Goal: Task Accomplishment & Management: Use online tool/utility

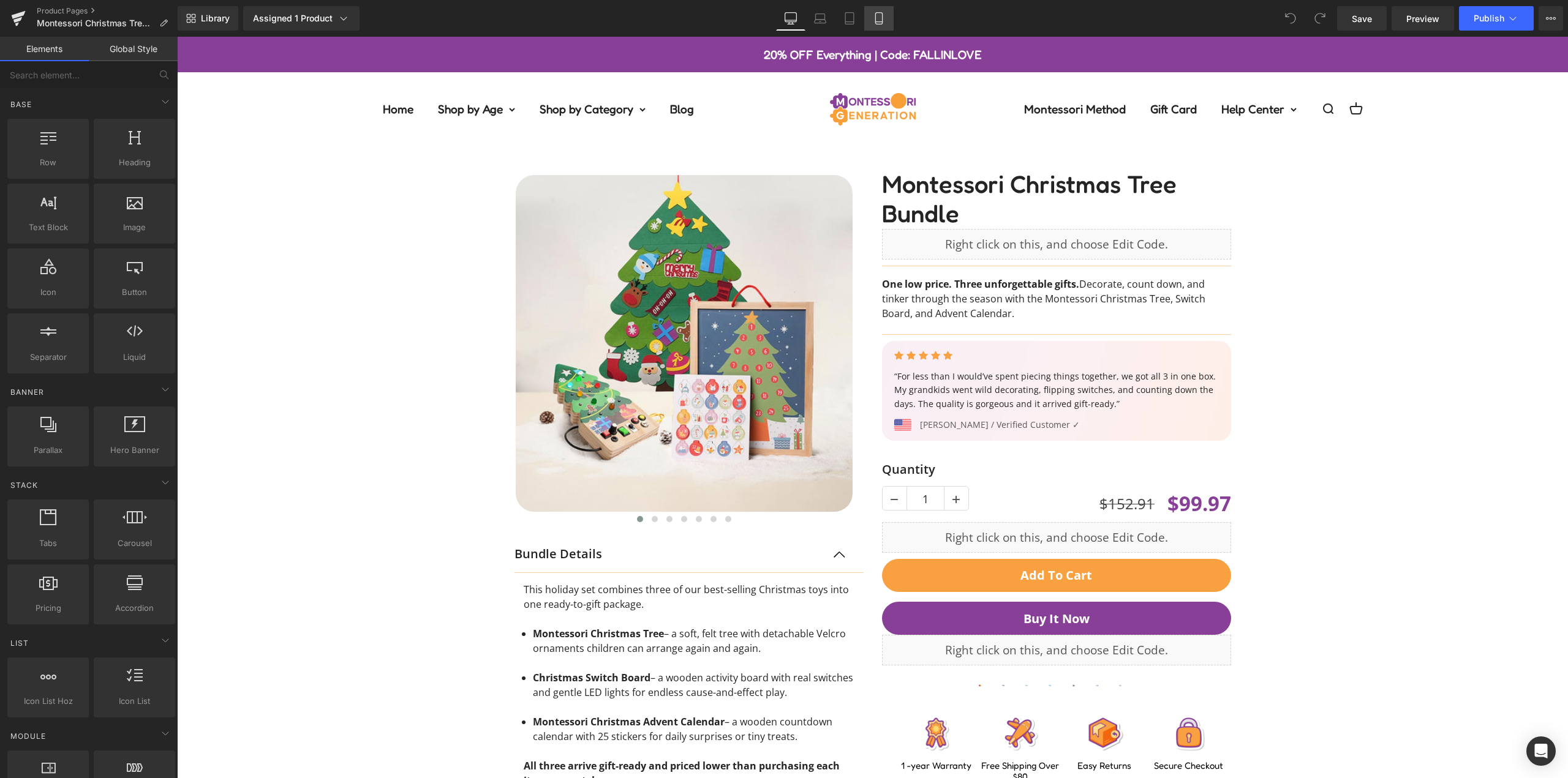
click at [872, 15] on link "Mobile" at bounding box center [879, 18] width 29 height 24
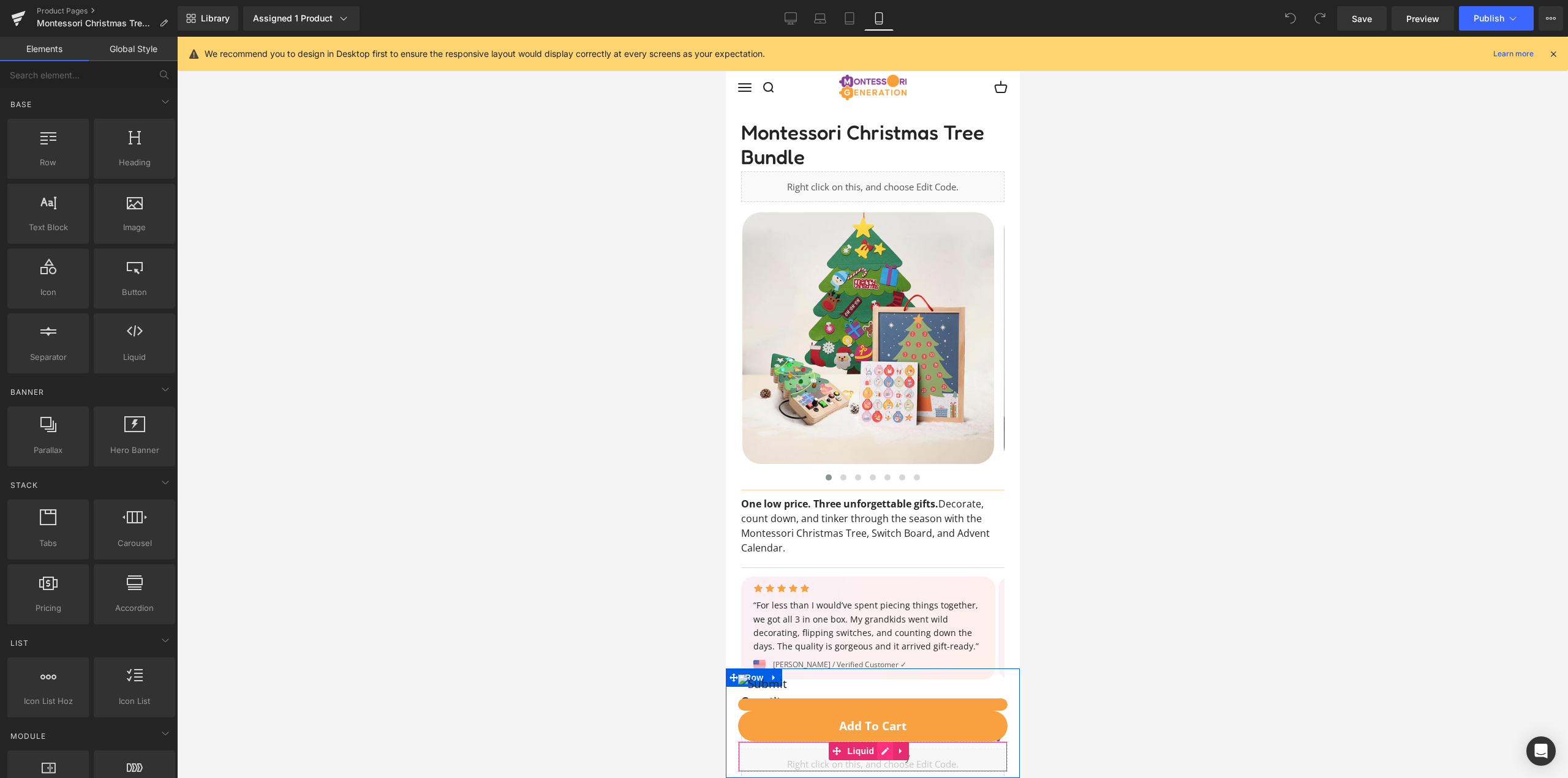
click at [882, 755] on div "Liquid" at bounding box center [872, 757] width 269 height 31
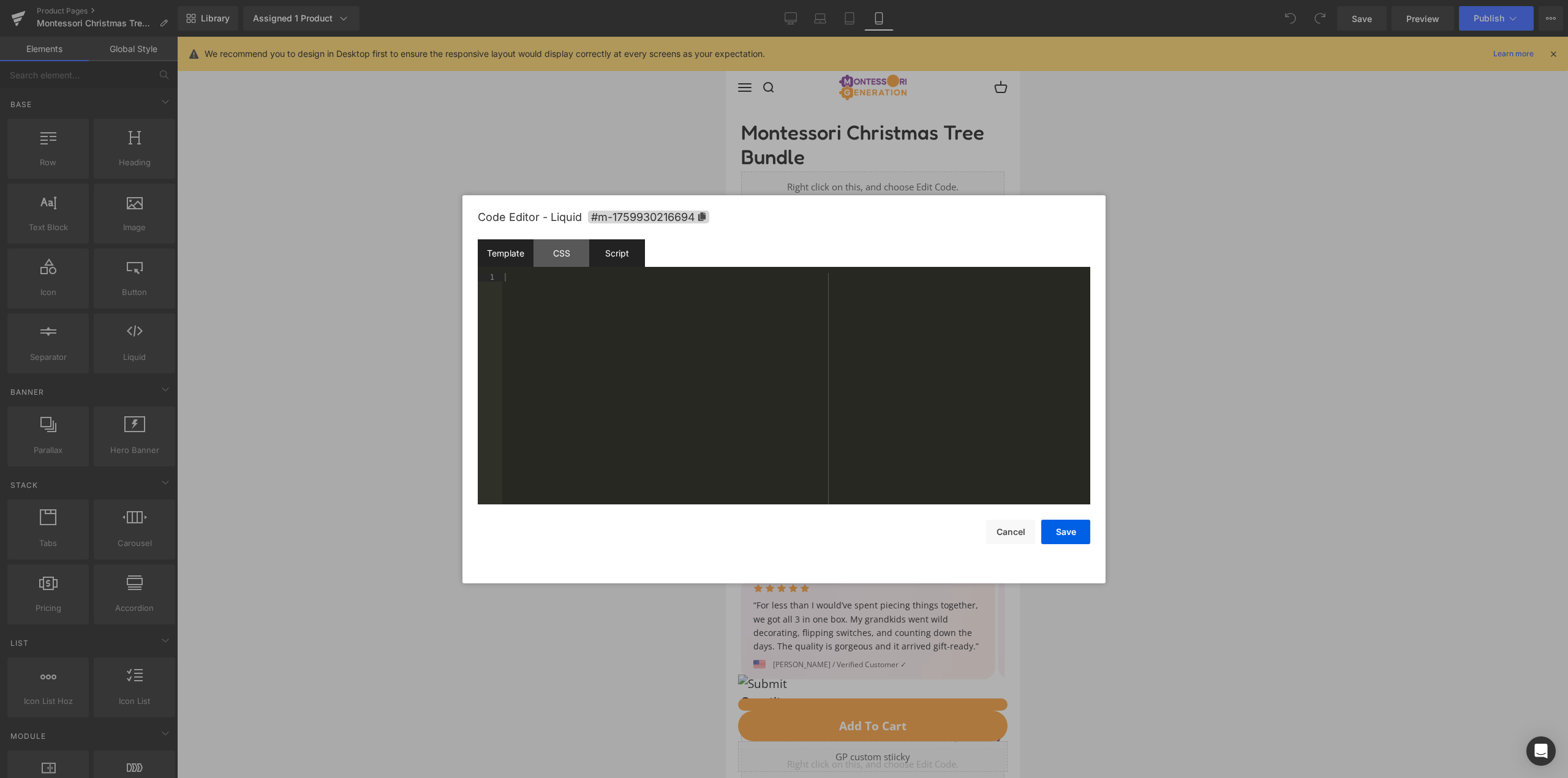
click at [607, 250] on div "Script" at bounding box center [617, 253] width 56 height 28
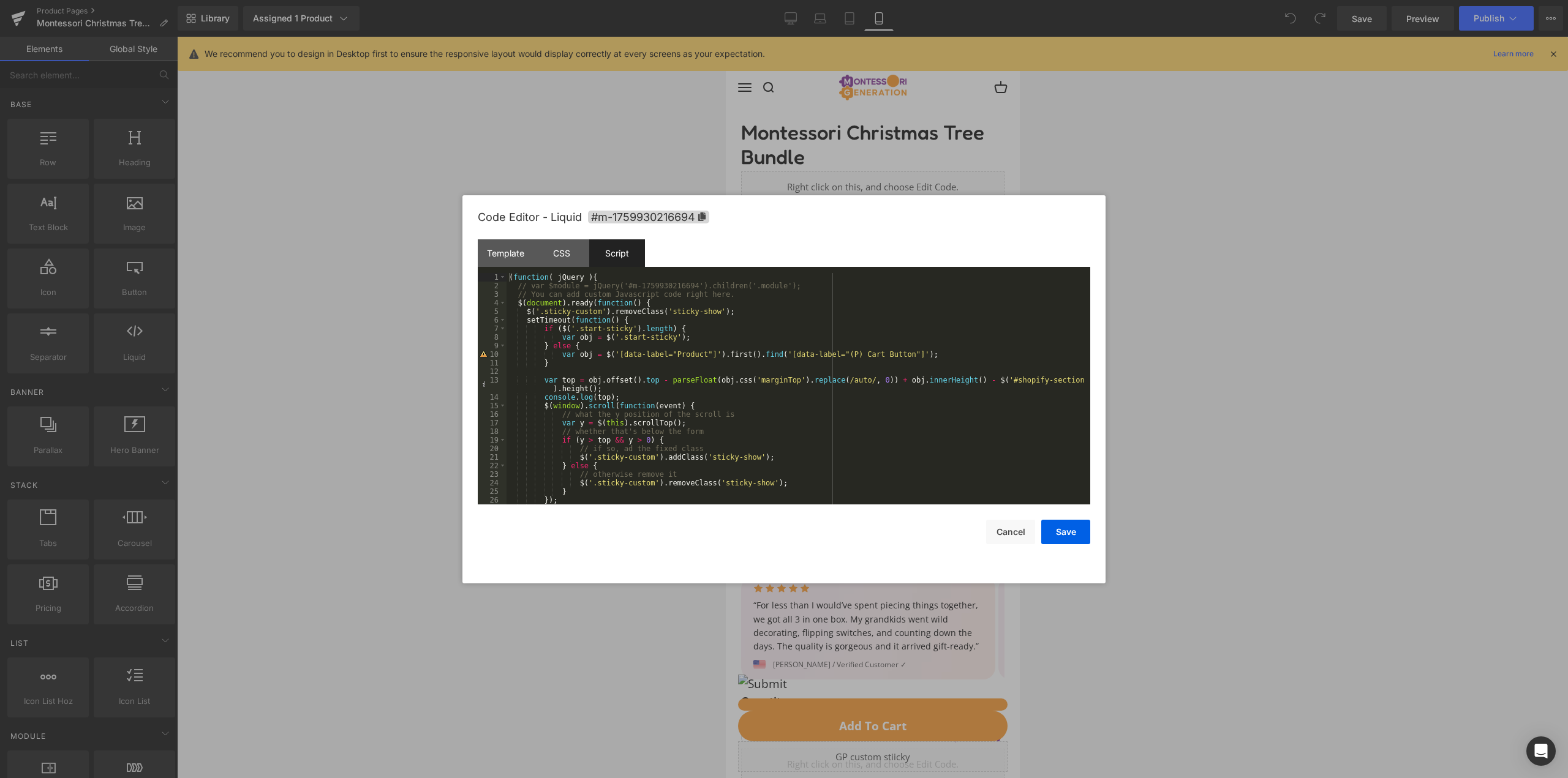
click at [595, 331] on div "( function ( jQuery ) { // var $module = jQuery('#m-1759930216694').children('.…" at bounding box center [796, 398] width 578 height 249
click at [621, 328] on div "( function ( jQuery ) { // var $module = jQuery('#m-1759930216694').children('.…" at bounding box center [796, 398] width 578 height 249
click at [598, 369] on div "( function ( jQuery ) { // var $module = jQuery('#m-1759930216694').children('.…" at bounding box center [796, 398] width 578 height 249
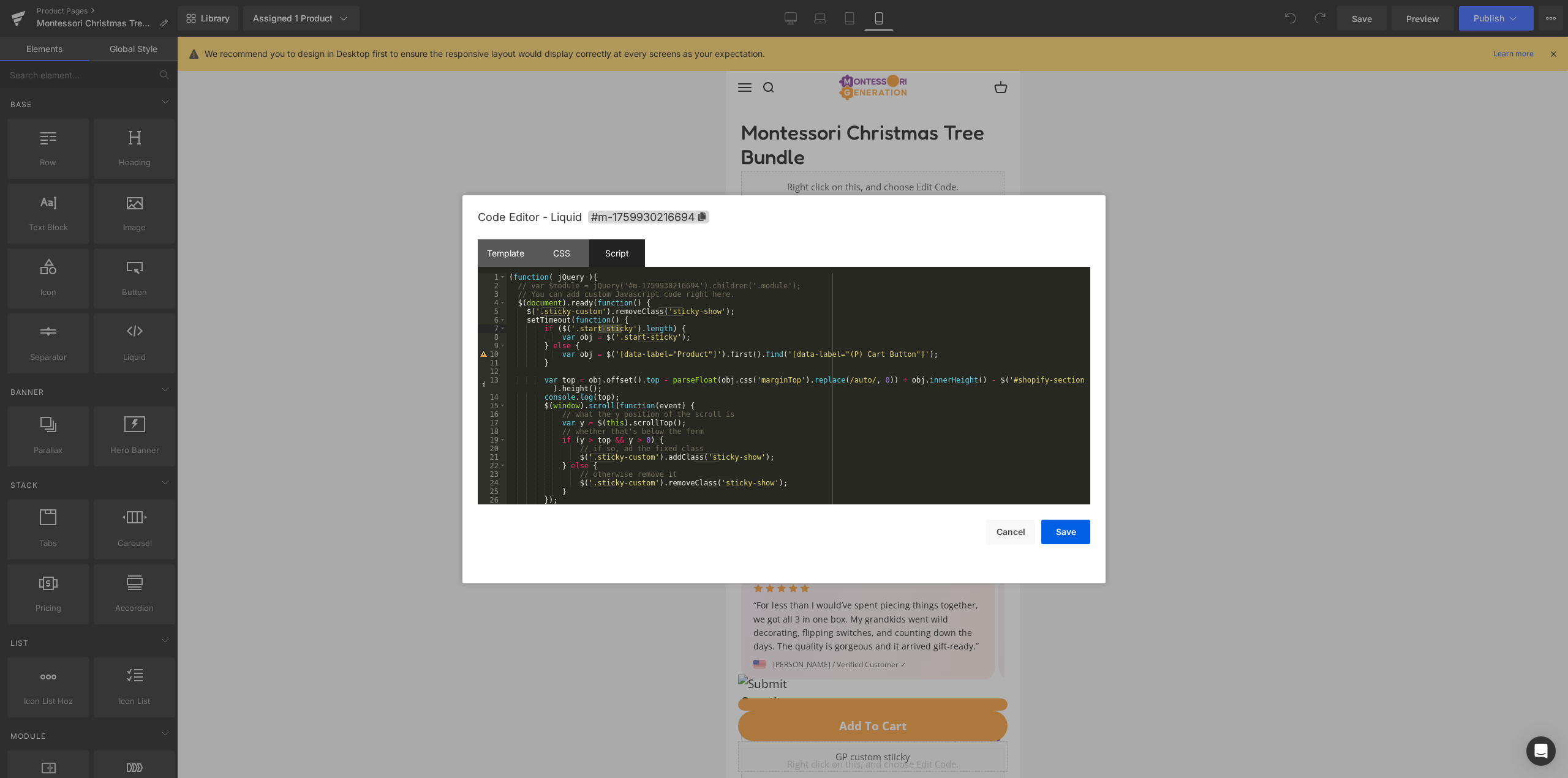
click at [598, 369] on div "( function ( jQuery ) { // var $module = jQuery('#m-1759930216694').children('.…" at bounding box center [796, 398] width 578 height 249
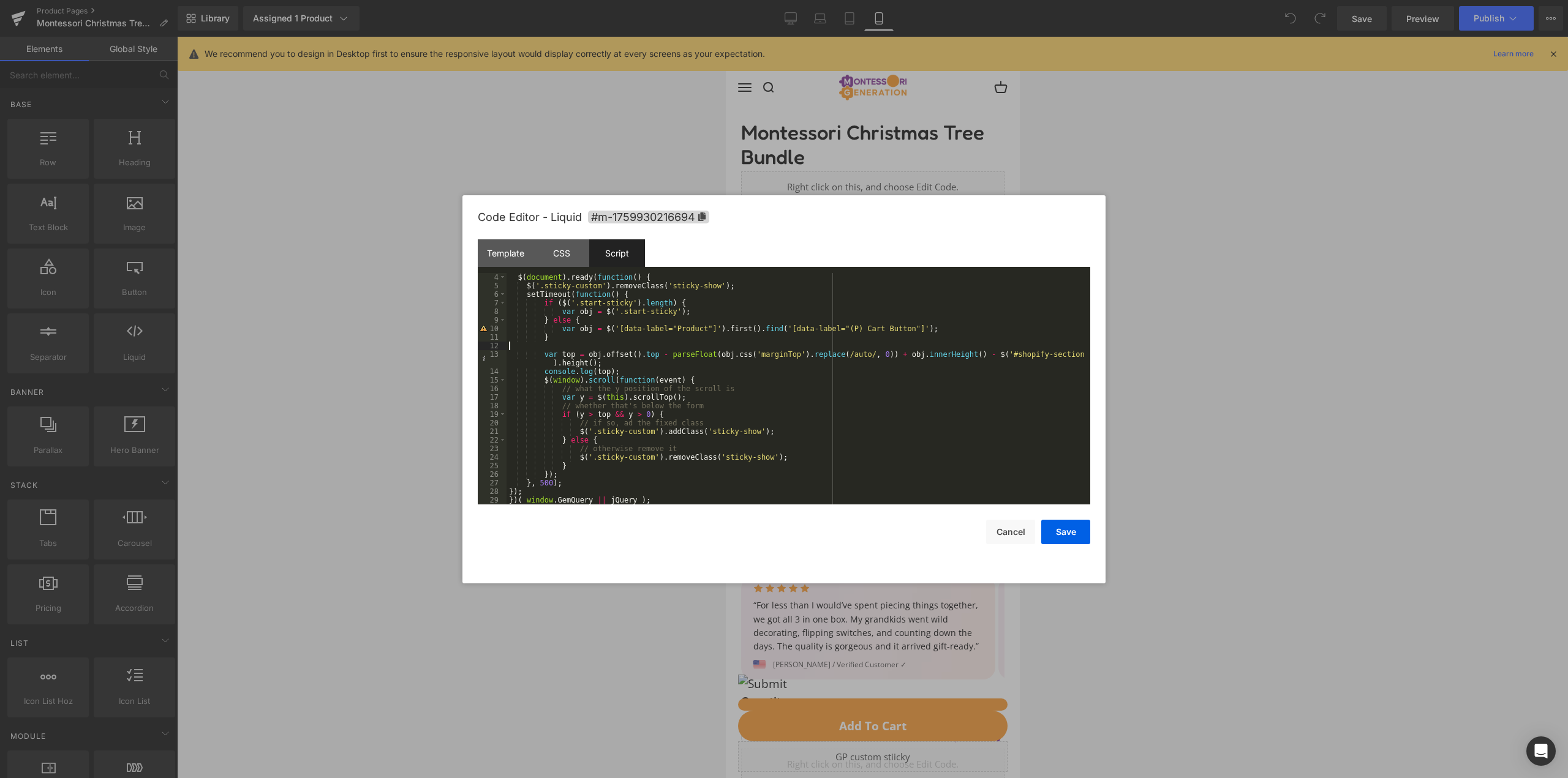
scroll to position [26, 0]
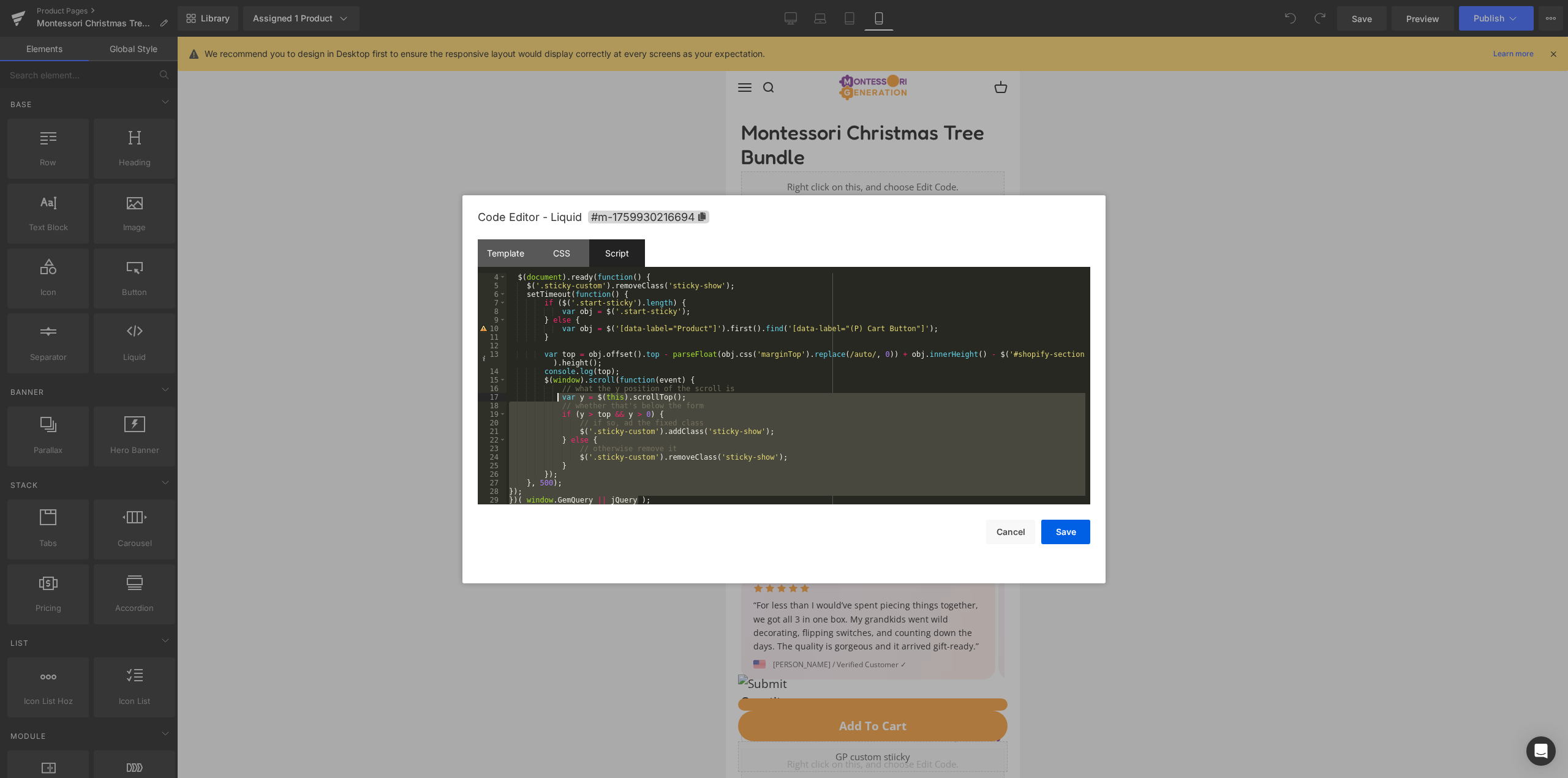
drag, startPoint x: 652, startPoint y: 501, endPoint x: 558, endPoint y: 393, distance: 143.2
click at [558, 393] on div "$ ( document ) . ready ( function ( ) { $ ( '.sticky-custom' ) . removeClass ( …" at bounding box center [796, 398] width 578 height 249
click at [990, 356] on div "$ ( document ) . ready ( function ( ) { $ ( '.sticky-custom' ) . removeClass ( …" at bounding box center [796, 398] width 578 height 249
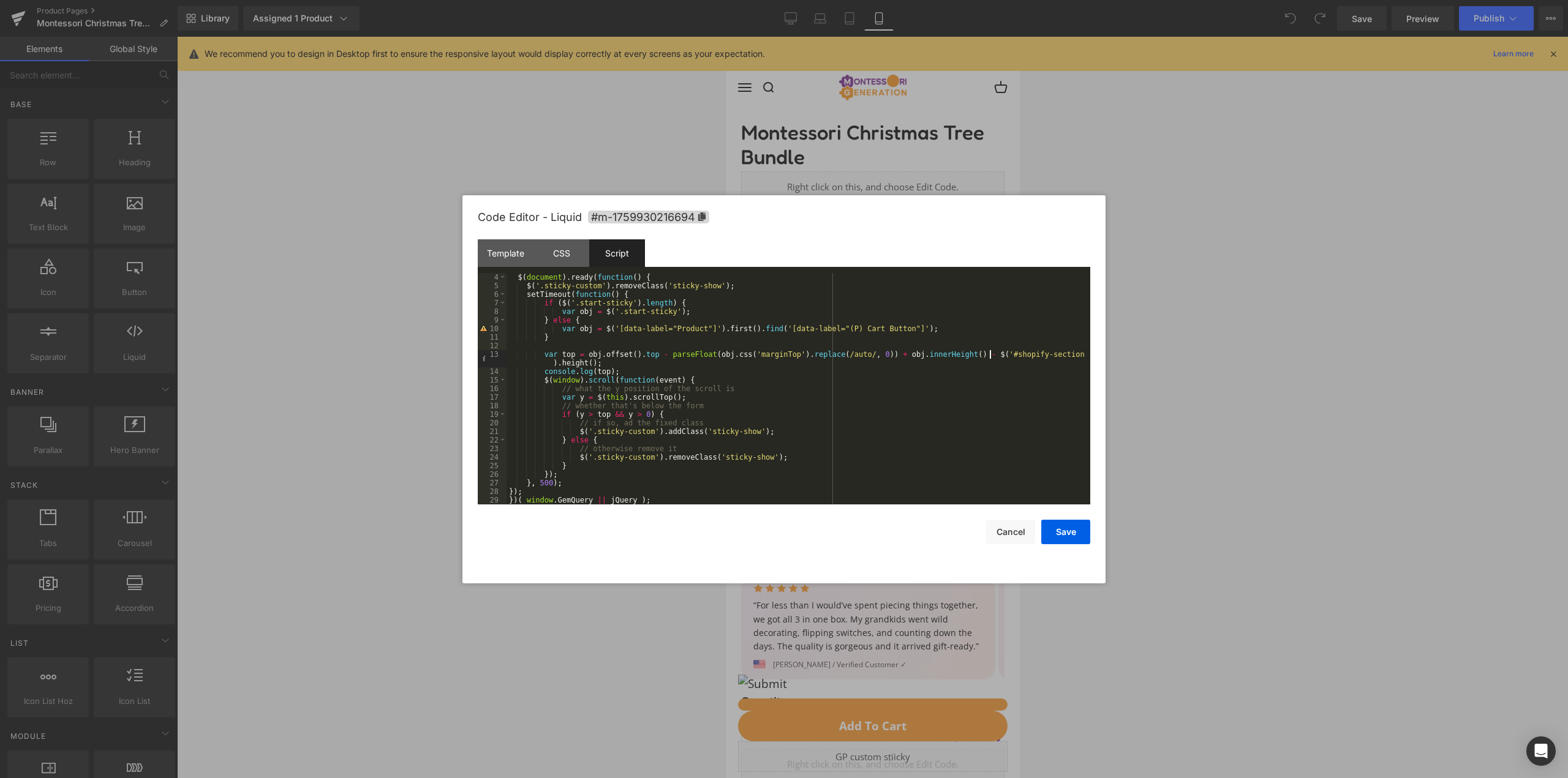
scroll to position [0, 0]
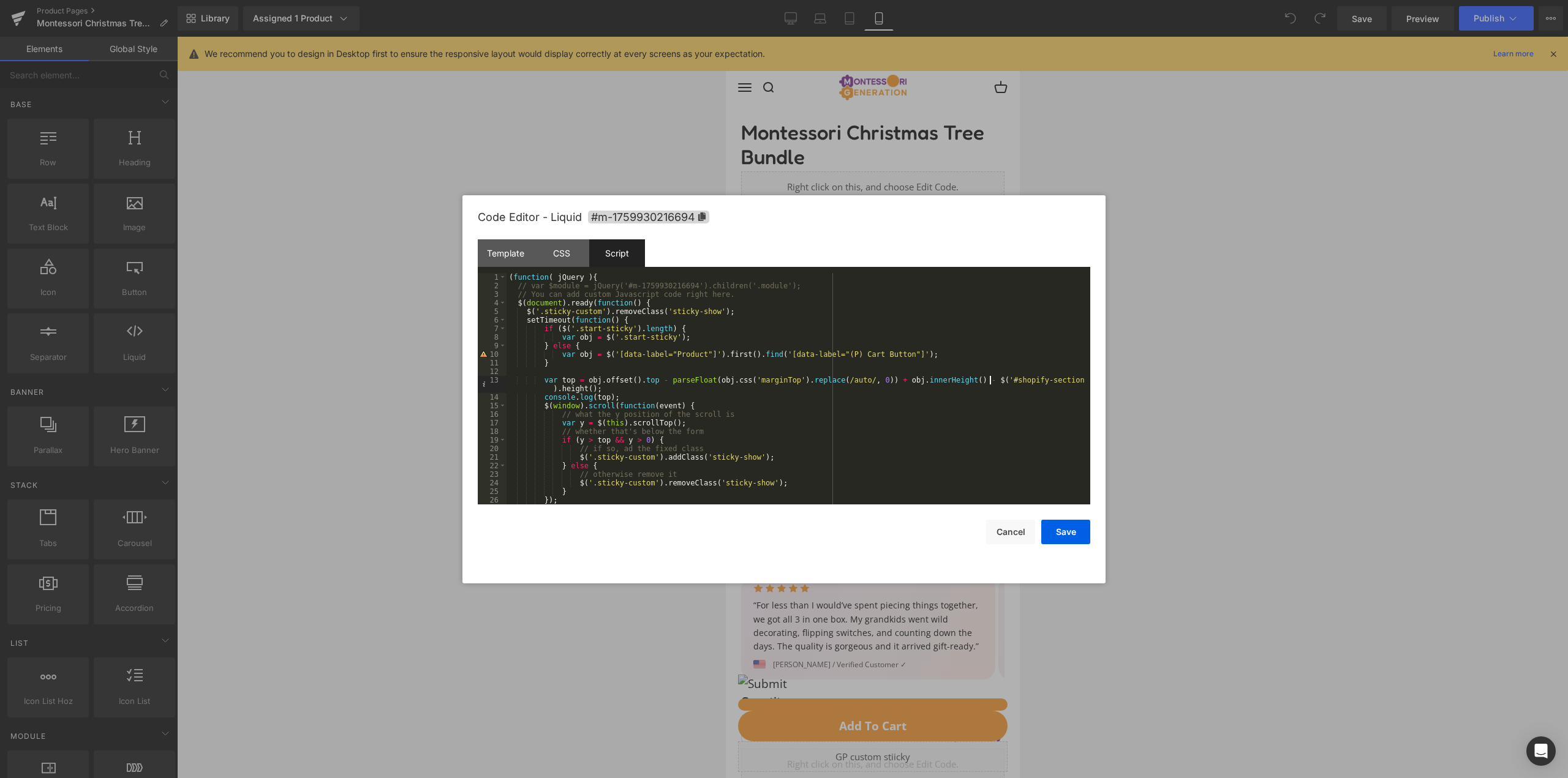
click at [629, 312] on div "( function ( jQuery ) { // var $module = jQuery('#m-1759930216694').children('.…" at bounding box center [796, 398] width 578 height 249
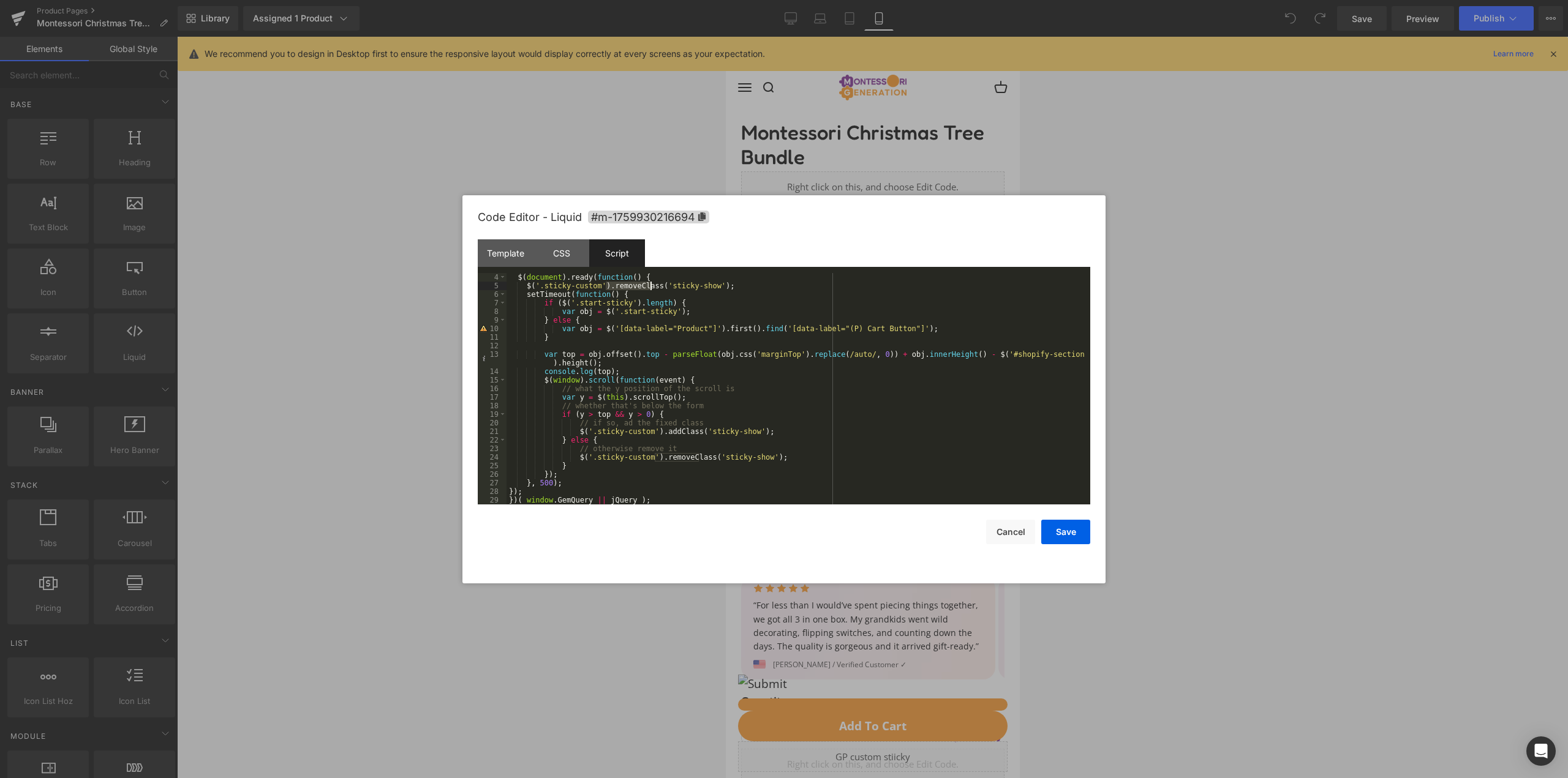
click at [599, 418] on div "$ ( document ) . ready ( function ( ) { $ ( '.sticky-custom' ) . removeClass ( …" at bounding box center [796, 398] width 578 height 249
click at [598, 418] on div "$ ( document ) . ready ( function ( ) { $ ( '.sticky-custom' ) . removeClass ( …" at bounding box center [796, 398] width 578 height 249
click at [1065, 535] on button "Save" at bounding box center [1066, 532] width 49 height 24
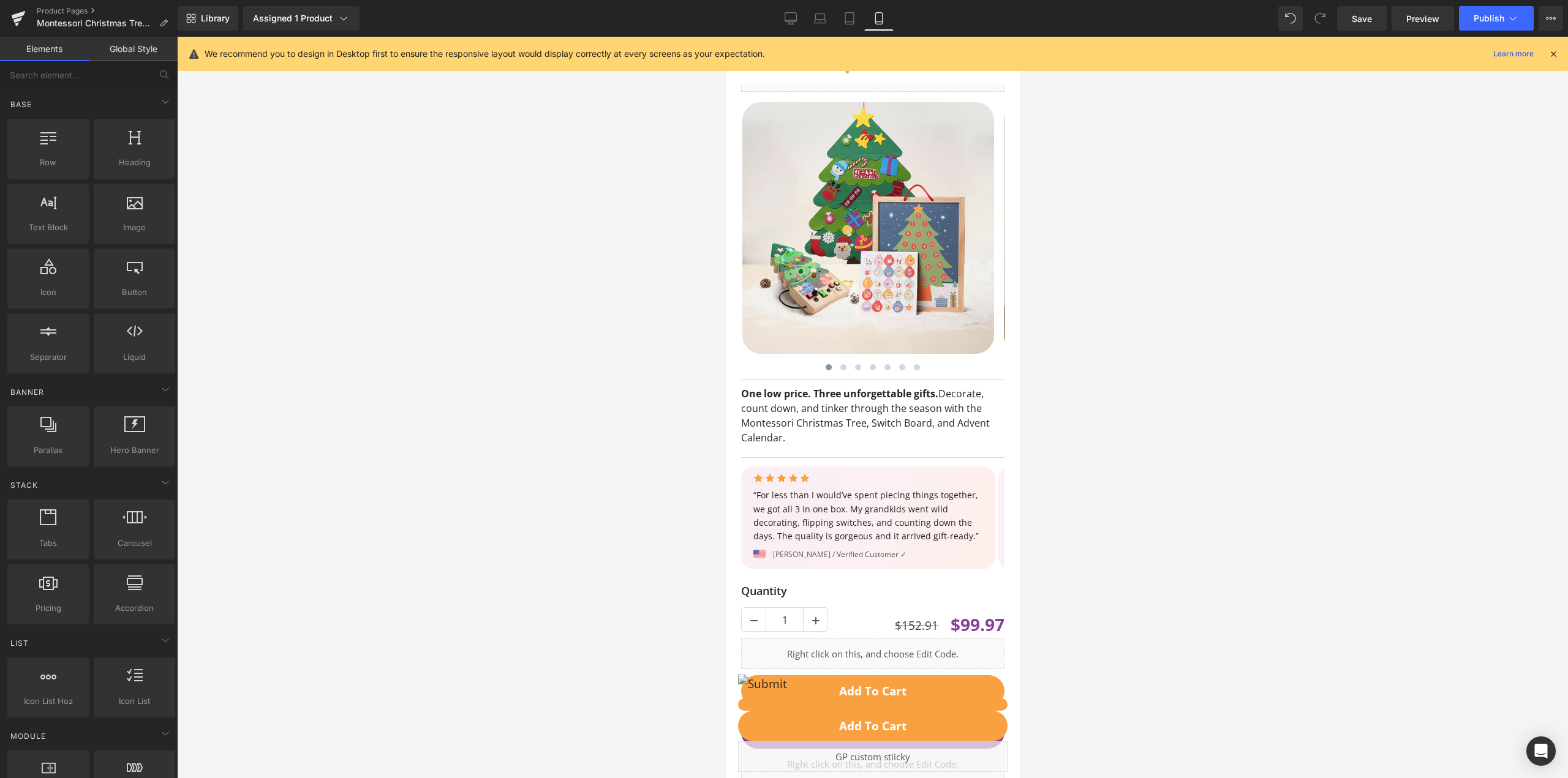
scroll to position [0, 0]
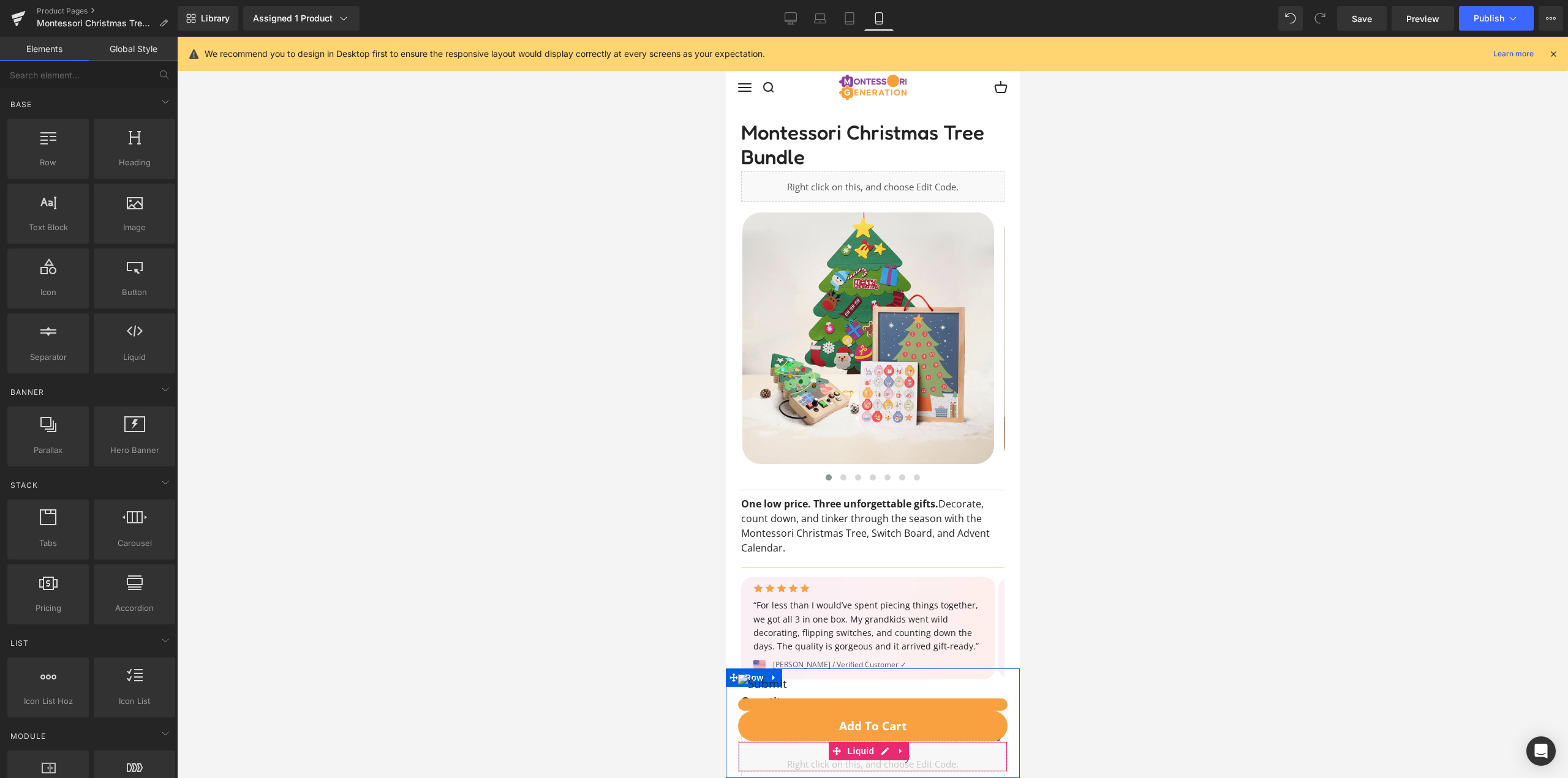
click at [890, 758] on div "Liquid" at bounding box center [872, 757] width 269 height 31
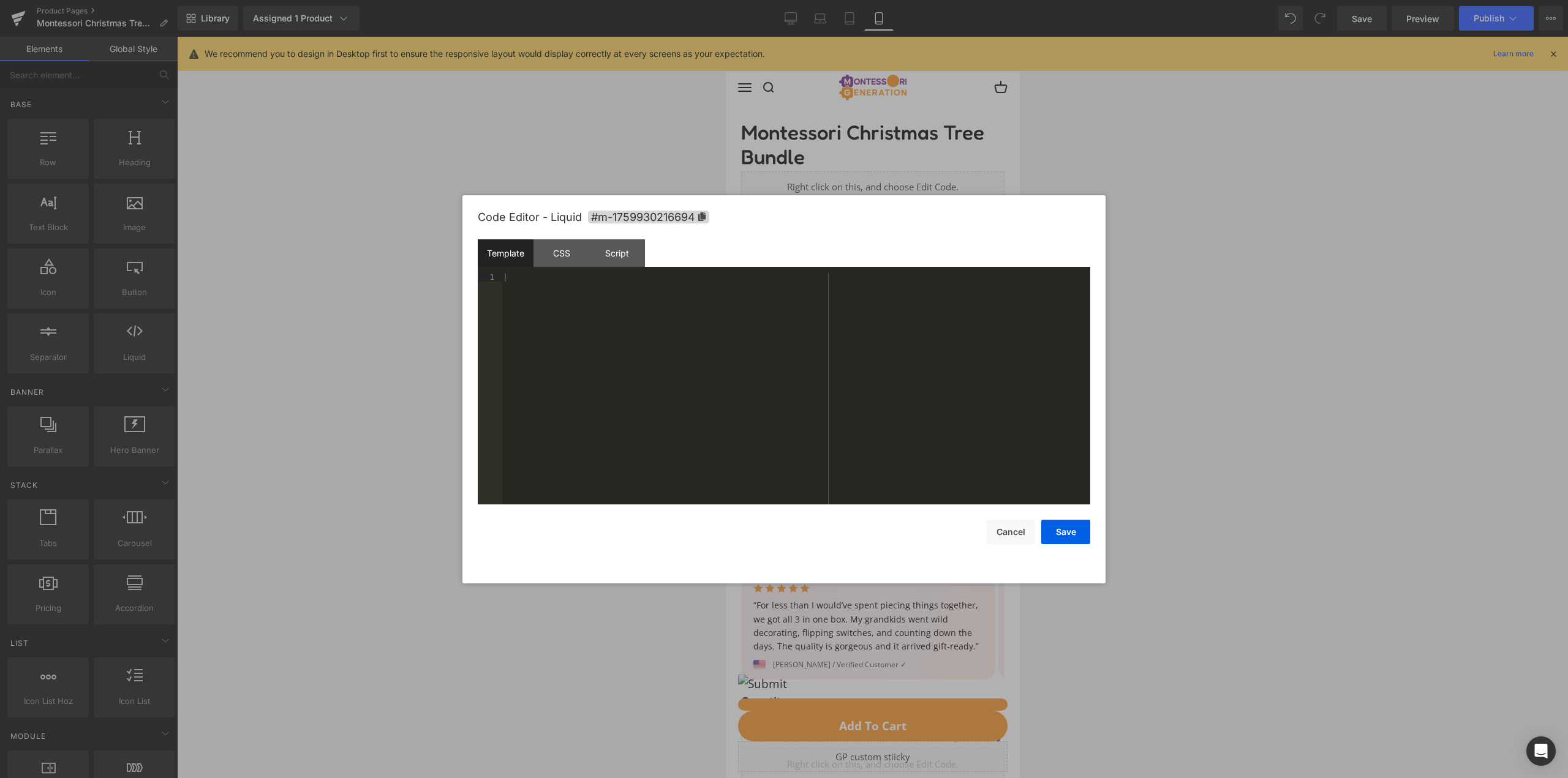
click at [891, 758] on div at bounding box center [784, 389] width 1568 height 778
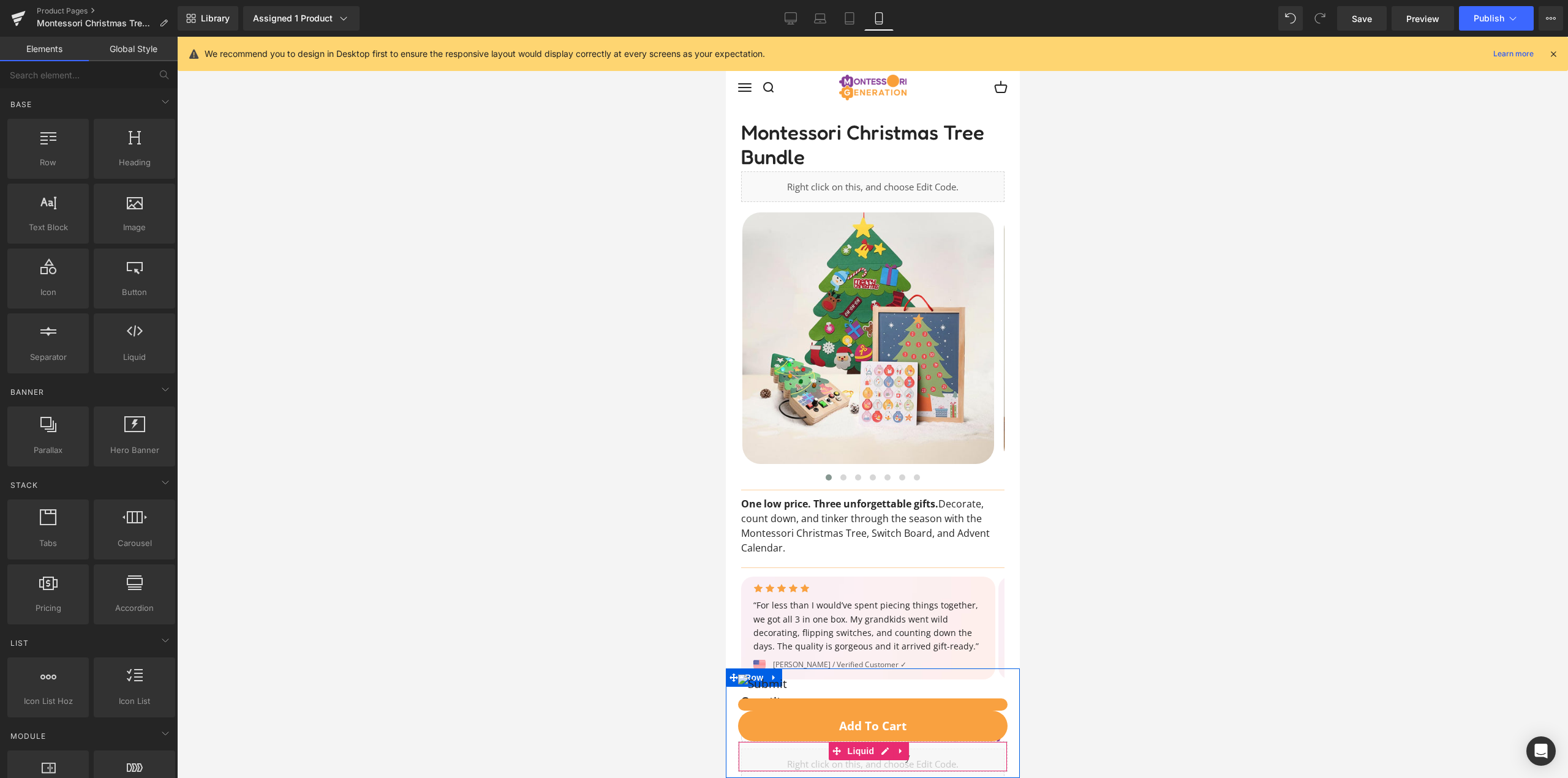
click at [890, 758] on div "Liquid" at bounding box center [872, 757] width 269 height 31
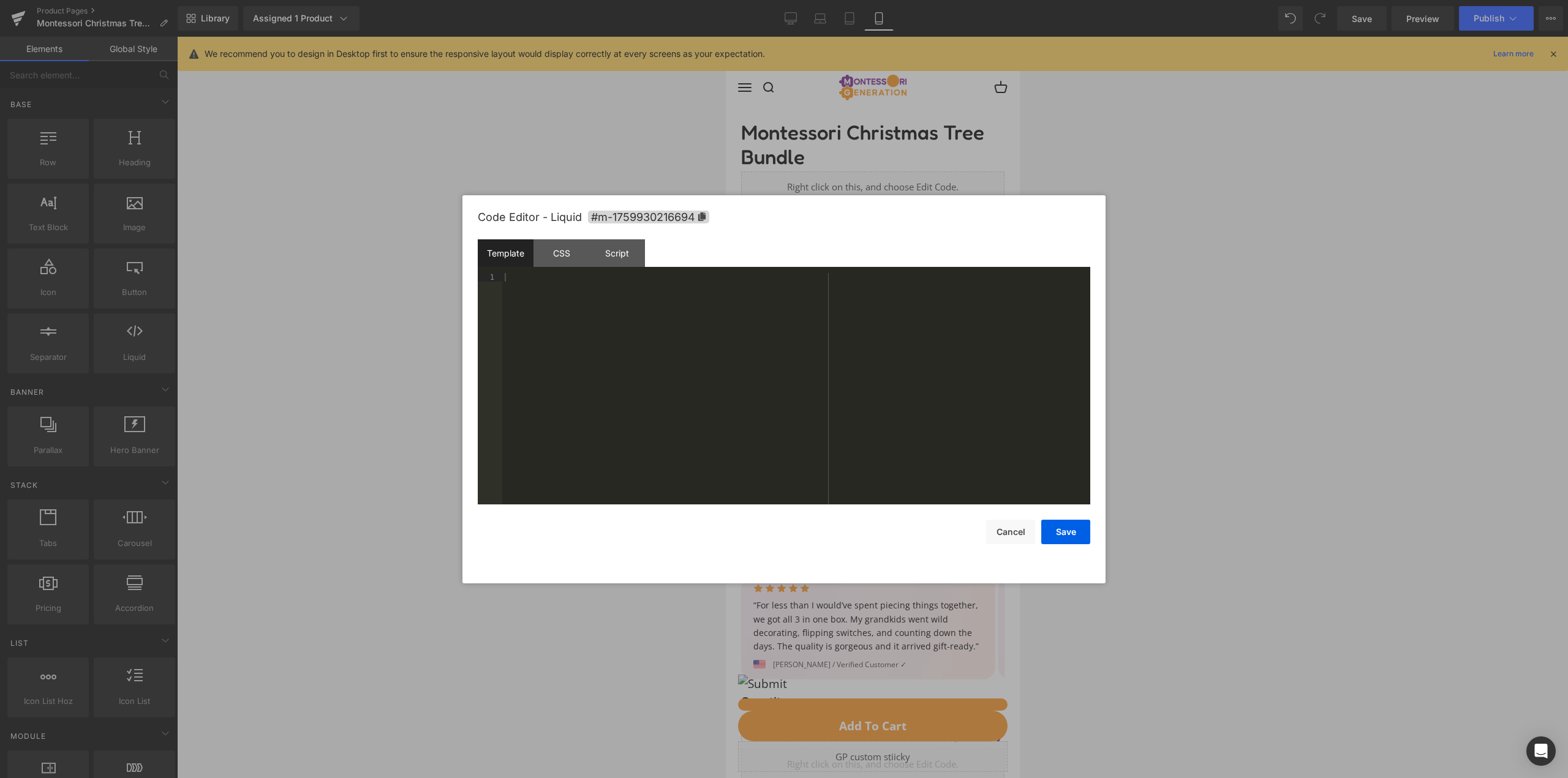
click at [608, 238] on div "Code Editor - Liquid #m-1759930216694" at bounding box center [783, 217] width 612 height 44
click at [621, 251] on div "Script" at bounding box center [617, 253] width 56 height 28
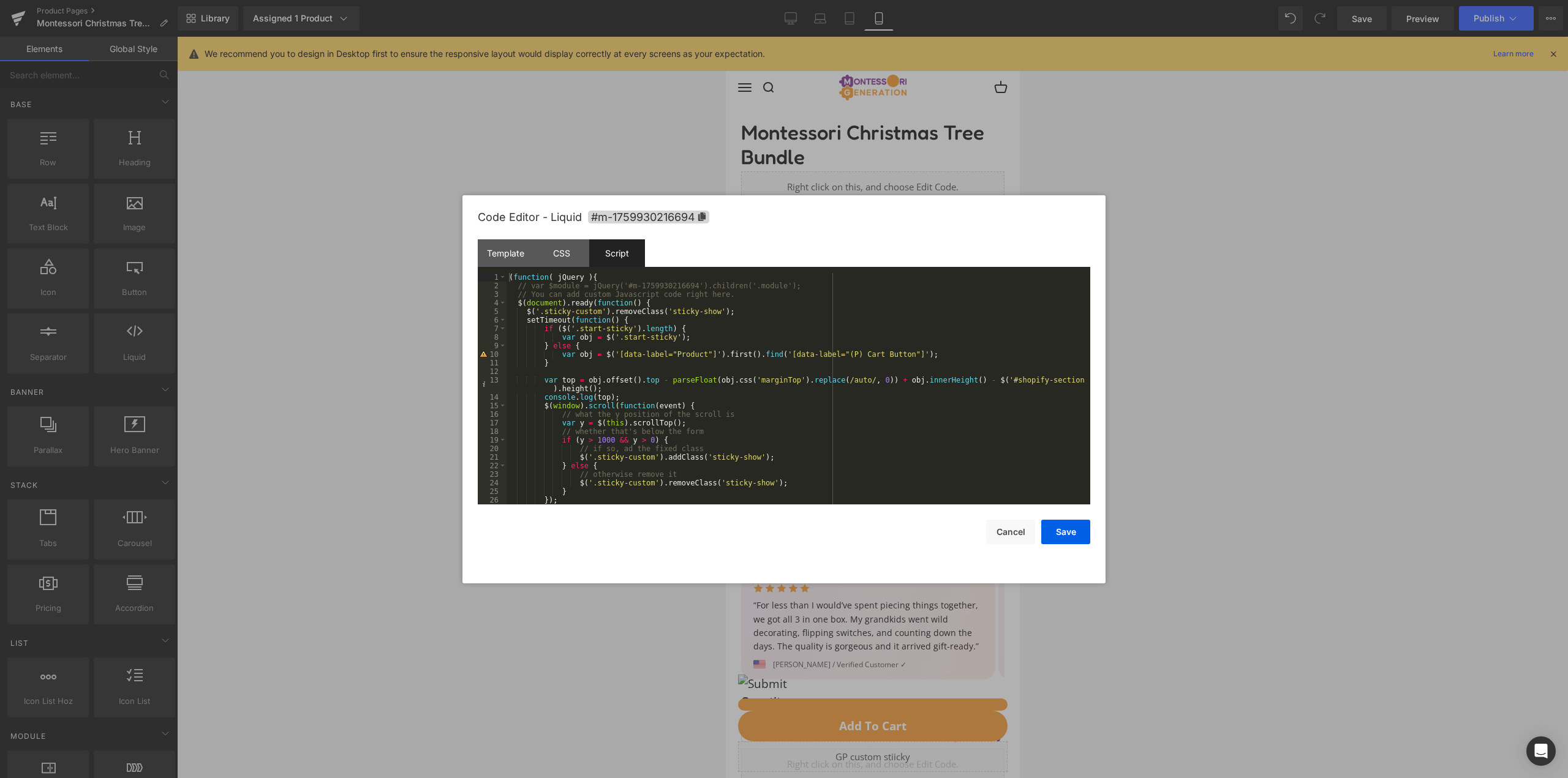
click at [667, 383] on div "( function ( jQuery ) { // var $module = jQuery('#m-1759930216694').children('.…" at bounding box center [796, 398] width 578 height 249
click at [594, 439] on div "( function ( jQuery ) { // var $module = jQuery('#m-1759930216694').children('.…" at bounding box center [796, 398] width 578 height 249
click at [716, 427] on div "( function ( jQuery ) { // var $module = jQuery('#m-1759930216694').children('.…" at bounding box center [796, 398] width 578 height 249
click at [703, 433] on div "( function ( jQuery ) { // var $module = jQuery('#m-1759930216694').children('.…" at bounding box center [796, 398] width 578 height 249
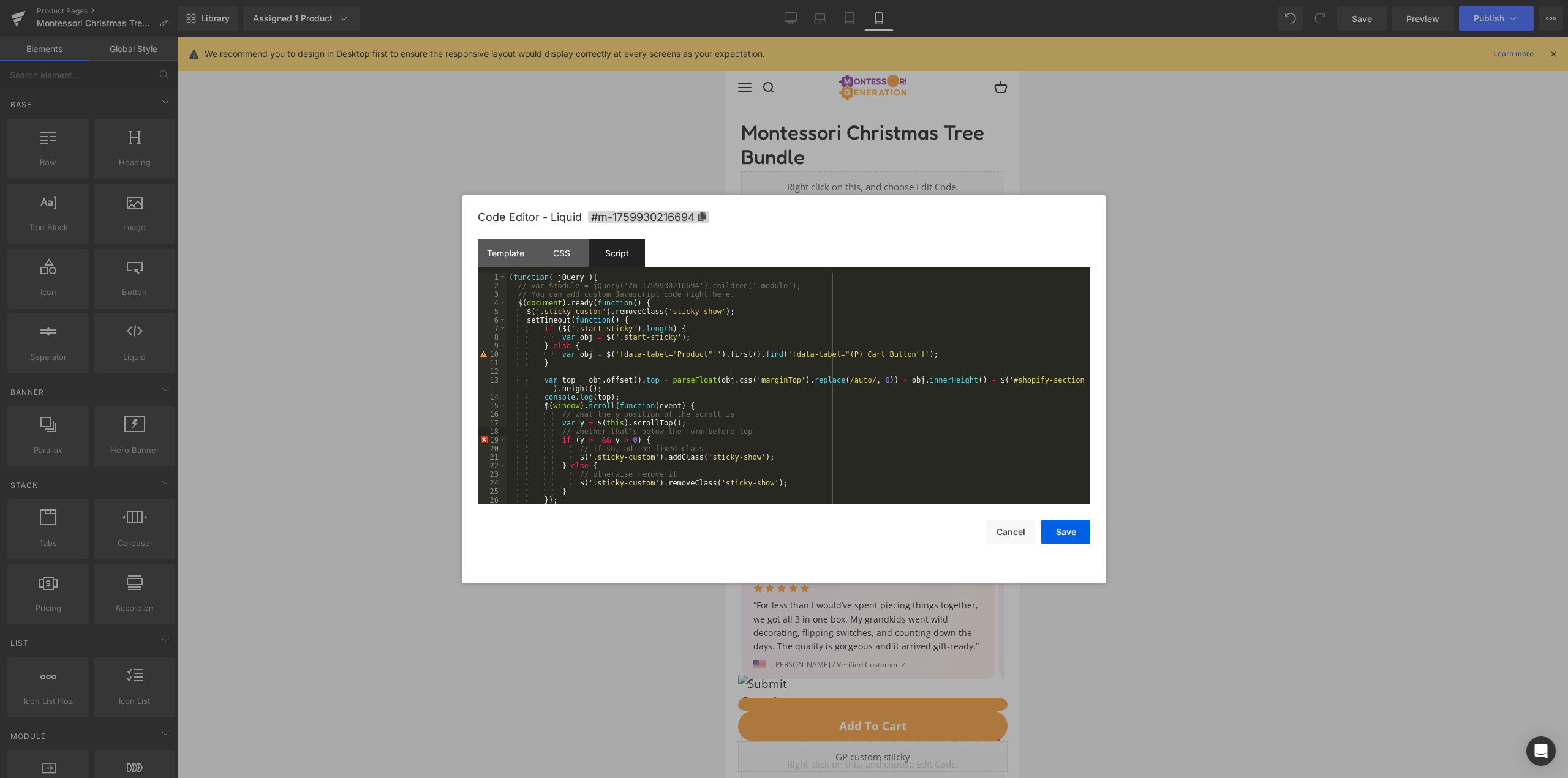
click at [586, 439] on div "( function ( jQuery ) { // var $module = jQuery('#m-1759930216694').children('.…" at bounding box center [796, 398] width 578 height 249
click at [1079, 533] on button "Save" at bounding box center [1066, 532] width 49 height 24
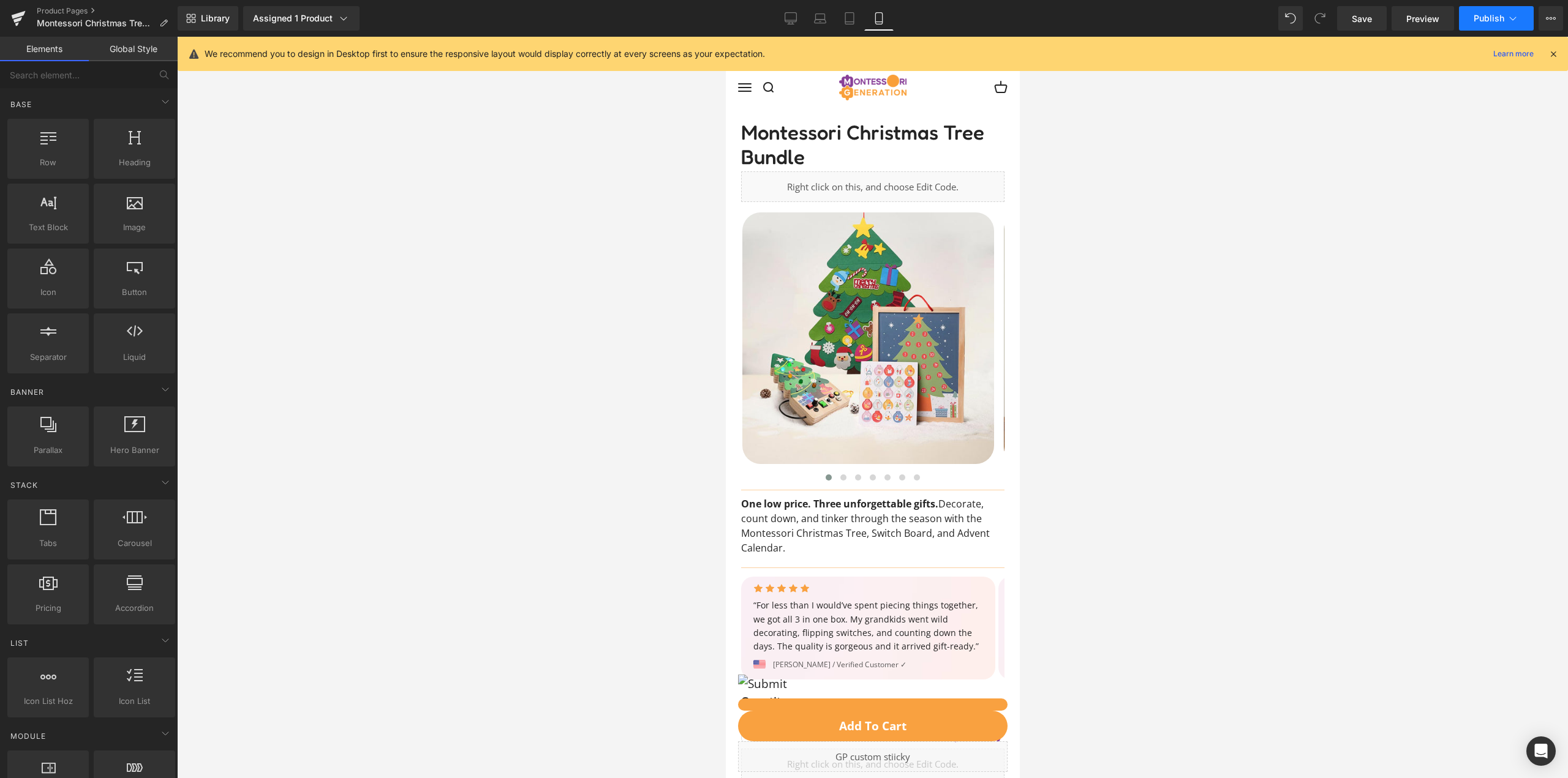
click at [1485, 17] on span "Publish" at bounding box center [1489, 18] width 31 height 10
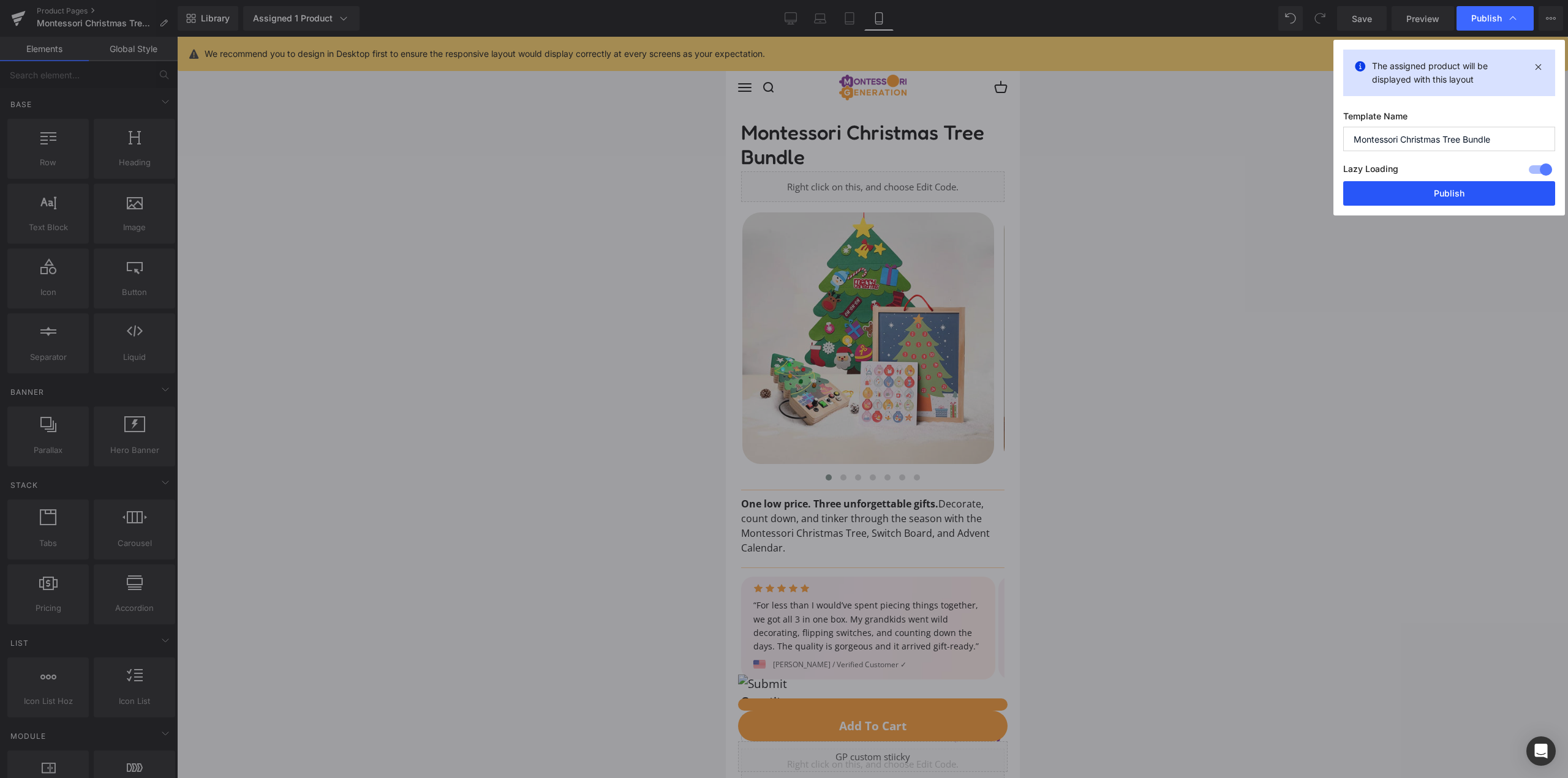
click at [1400, 189] on button "Publish" at bounding box center [1450, 193] width 212 height 24
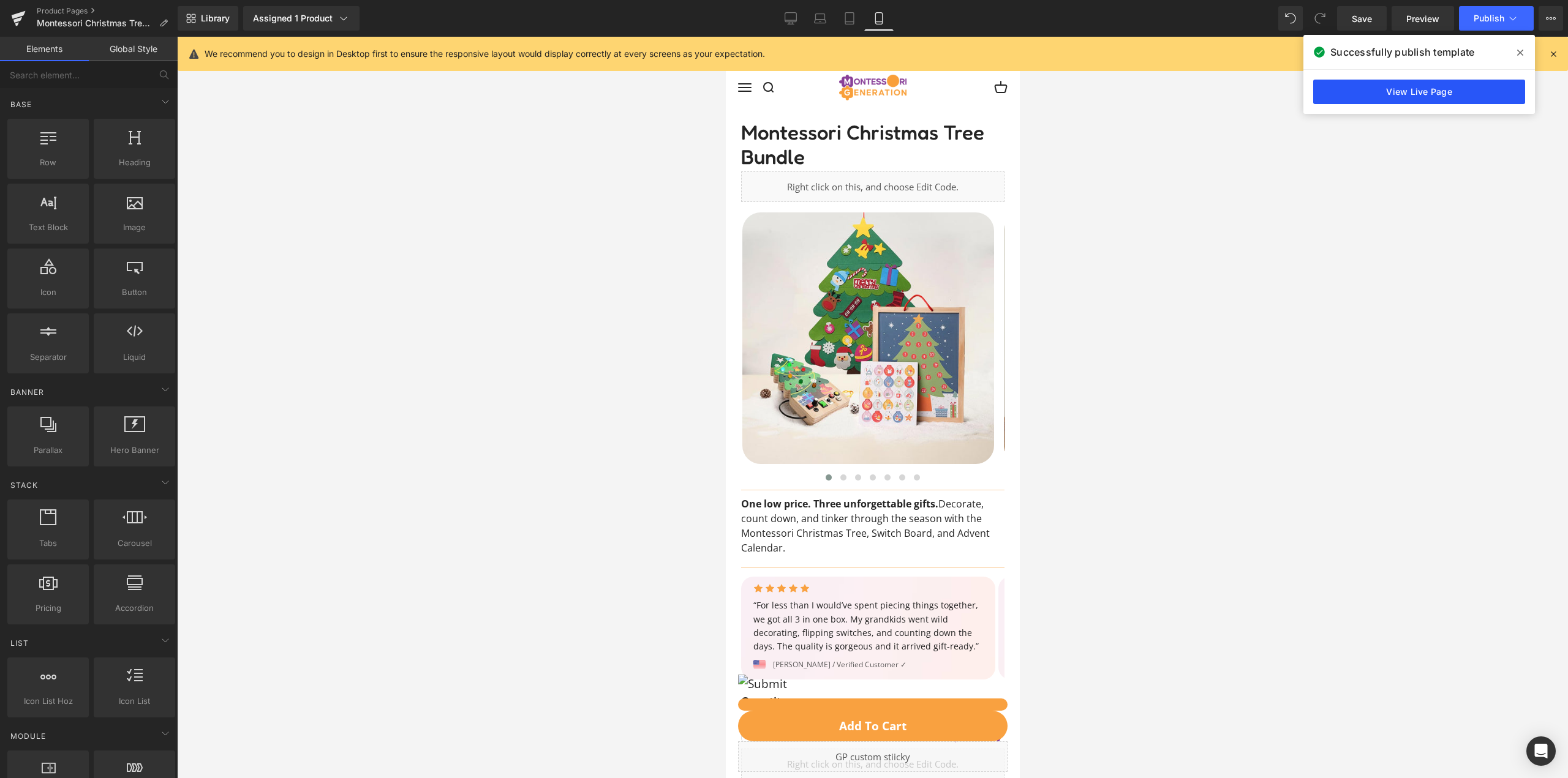
click at [1409, 91] on link "View Live Page" at bounding box center [1419, 91] width 212 height 24
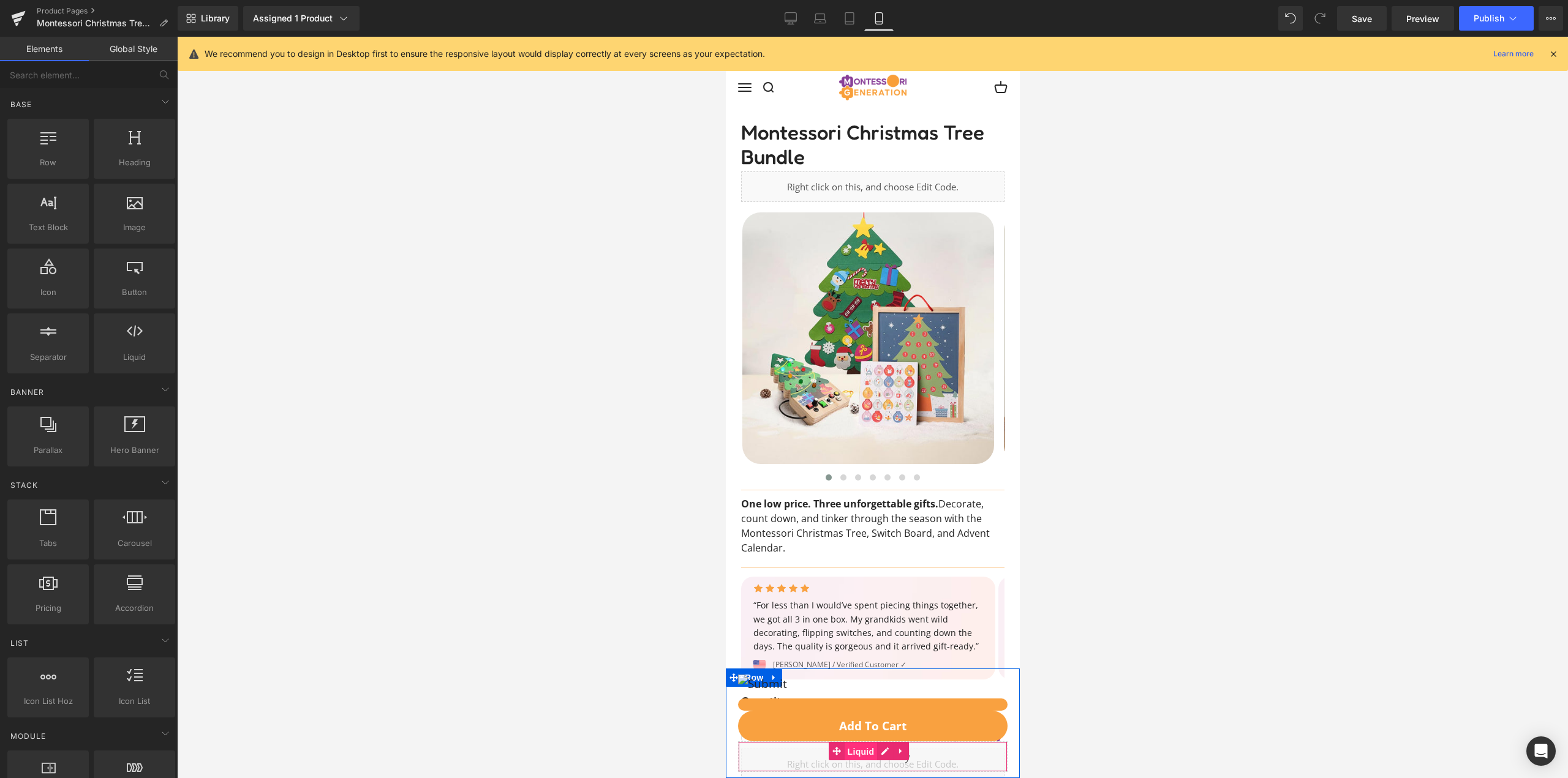
click at [860, 749] on span "Liquid" at bounding box center [860, 752] width 33 height 18
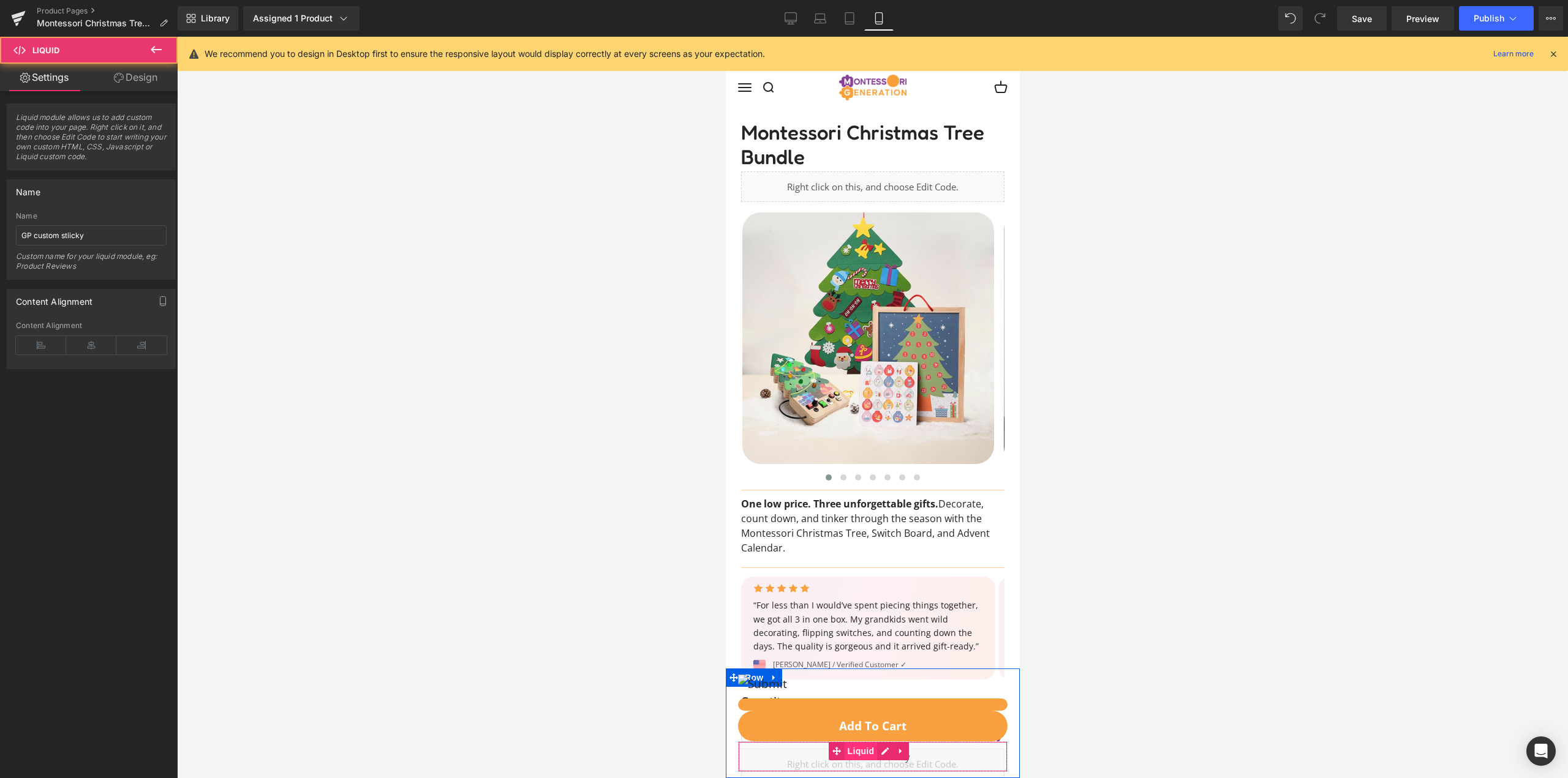
click at [860, 749] on span "Liquid" at bounding box center [860, 751] width 33 height 18
click at [922, 755] on div "Liquid" at bounding box center [872, 757] width 269 height 31
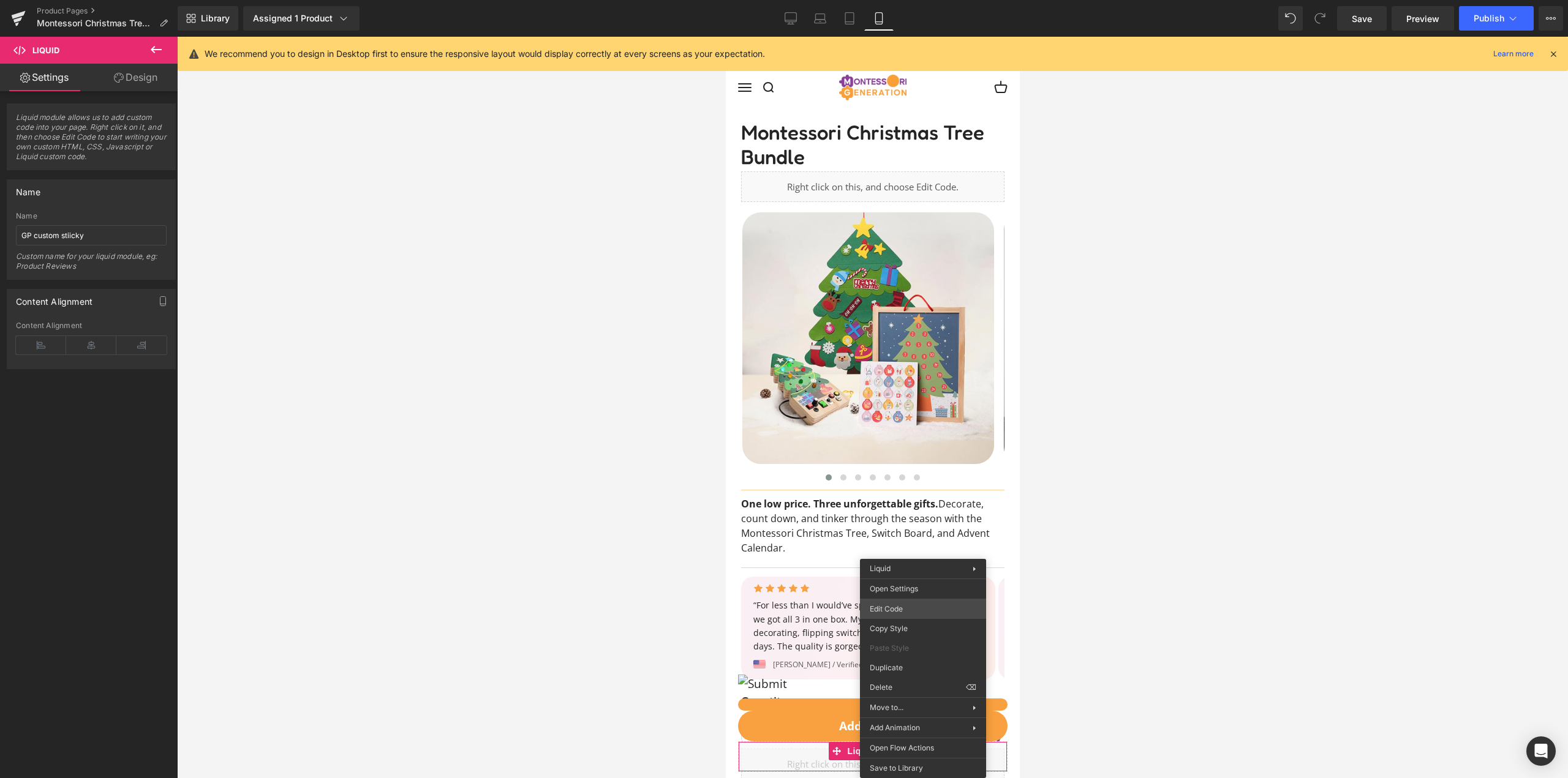
click at [925, 603] on body "Liquid You are previewing how the will restyle your page. You can not edit Elem…" at bounding box center [784, 389] width 1568 height 778
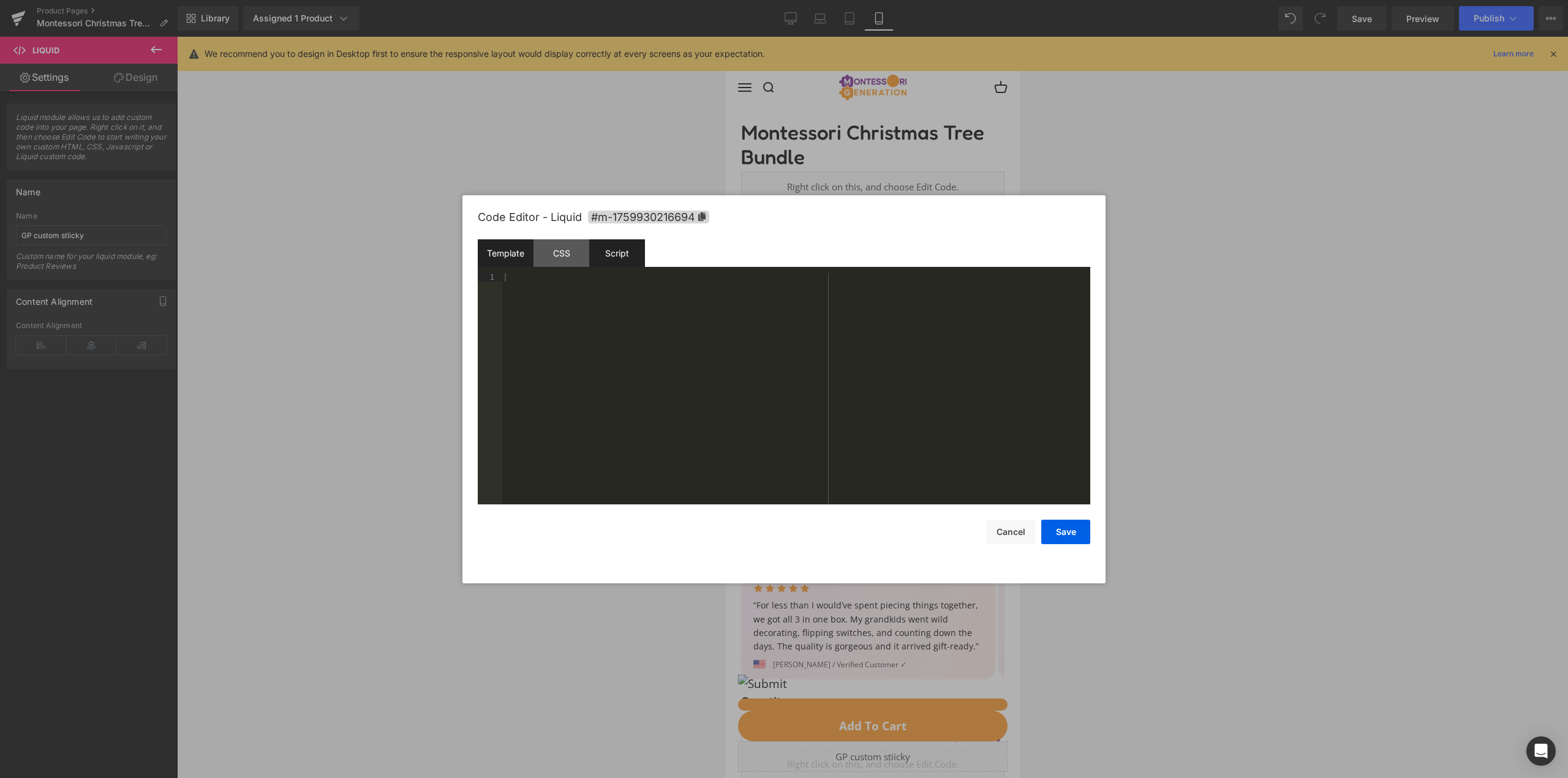
click at [628, 254] on div "Script" at bounding box center [617, 253] width 56 height 28
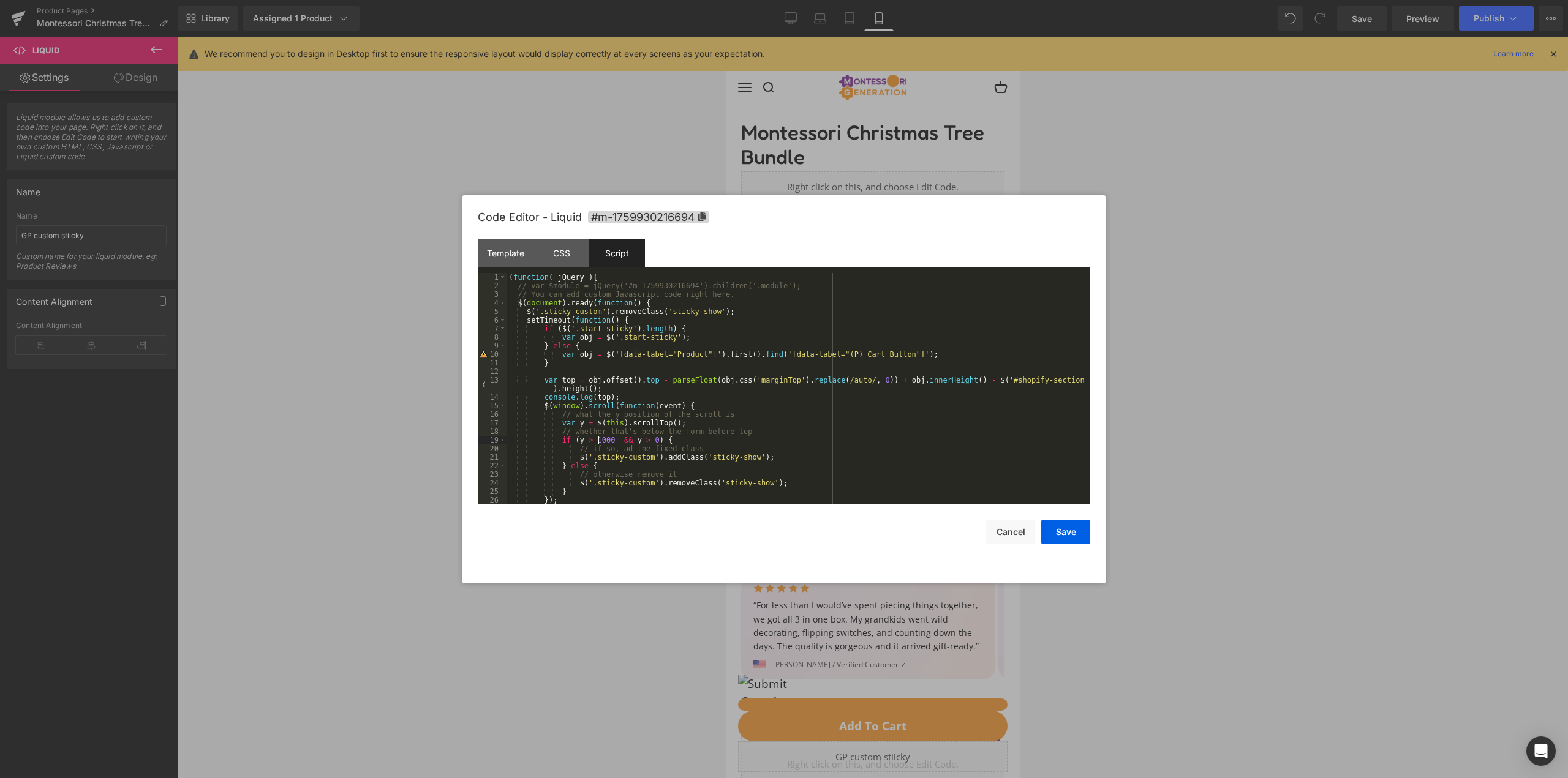
click at [598, 442] on div "( function ( jQuery ) { // var $module = jQuery('#m-1759930216694').children('.…" at bounding box center [796, 398] width 578 height 249
click at [1049, 527] on button "Save" at bounding box center [1066, 532] width 49 height 24
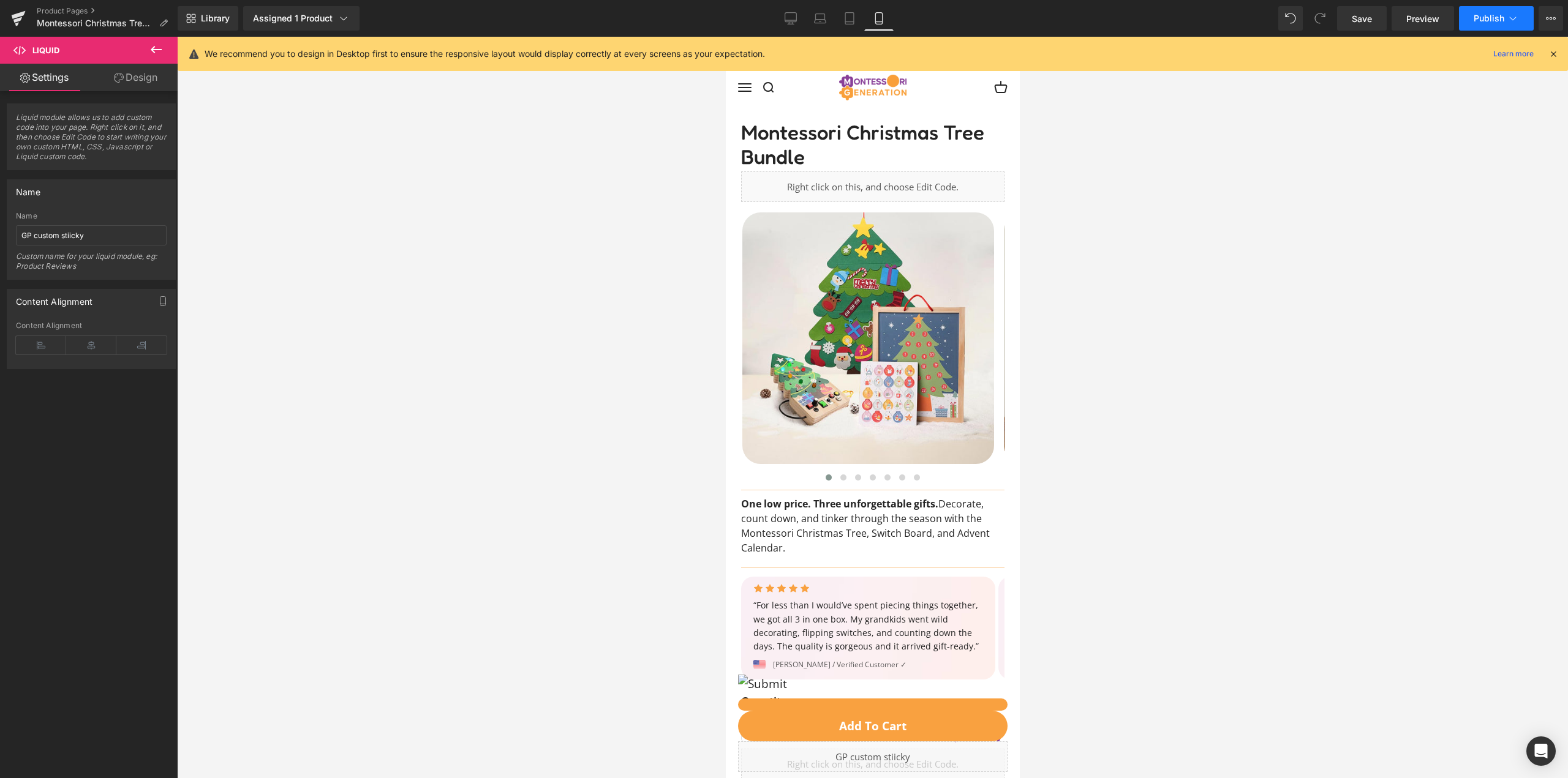
click at [1472, 9] on button "Publish" at bounding box center [1496, 18] width 75 height 24
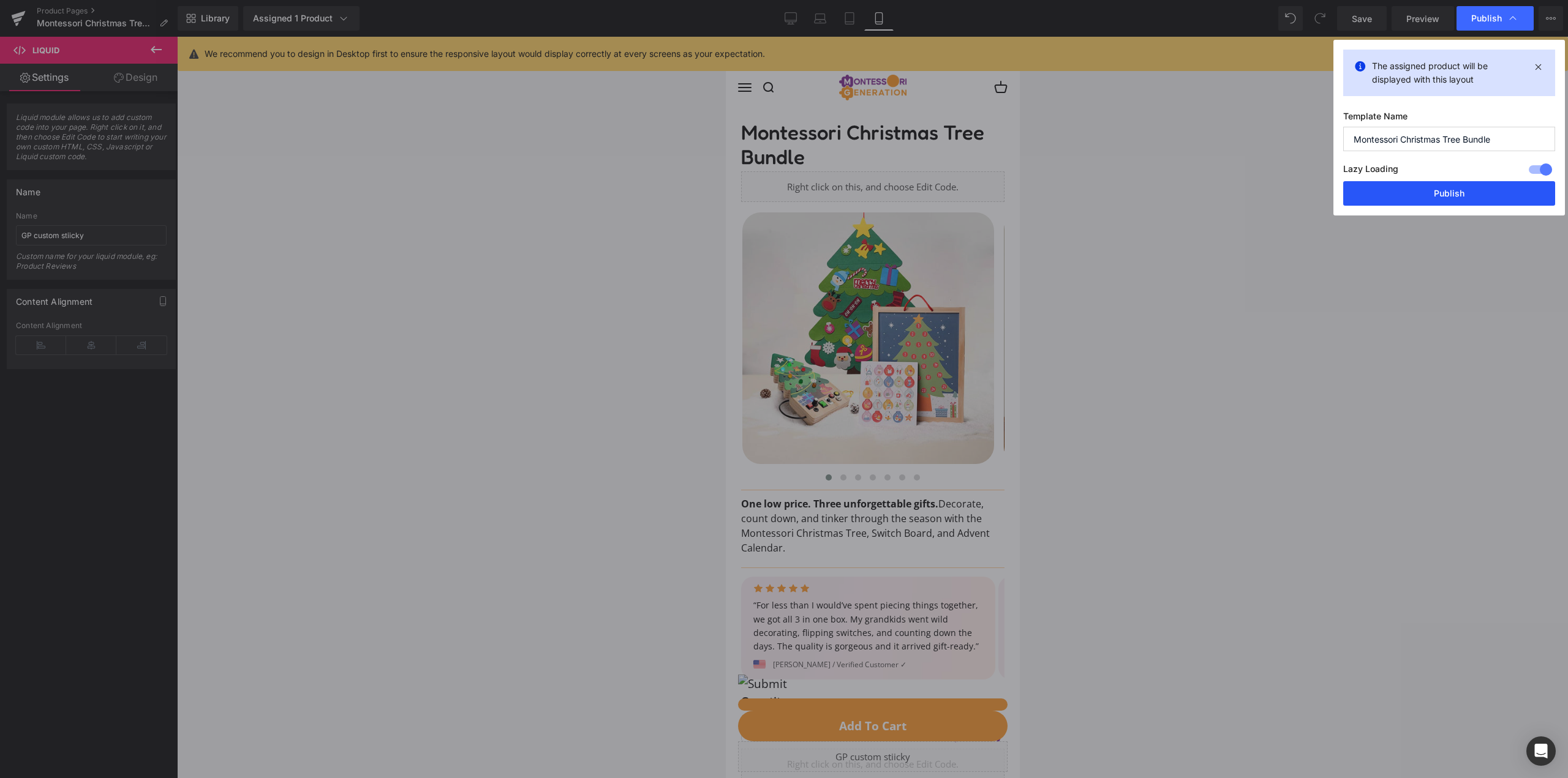
click at [1466, 187] on button "Publish" at bounding box center [1450, 193] width 212 height 24
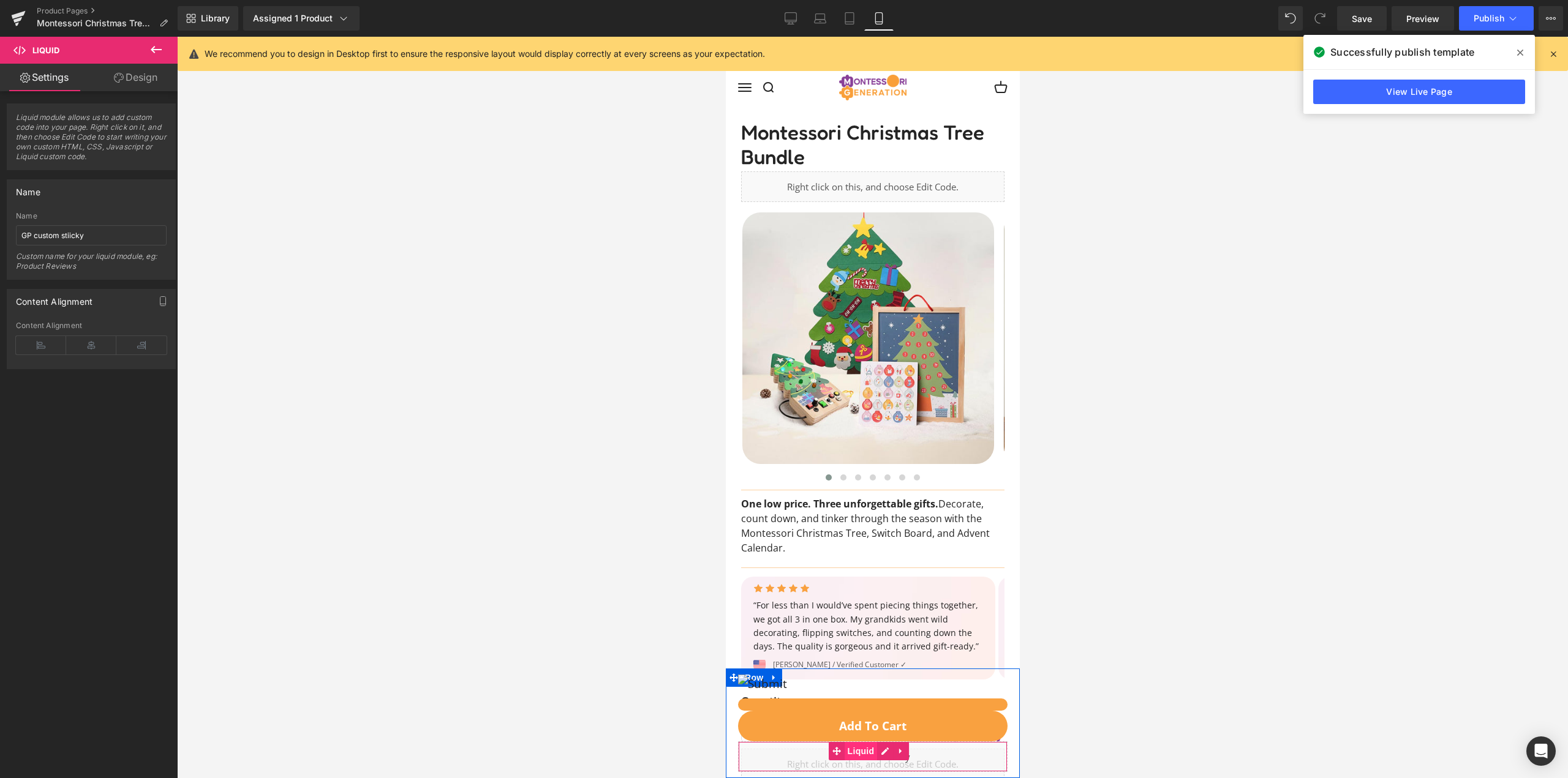
click at [861, 755] on span "Liquid" at bounding box center [860, 751] width 33 height 18
click at [857, 755] on span "Liquid" at bounding box center [860, 751] width 33 height 18
click at [929, 760] on div "Liquid" at bounding box center [872, 757] width 269 height 31
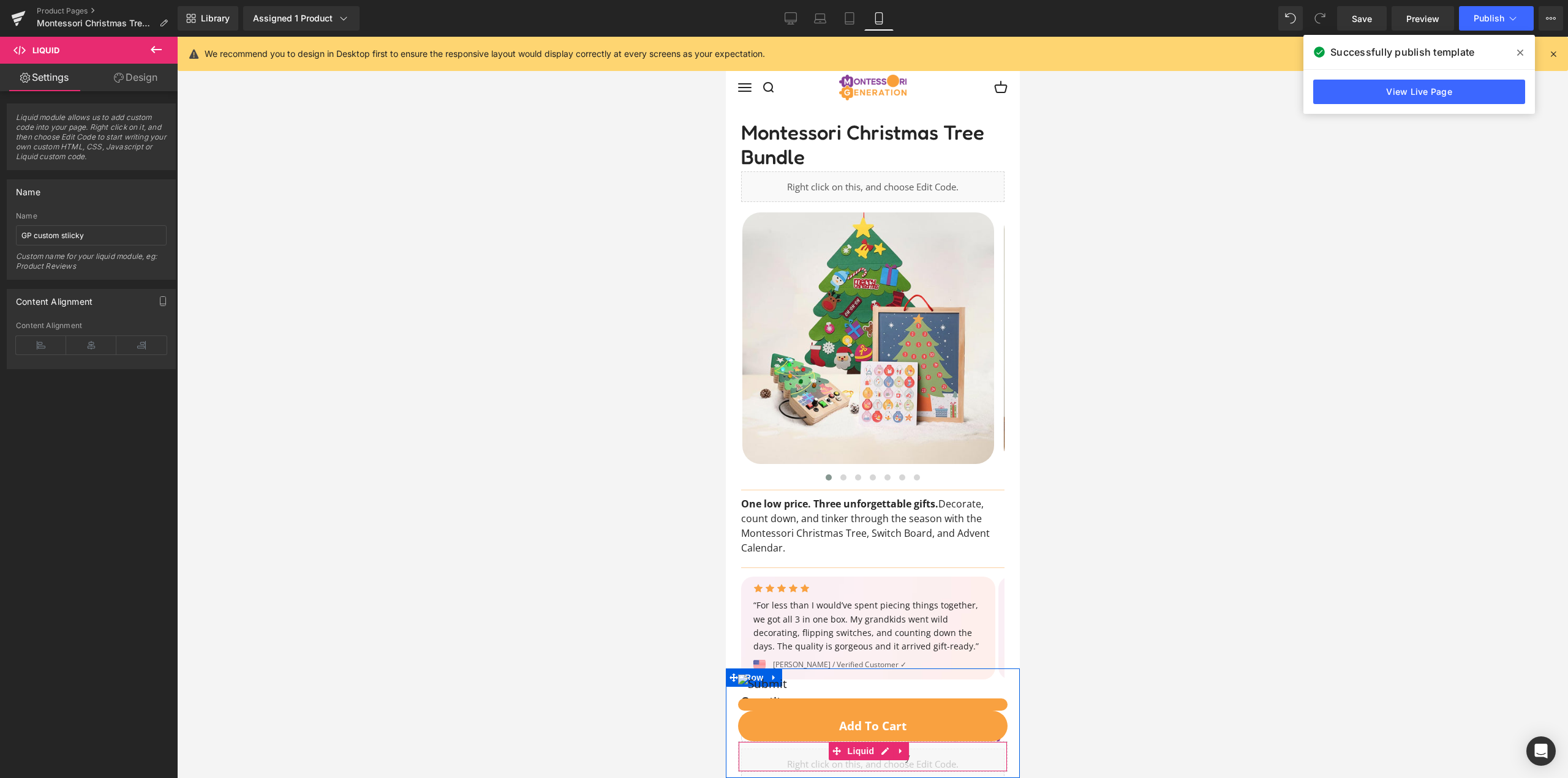
click at [824, 763] on div "Liquid" at bounding box center [872, 757] width 269 height 31
click at [808, 763] on div "Liquid" at bounding box center [872, 757] width 269 height 31
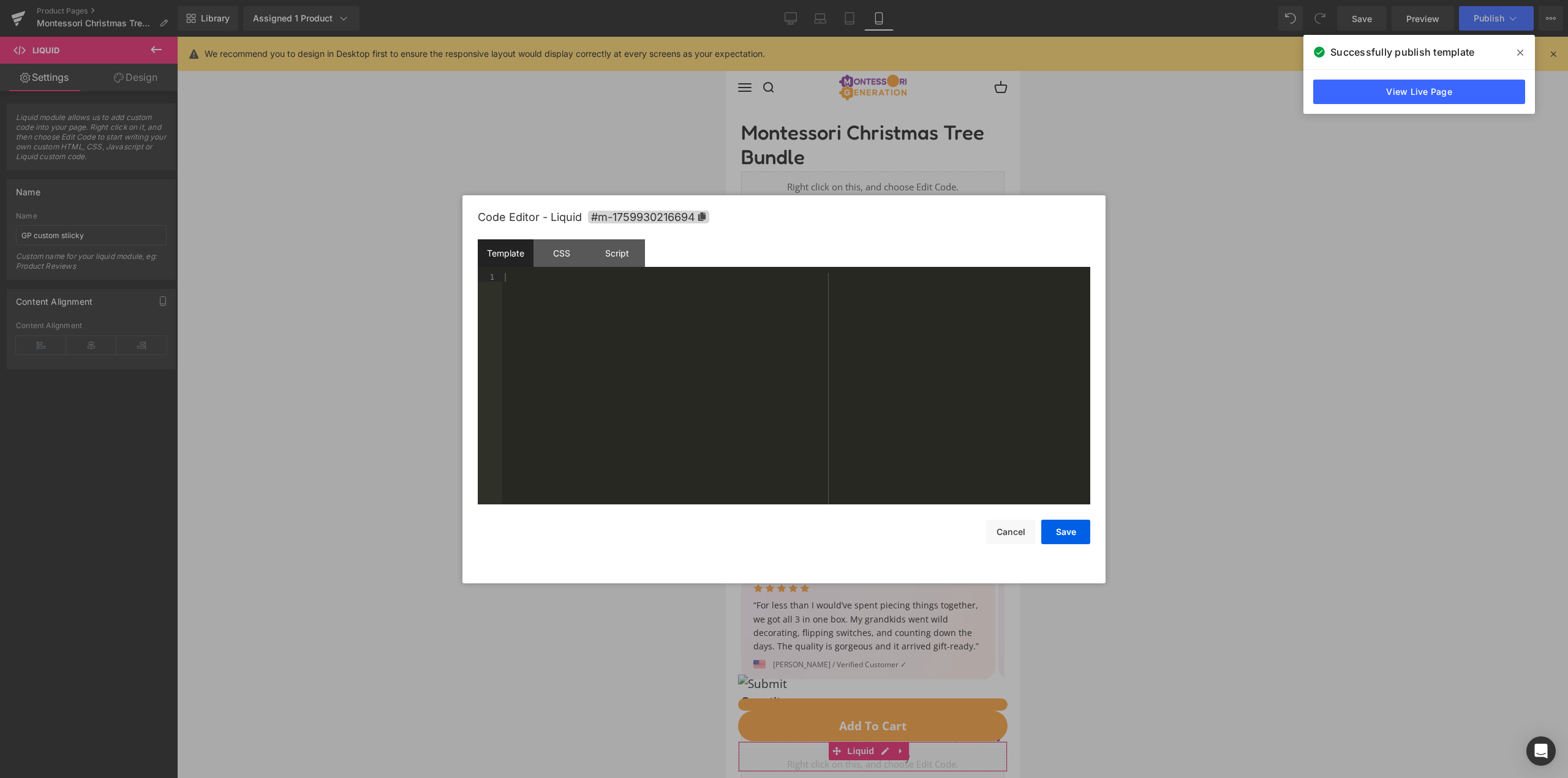
click at [800, 611] on body "Liquid You are previewing how the will restyle your page. You can not edit Elem…" at bounding box center [784, 389] width 1568 height 778
click at [609, 246] on div "Script" at bounding box center [617, 253] width 56 height 28
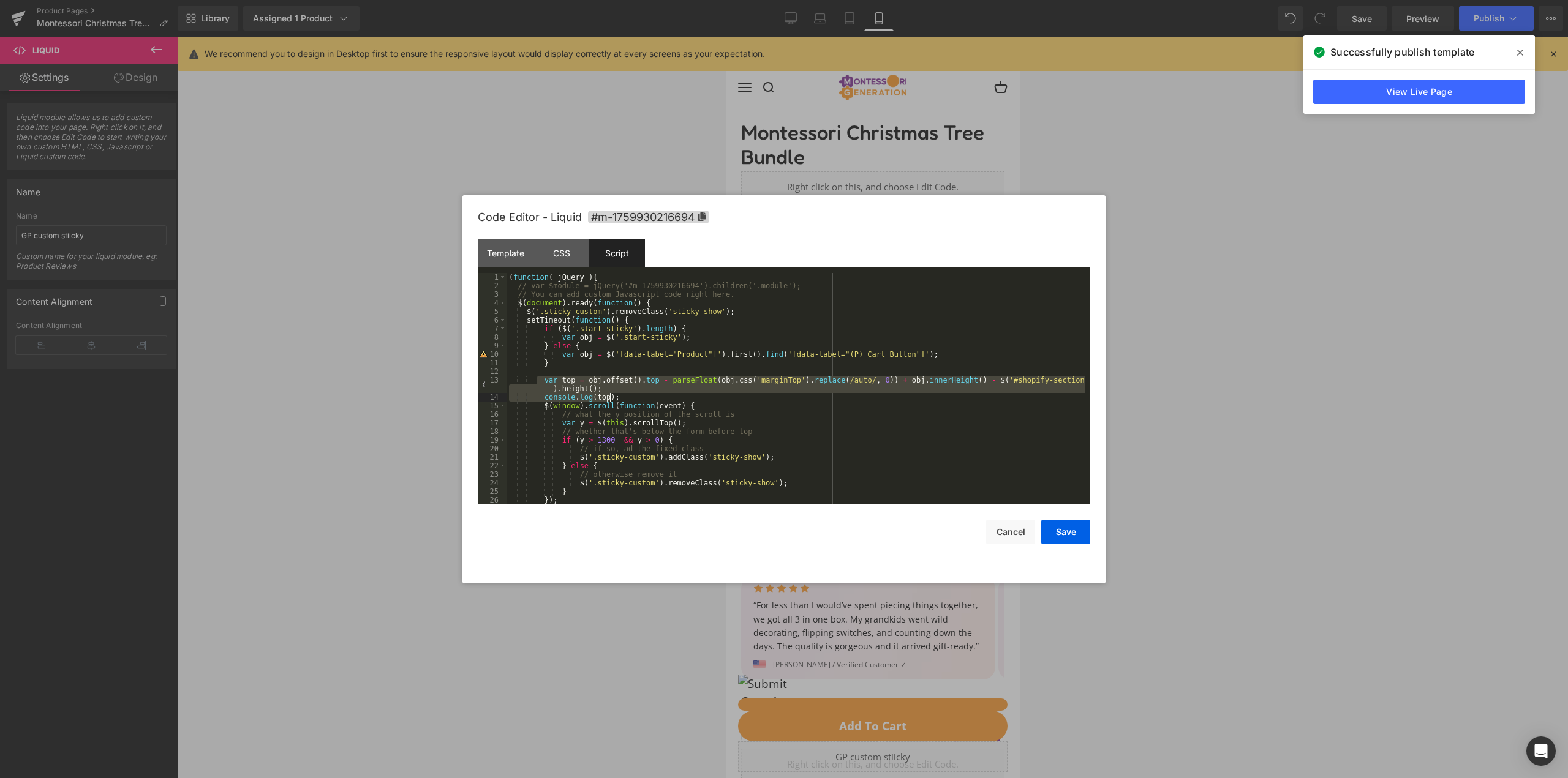
drag, startPoint x: 537, startPoint y: 379, endPoint x: 659, endPoint y: 393, distance: 122.8
click at [659, 393] on div "( function ( jQuery ) { // var $module = jQuery('#m-1759930216694').children('.…" at bounding box center [796, 398] width 578 height 249
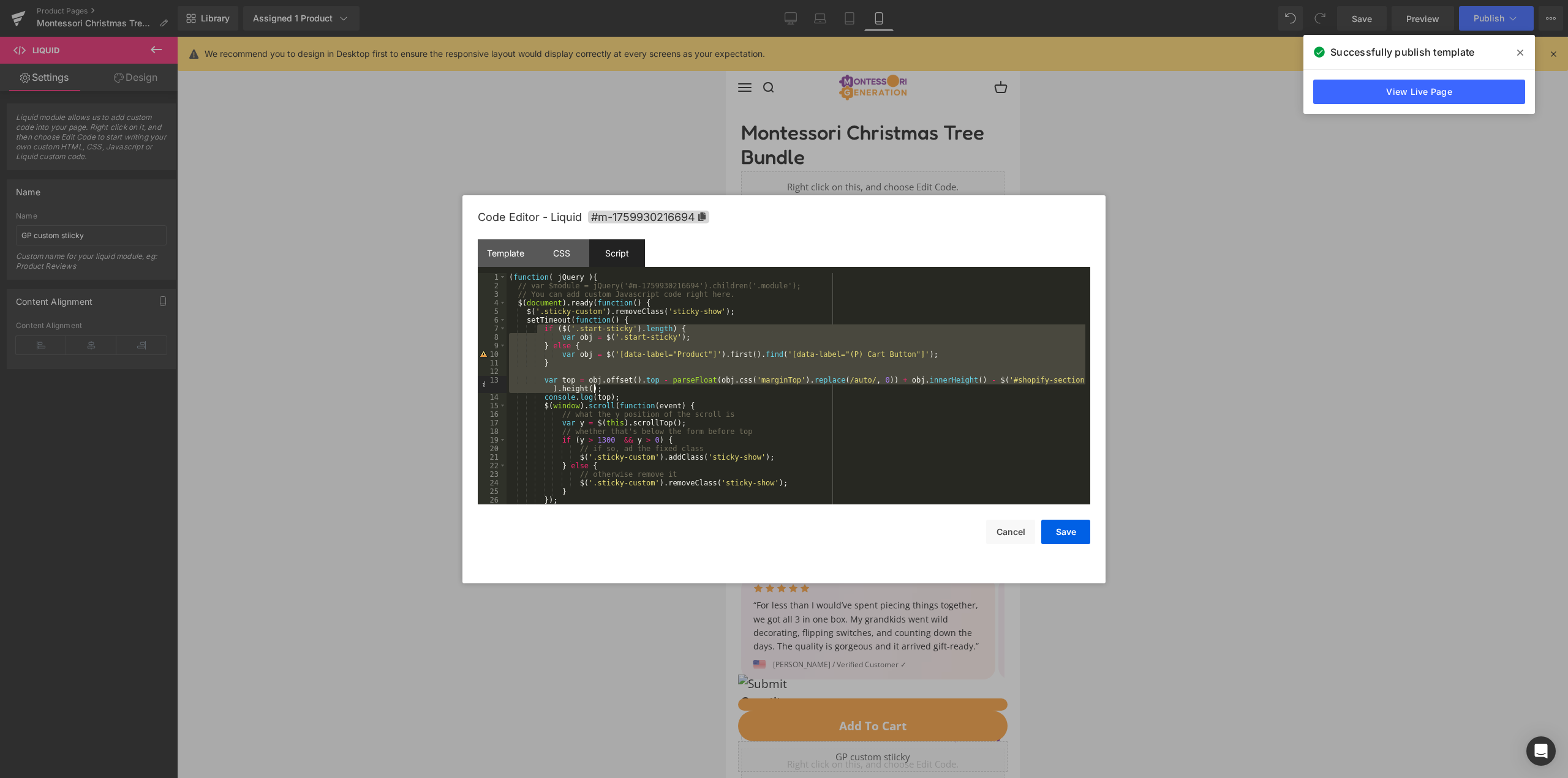
drag, startPoint x: 536, startPoint y: 329, endPoint x: 616, endPoint y: 386, distance: 98.2
click at [616, 386] on div "( function ( jQuery ) { // var $module = jQuery('#m-1759930216694').children('.…" at bounding box center [796, 398] width 578 height 249
click at [636, 397] on div "( function ( jQuery ) { // var $module = jQuery('#m-1759930216694').children('.…" at bounding box center [796, 398] width 578 height 249
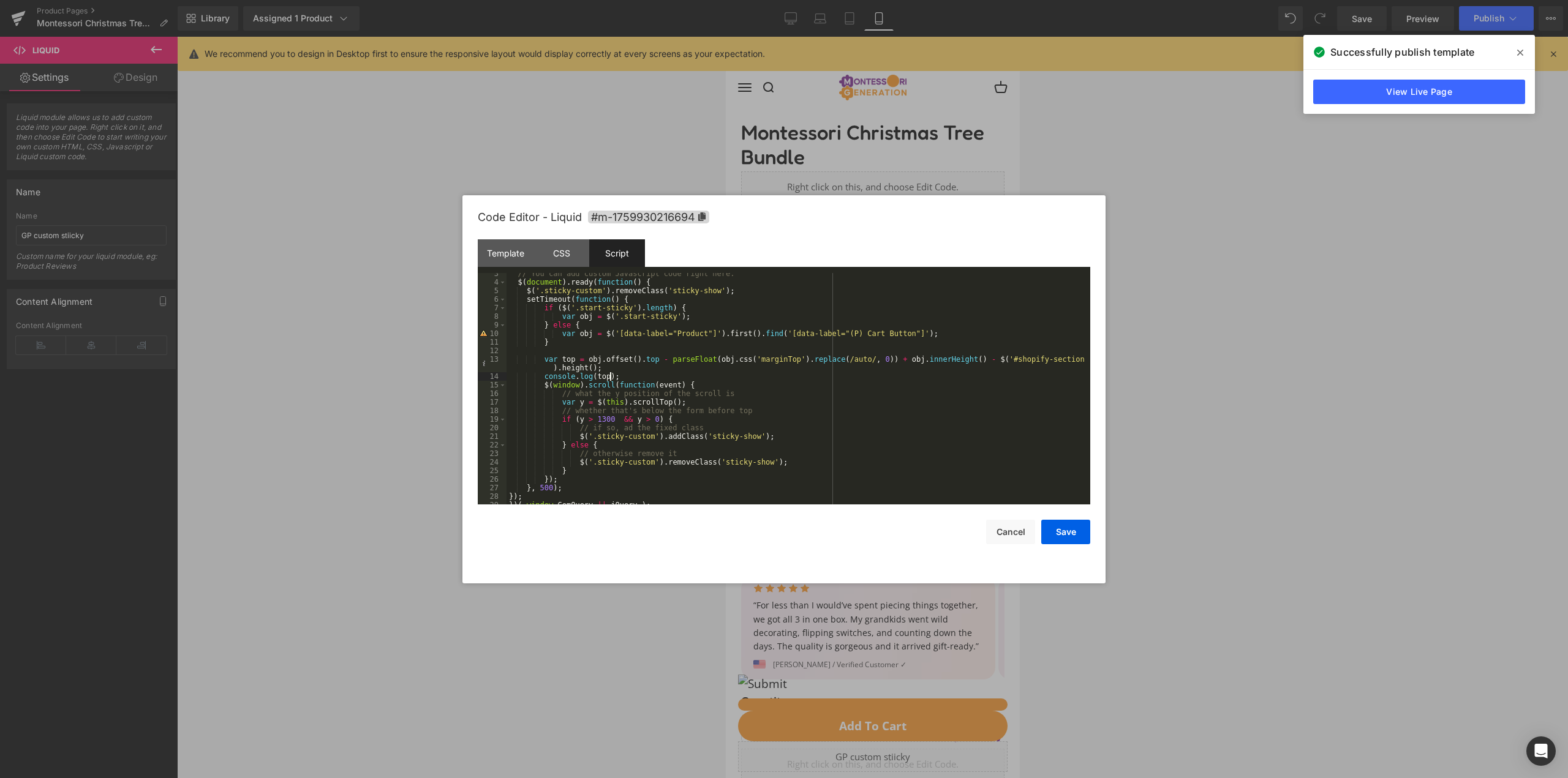
scroll to position [22, 0]
click at [595, 418] on div "// You can add custom Javascript code right here. $ ( document ) . ready ( func…" at bounding box center [796, 393] width 578 height 249
click at [1083, 526] on button "Save" at bounding box center [1066, 532] width 49 height 24
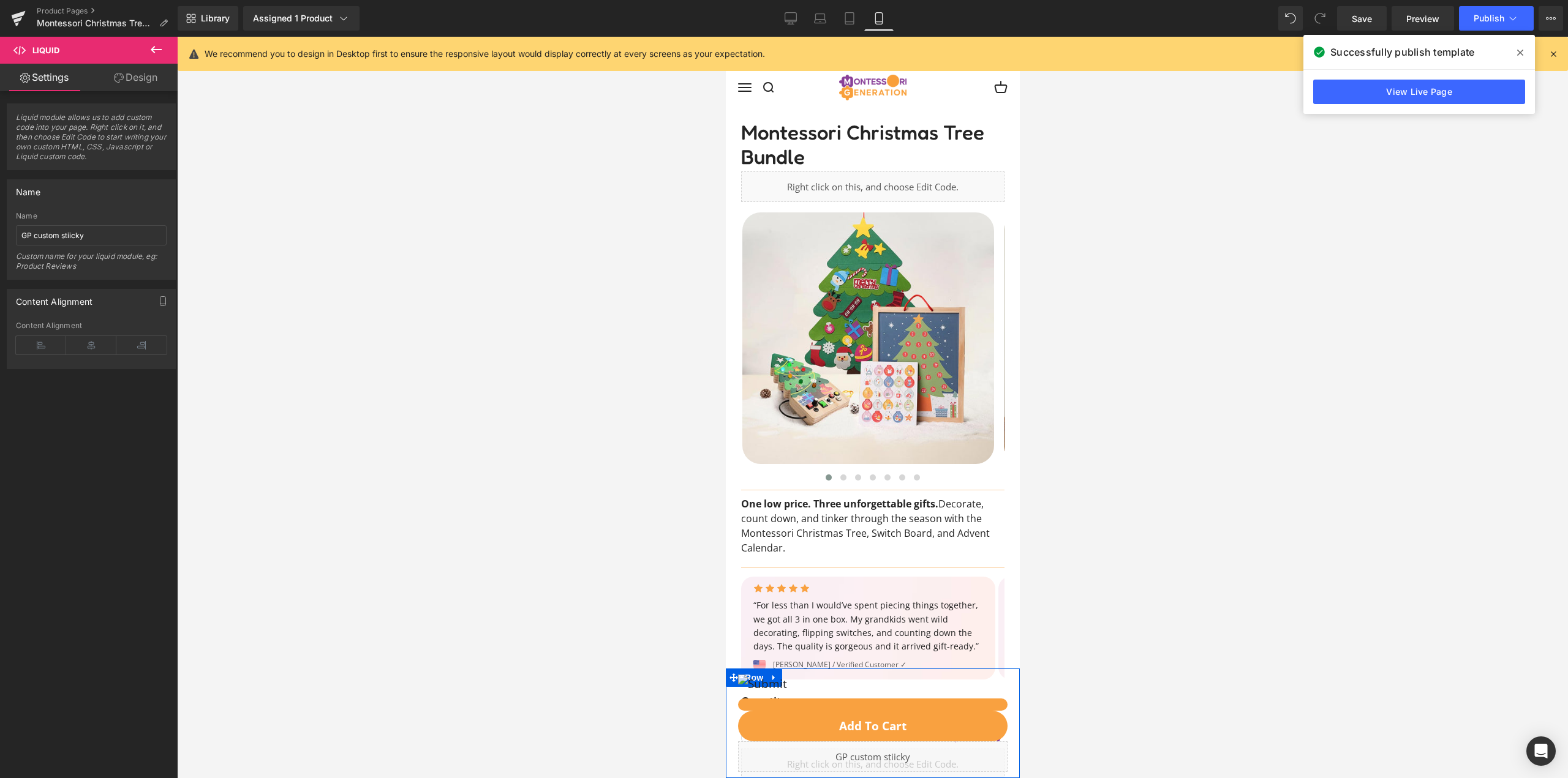
click at [876, 758] on div "Liquid" at bounding box center [872, 757] width 269 height 31
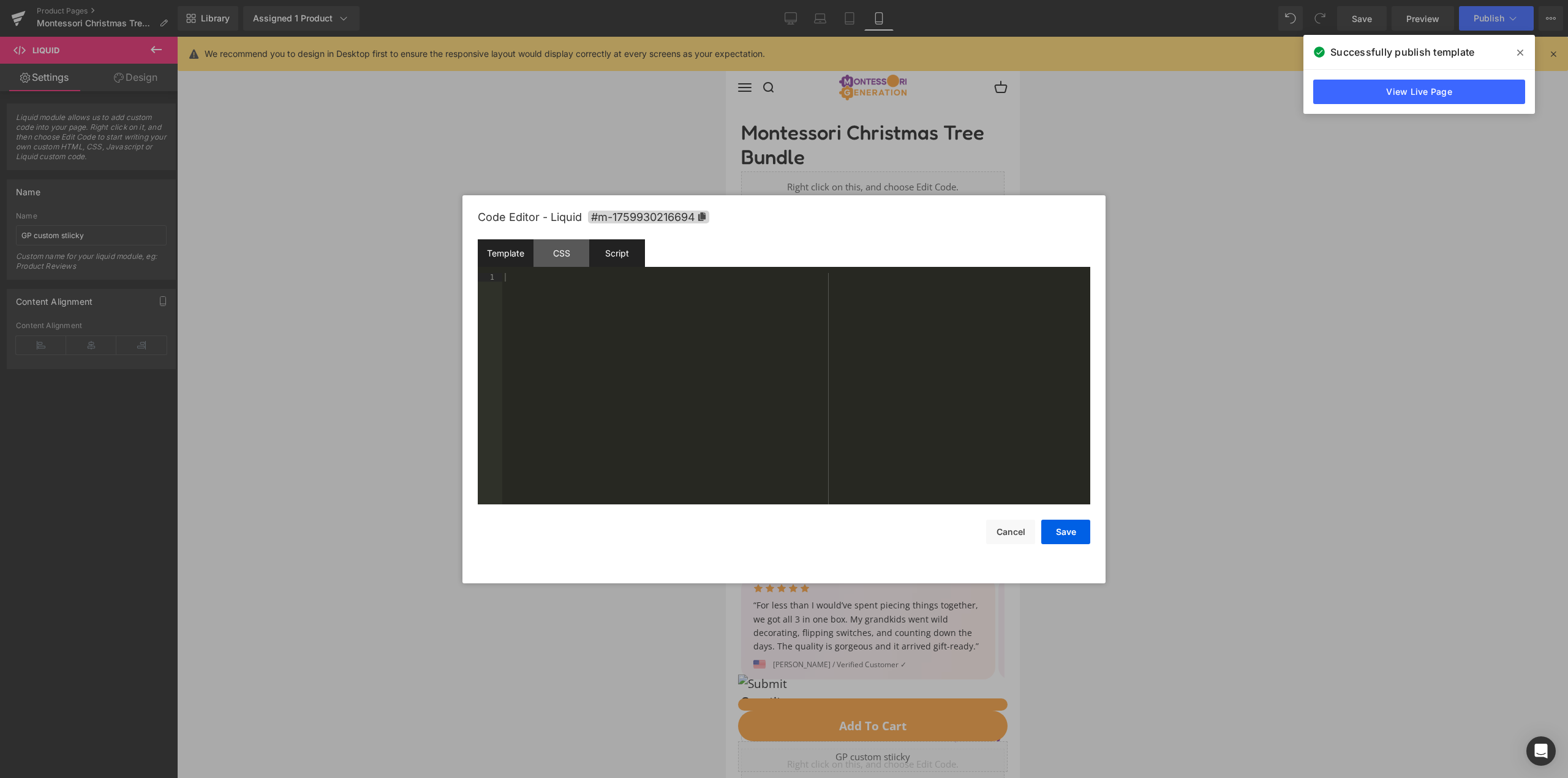
click at [625, 247] on div "Script" at bounding box center [617, 253] width 56 height 28
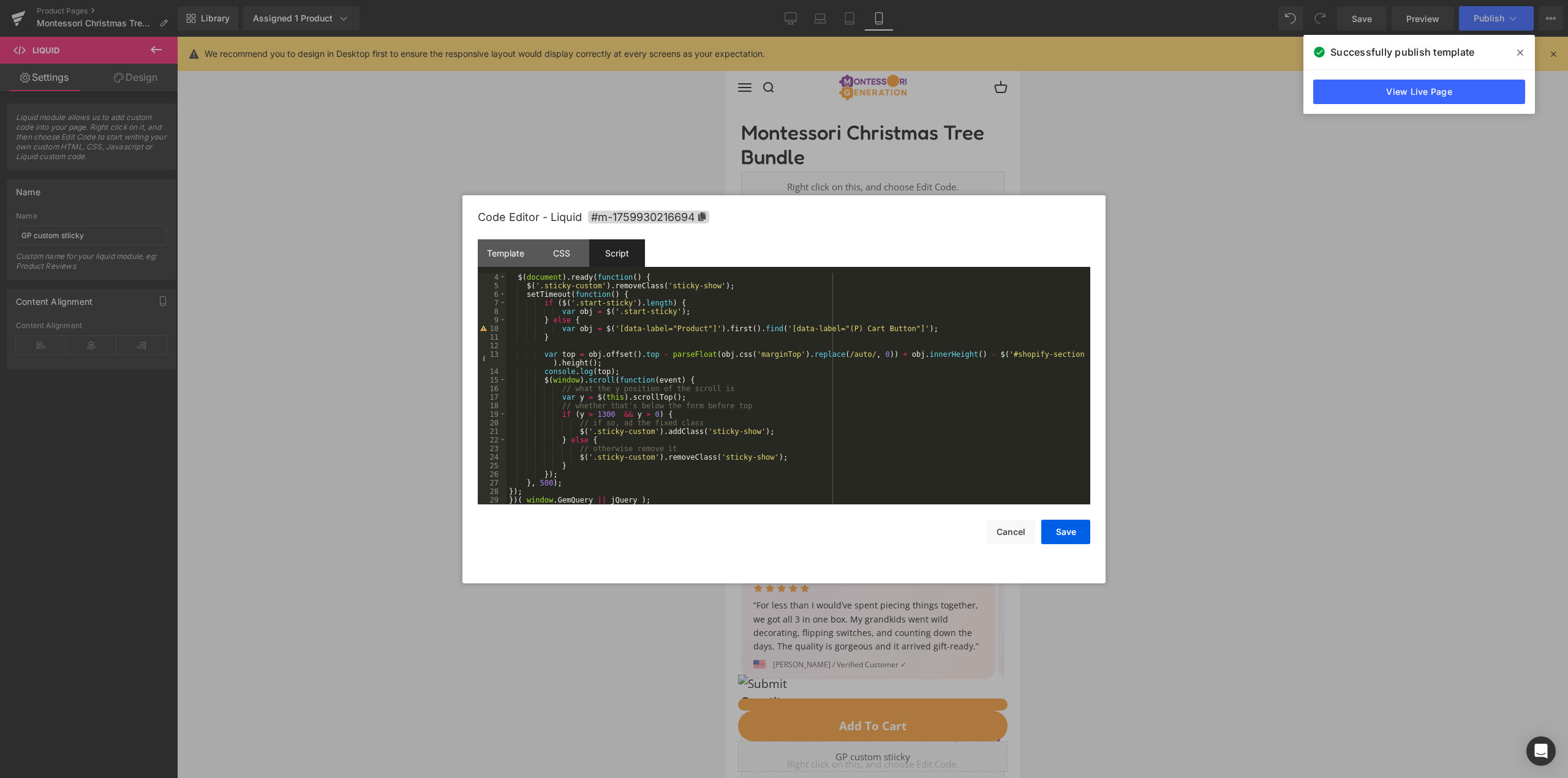
scroll to position [26, 0]
click at [722, 431] on div "$ ( document ) . ready ( function ( ) { $ ( '.sticky-custom' ) . removeClass ( …" at bounding box center [796, 398] width 578 height 249
click at [680, 458] on div "$ ( document ) . ready ( function ( ) { $ ( '.sticky-custom' ) . removeClass ( …" at bounding box center [796, 398] width 578 height 249
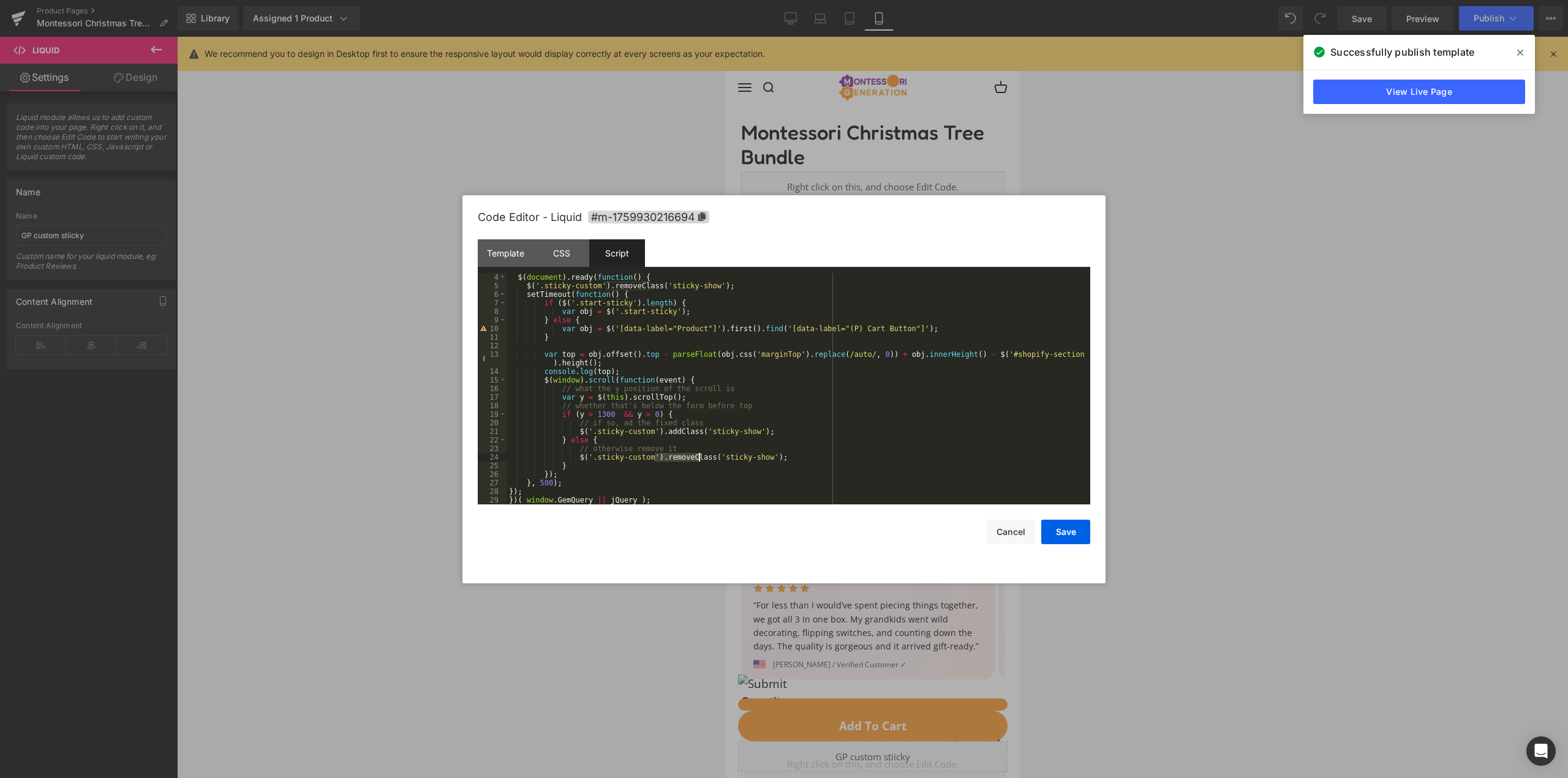
click at [601, 412] on div "$ ( document ) . ready ( function ( ) { $ ( '.sticky-custom' ) . removeClass ( …" at bounding box center [796, 398] width 578 height 249
click at [596, 412] on div "$ ( document ) . ready ( function ( ) { $ ( '.sticky-custom' ) . removeClass ( …" at bounding box center [796, 398] width 578 height 249
click at [1069, 537] on button "Save" at bounding box center [1066, 532] width 49 height 24
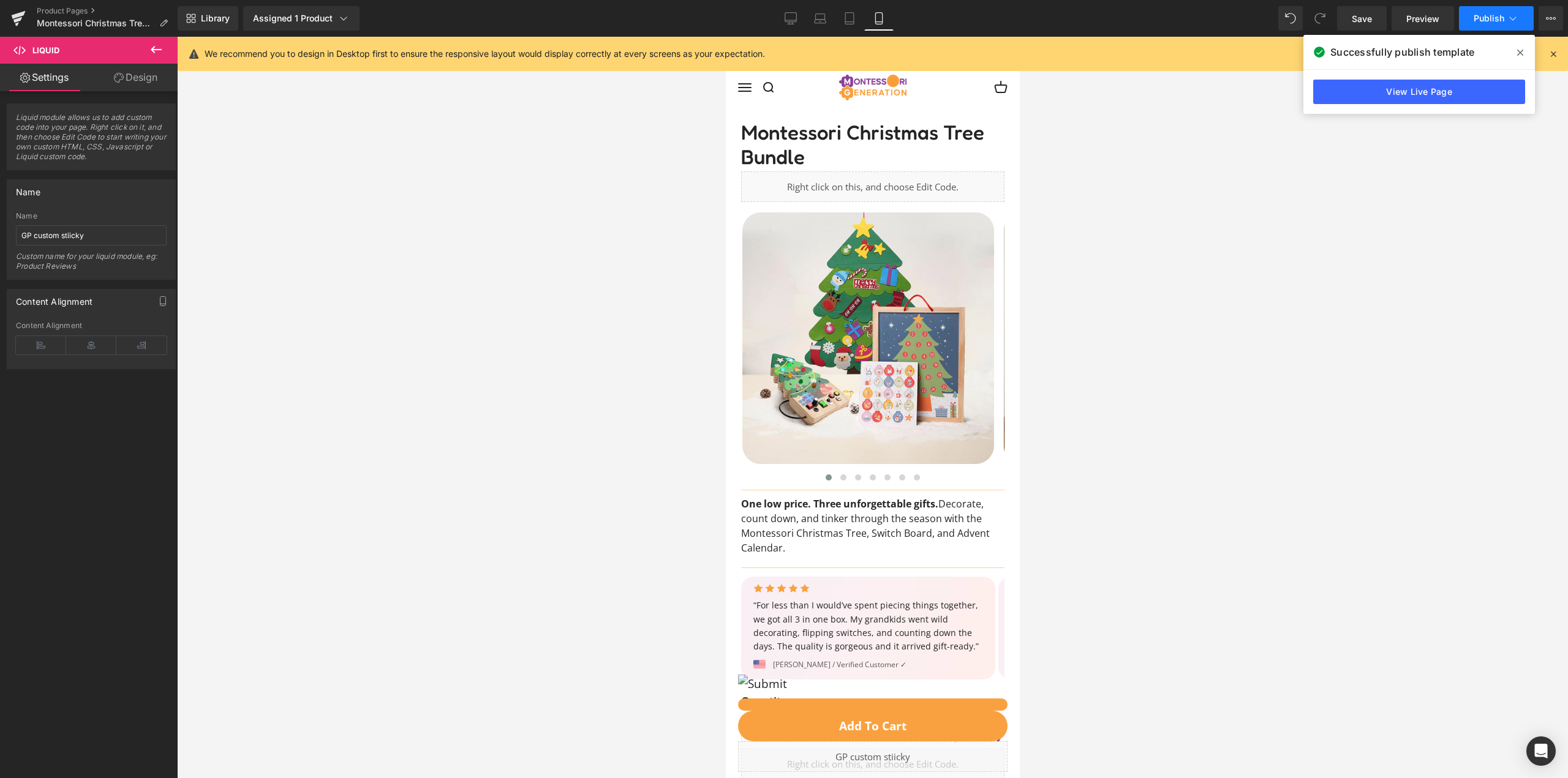
click at [1499, 17] on span "Publish" at bounding box center [1489, 18] width 31 height 10
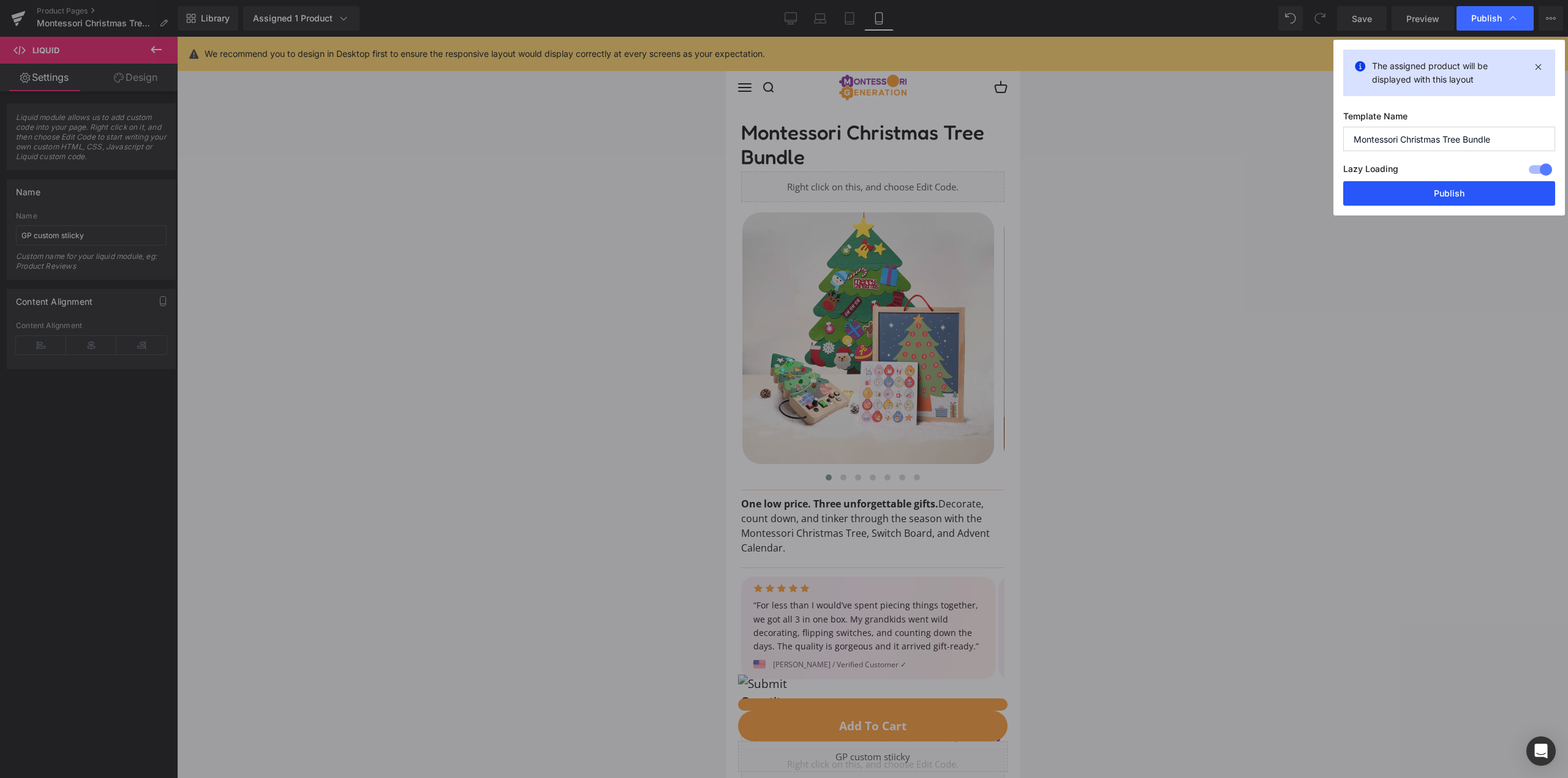
click at [1411, 186] on button "Publish" at bounding box center [1450, 193] width 212 height 24
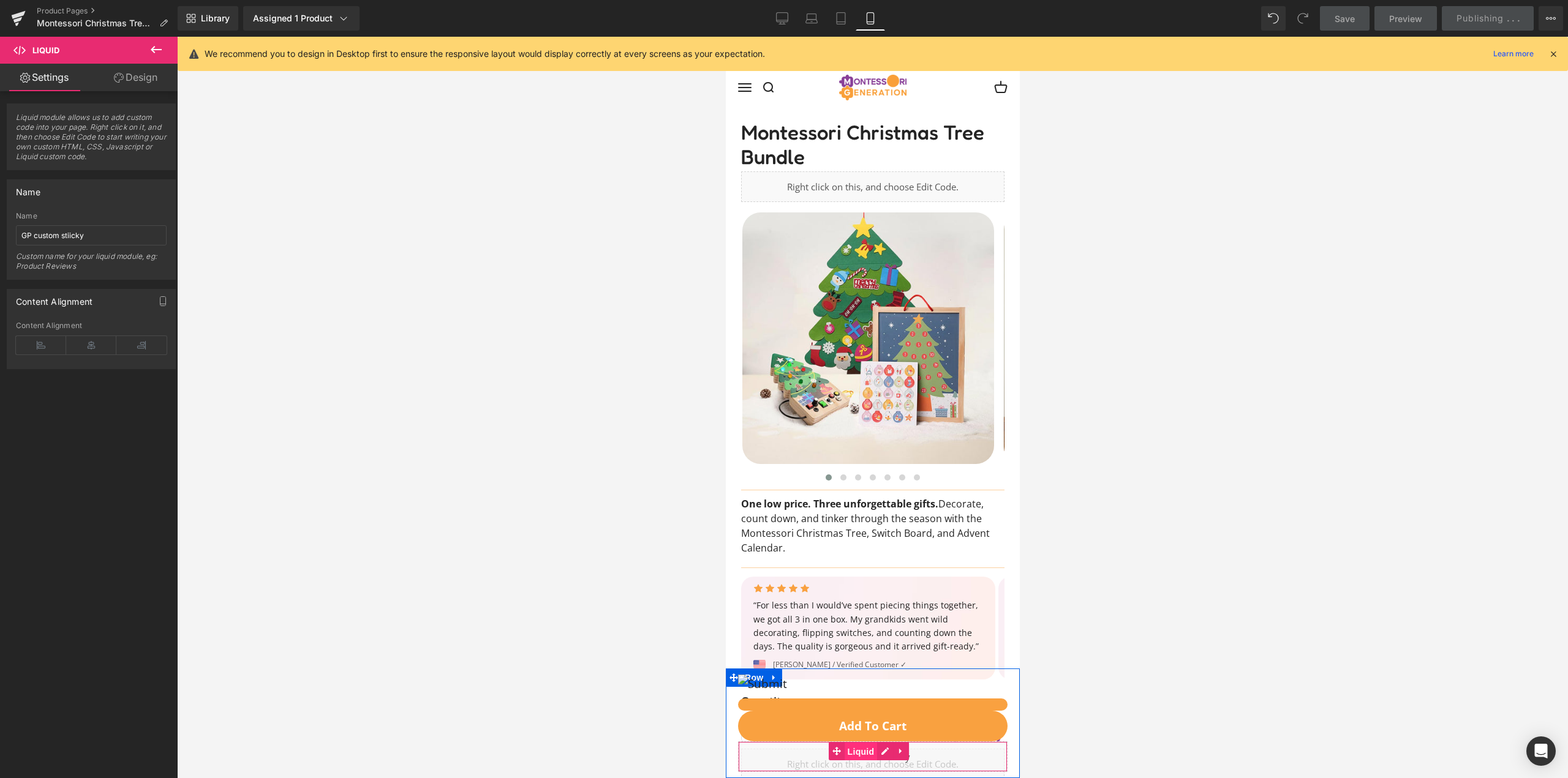
click at [872, 749] on span "Liquid" at bounding box center [860, 752] width 33 height 18
click at [930, 760] on div "Liquid" at bounding box center [872, 757] width 269 height 31
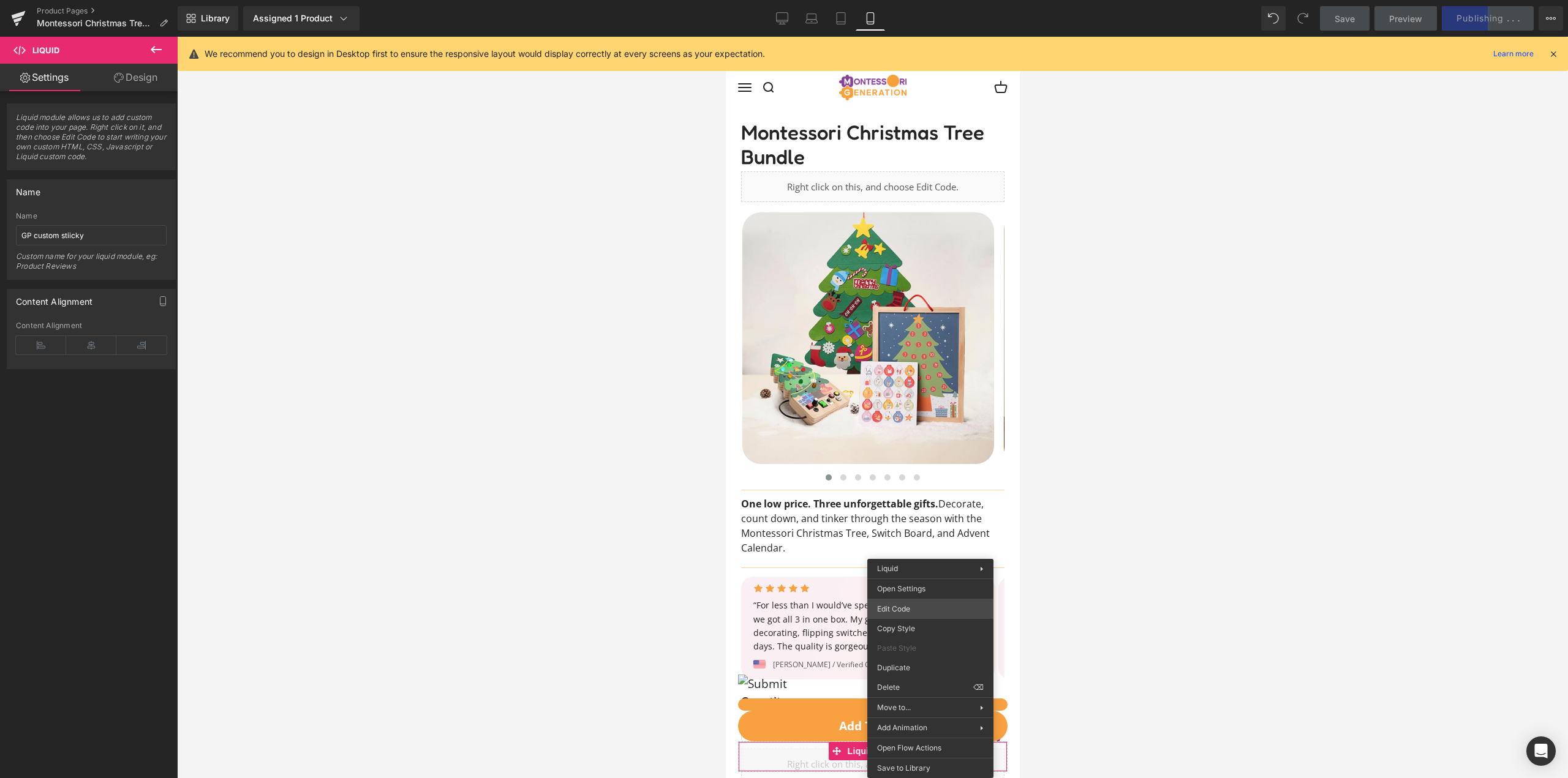
click at [927, 608] on body "Liquid You are previewing how the will restyle your page. You can not edit Elem…" at bounding box center [784, 389] width 1568 height 778
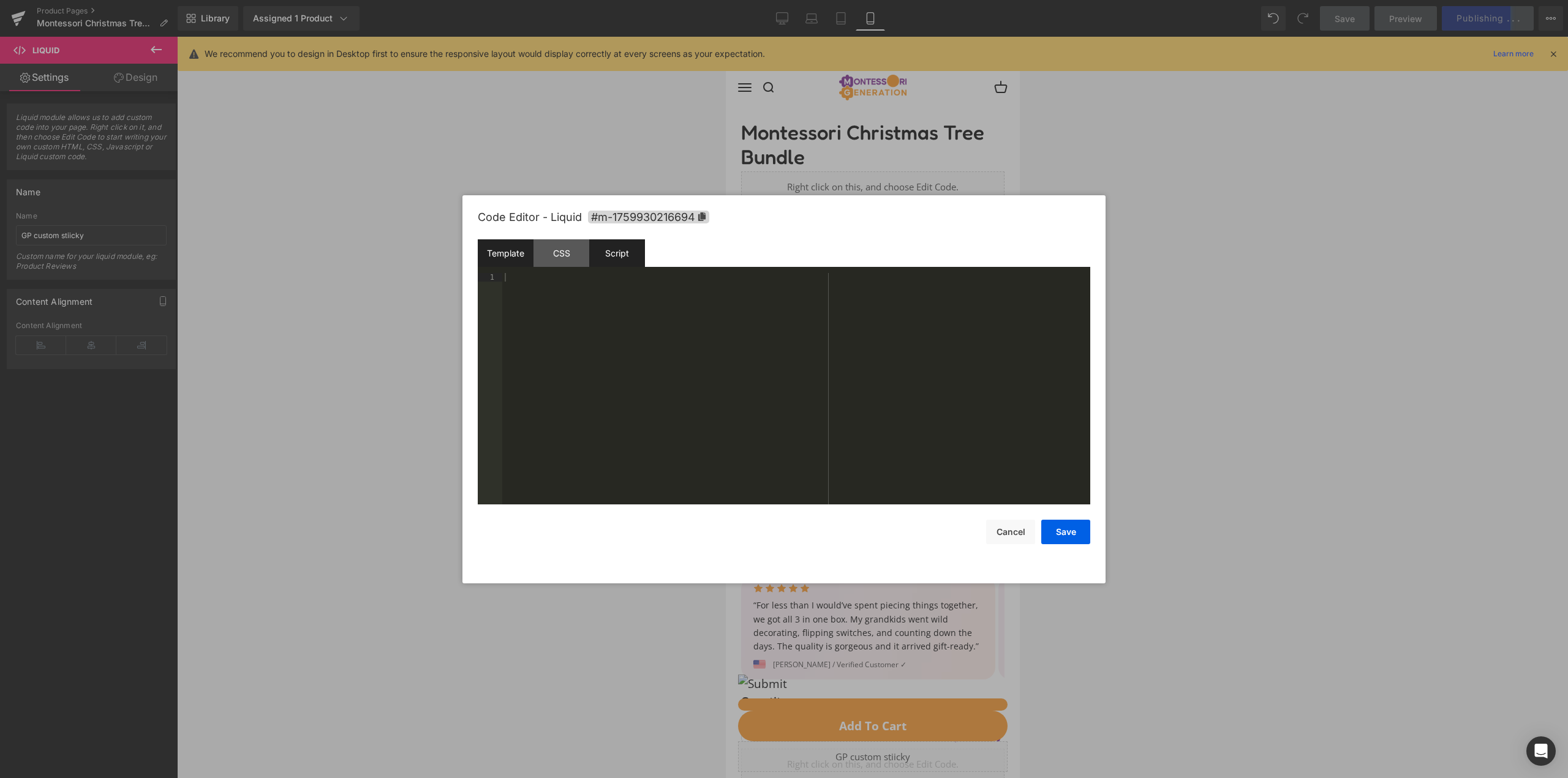
click at [628, 263] on div "Script" at bounding box center [617, 253] width 56 height 28
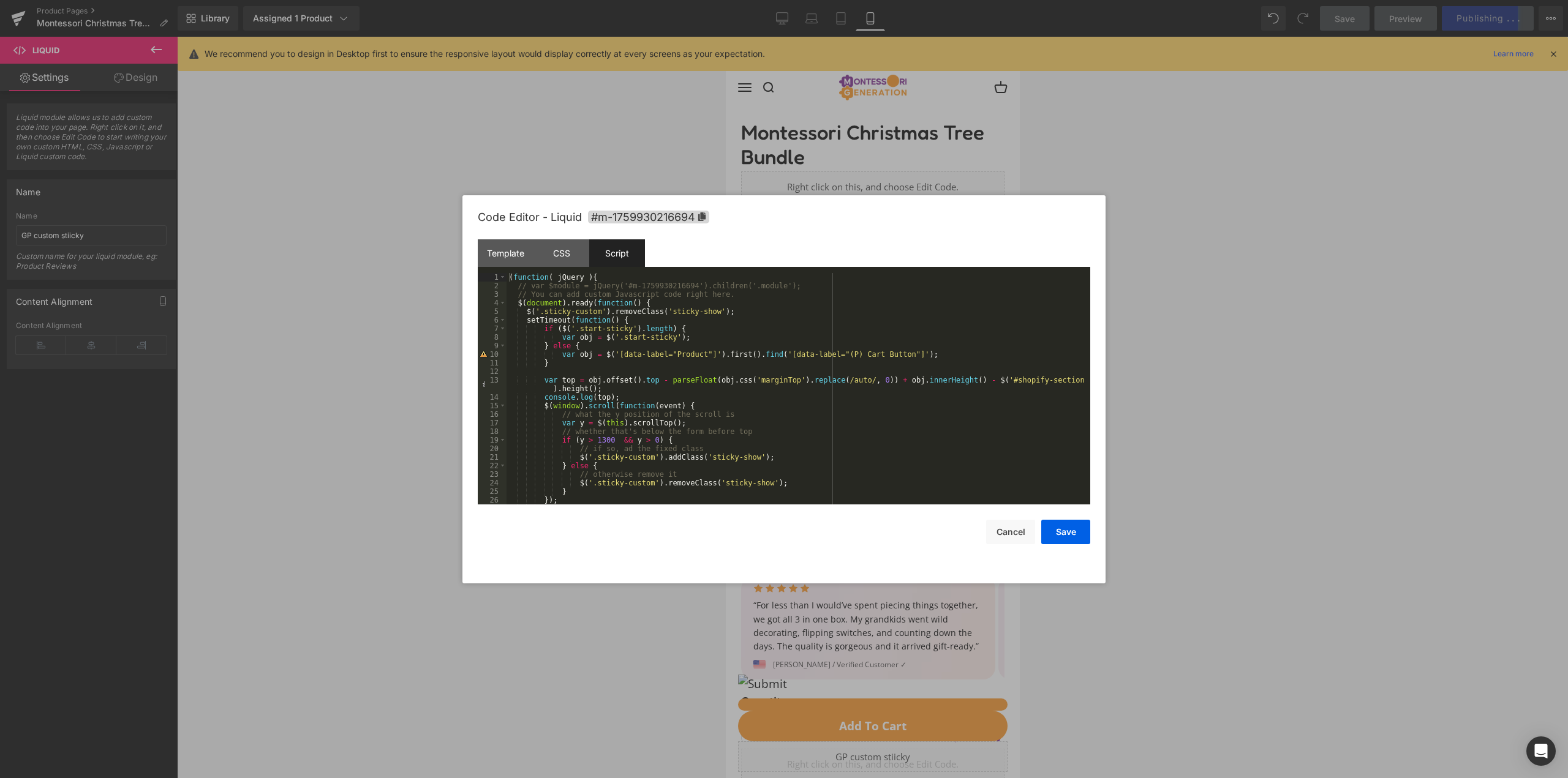
click at [593, 379] on div "( function ( jQuery ) { // var $module = jQuery('#m-1759930216694').children('.…" at bounding box center [796, 398] width 578 height 249
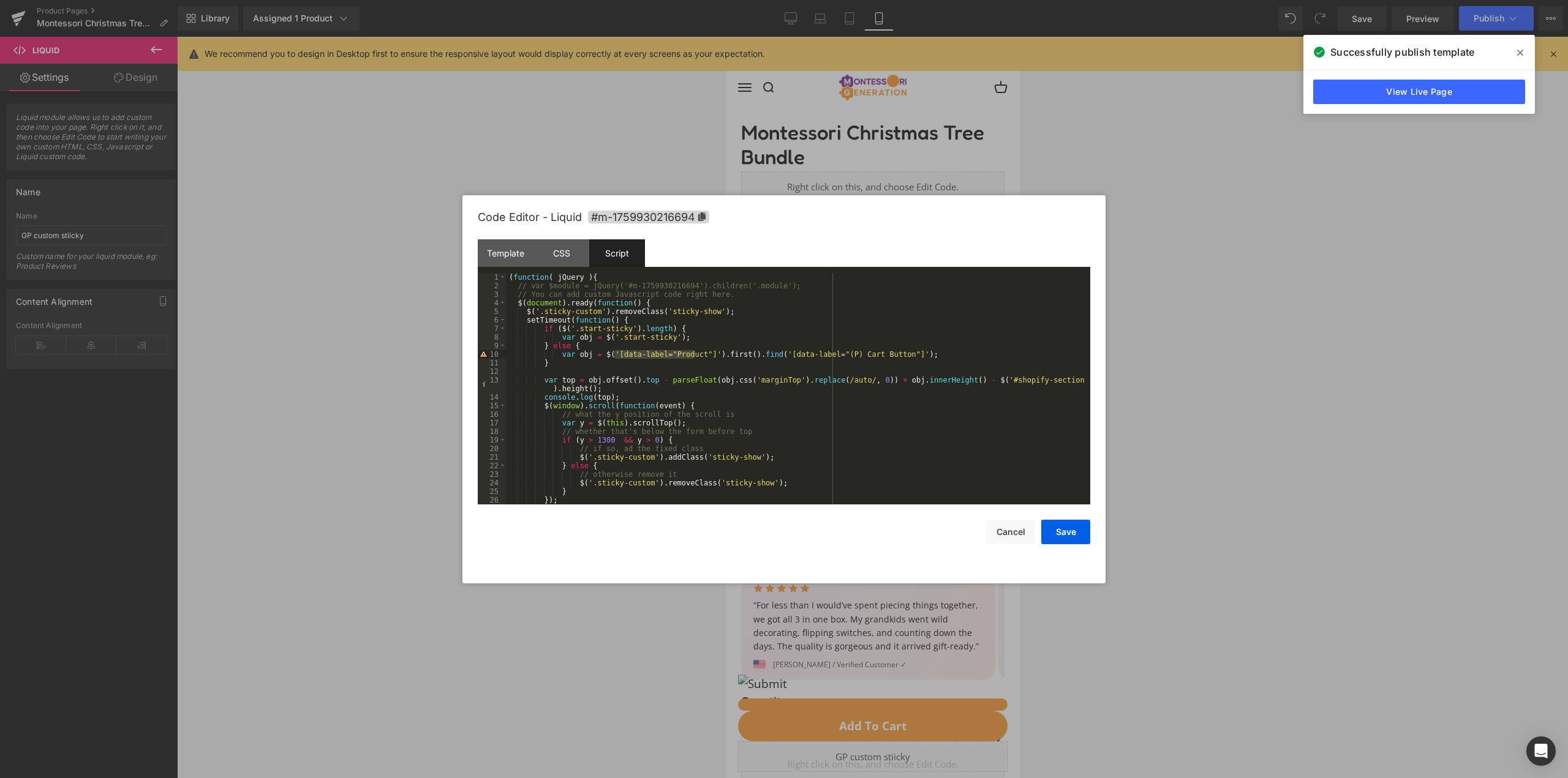
drag, startPoint x: 614, startPoint y: 355, endPoint x: 693, endPoint y: 355, distance: 79.0
click at [693, 355] on div "( function ( jQuery ) { // var $module = jQuery('#m-1759930216694').children('.…" at bounding box center [796, 398] width 578 height 249
click at [1027, 536] on button "Cancel" at bounding box center [1010, 532] width 49 height 24
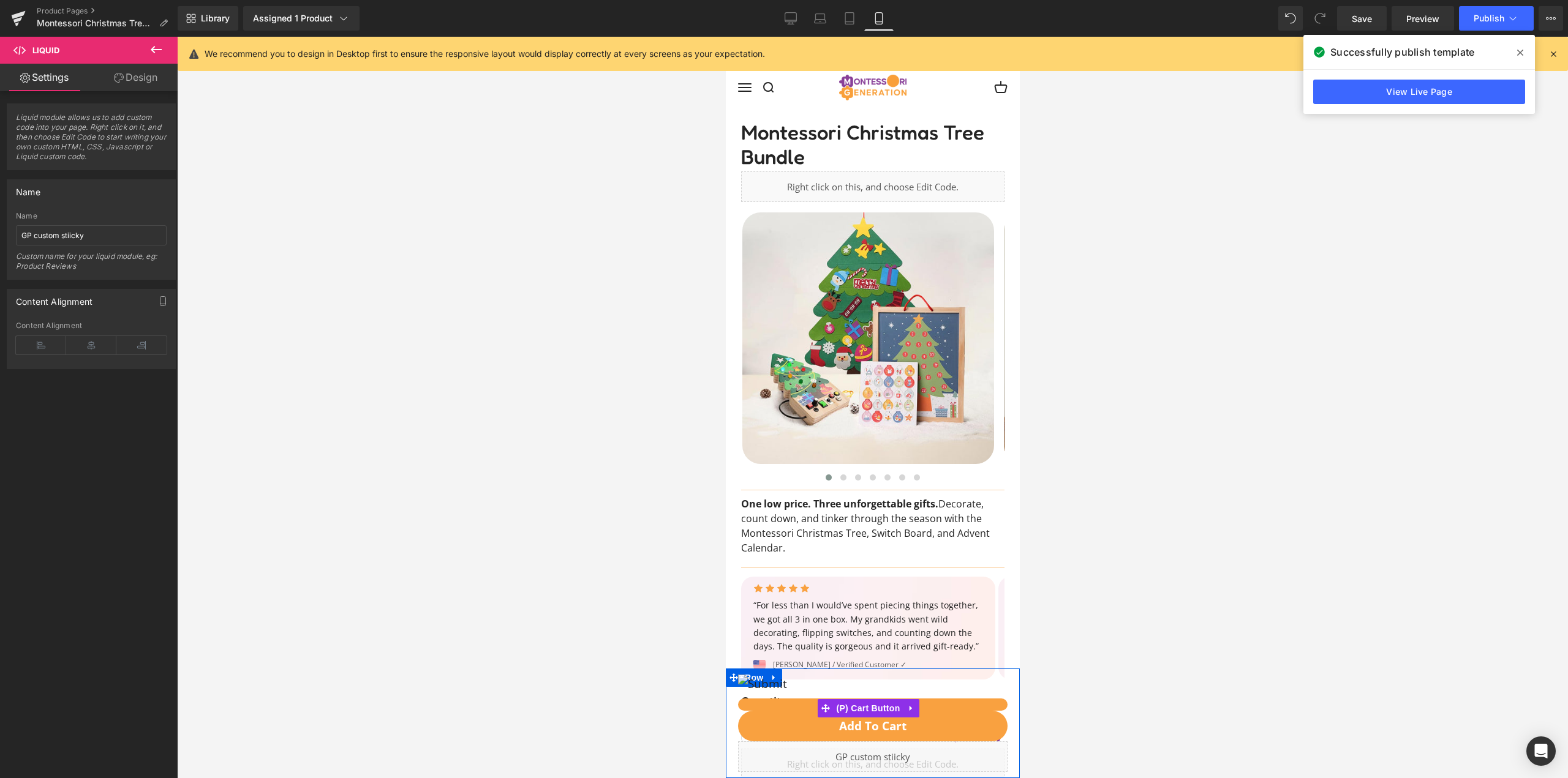
click at [768, 677] on input "image" at bounding box center [872, 684] width 269 height 18
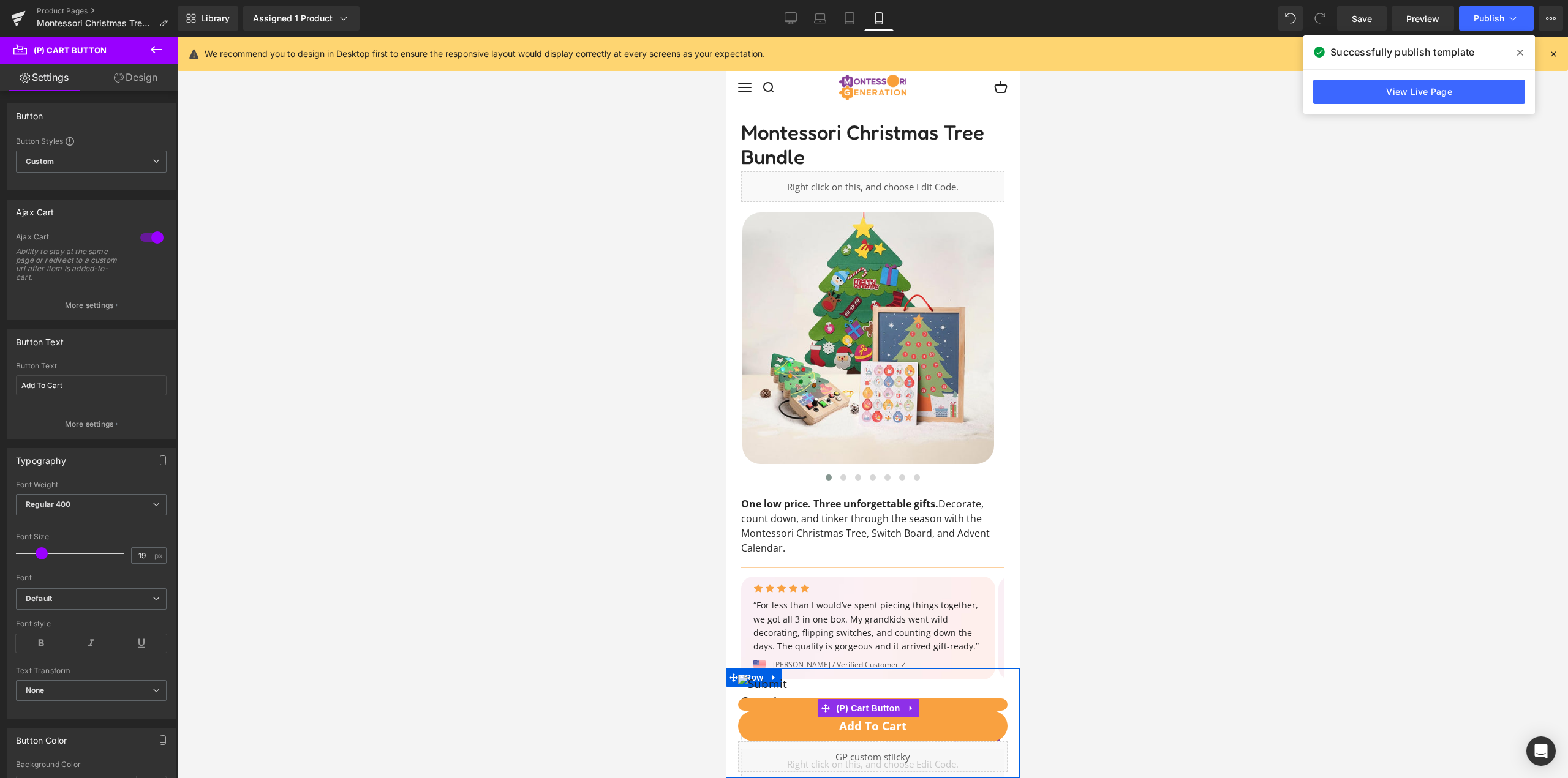
click at [771, 677] on input "image" at bounding box center [872, 684] width 269 height 18
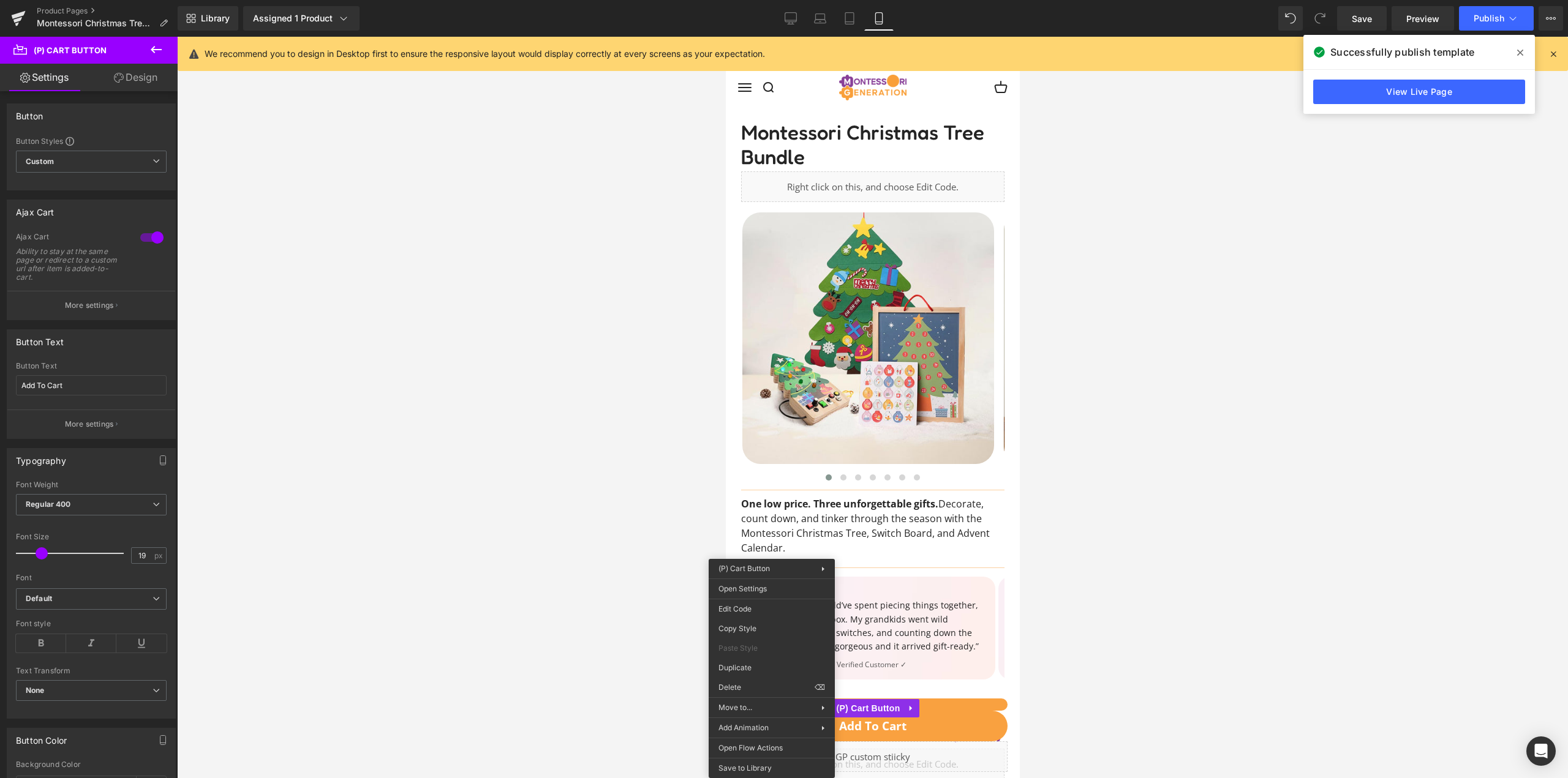
click at [474, 663] on div at bounding box center [872, 407] width 1391 height 741
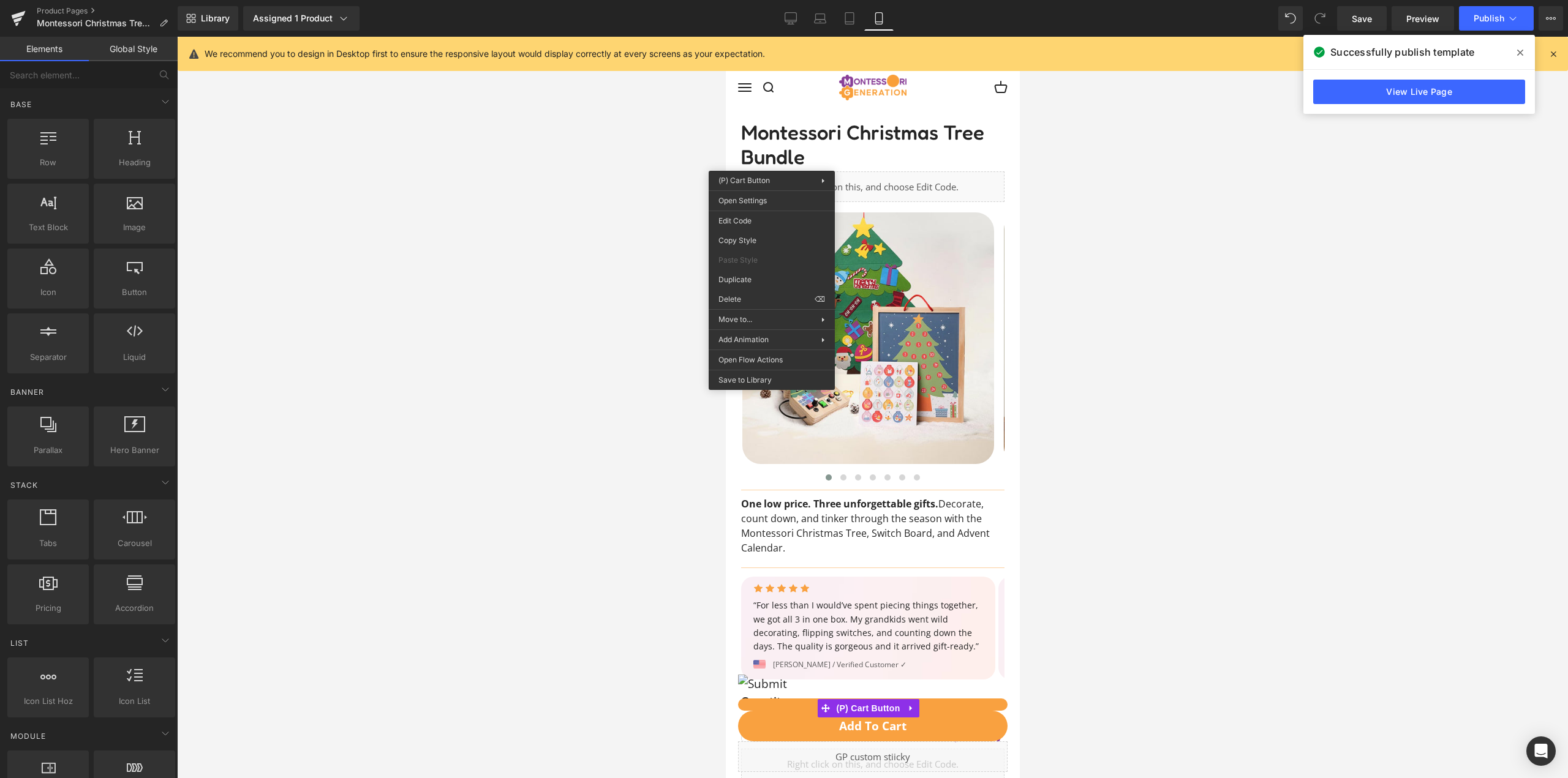
scroll to position [649, 0]
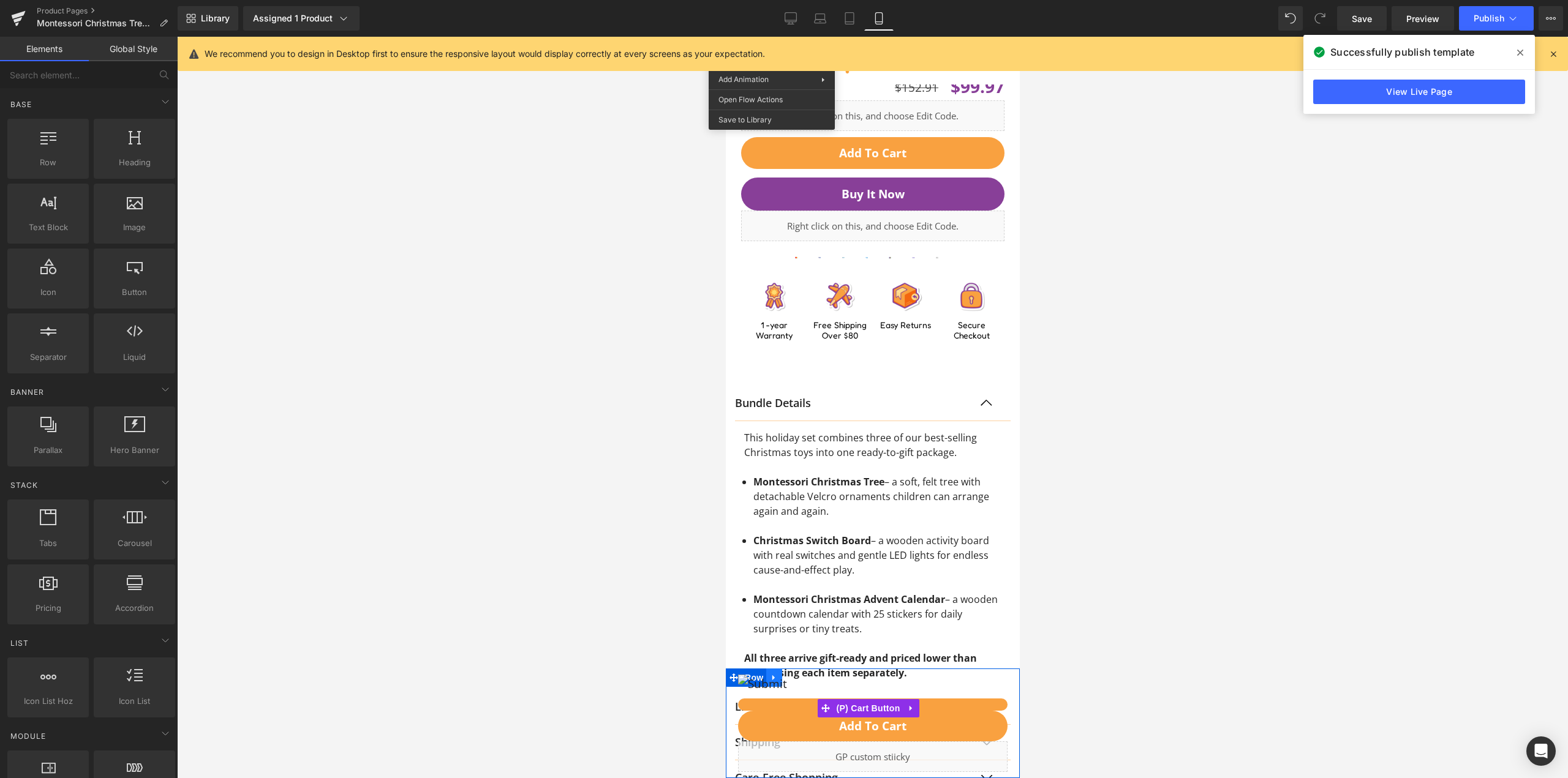
click at [774, 673] on icon at bounding box center [774, 678] width 9 height 10
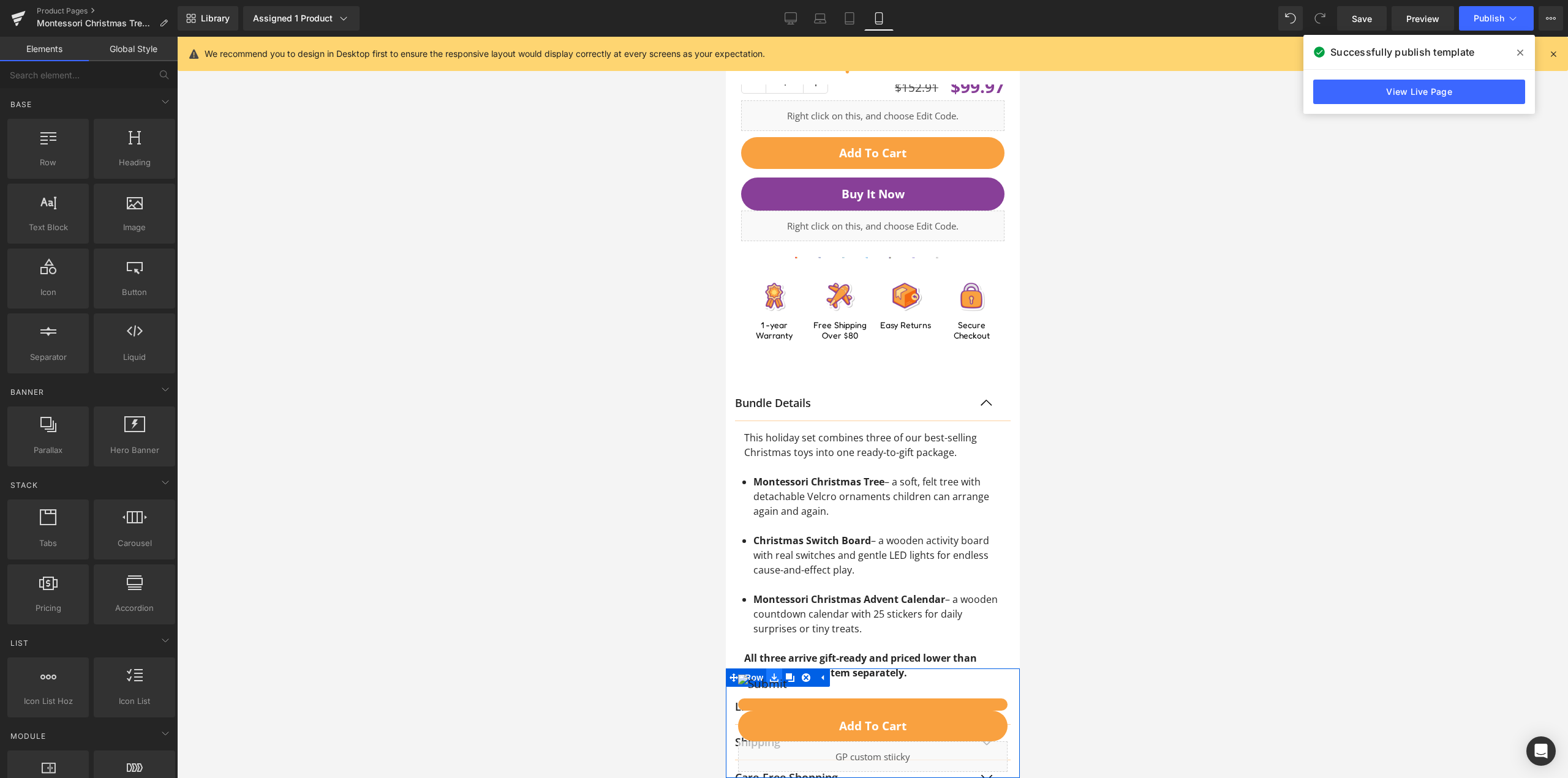
click at [770, 673] on link at bounding box center [774, 677] width 16 height 18
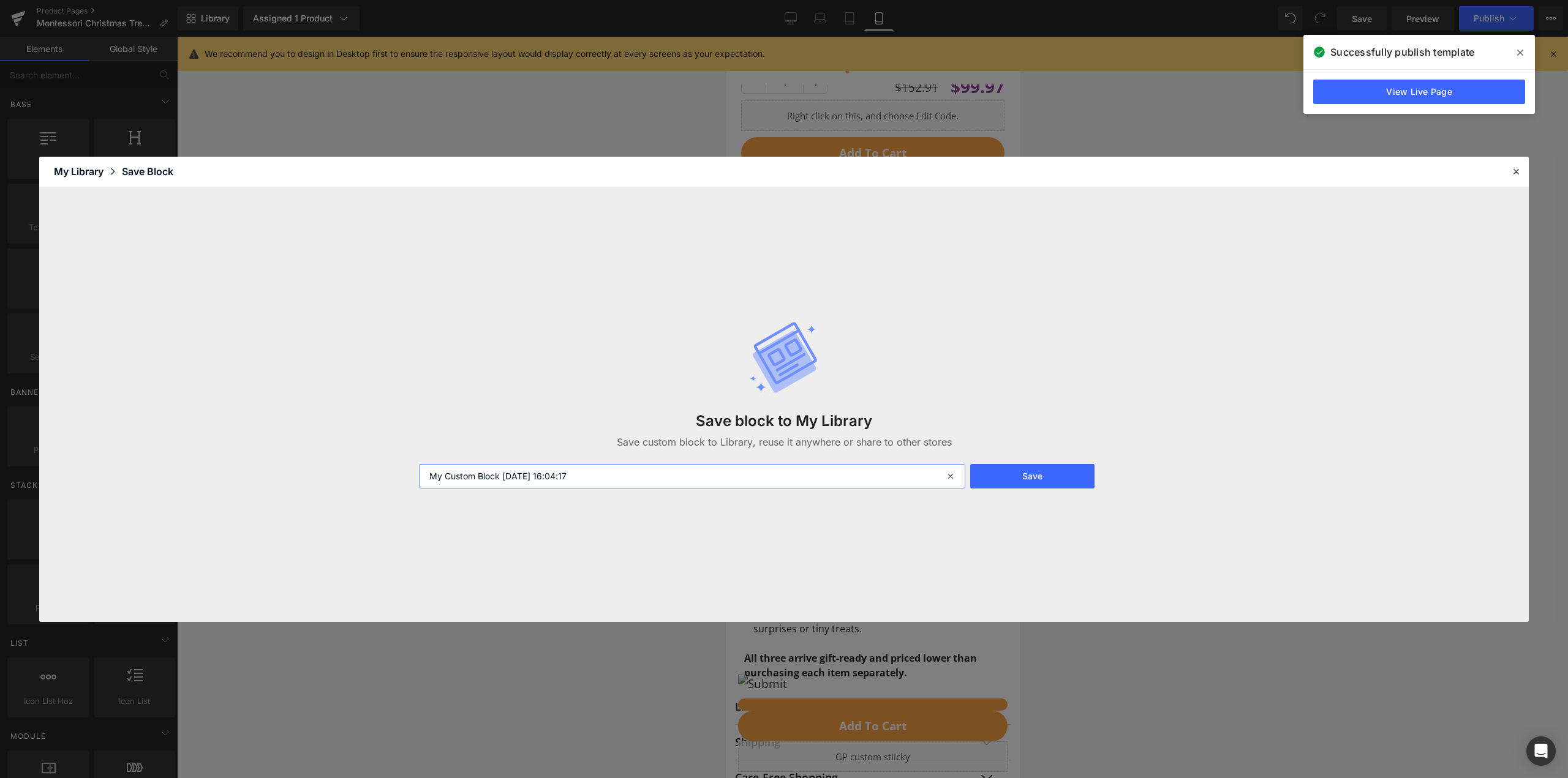
click at [571, 479] on input "My Custom Block [DATE] 16:04:17" at bounding box center [692, 476] width 546 height 24
type input "mil"
type input "Milance Sticky"
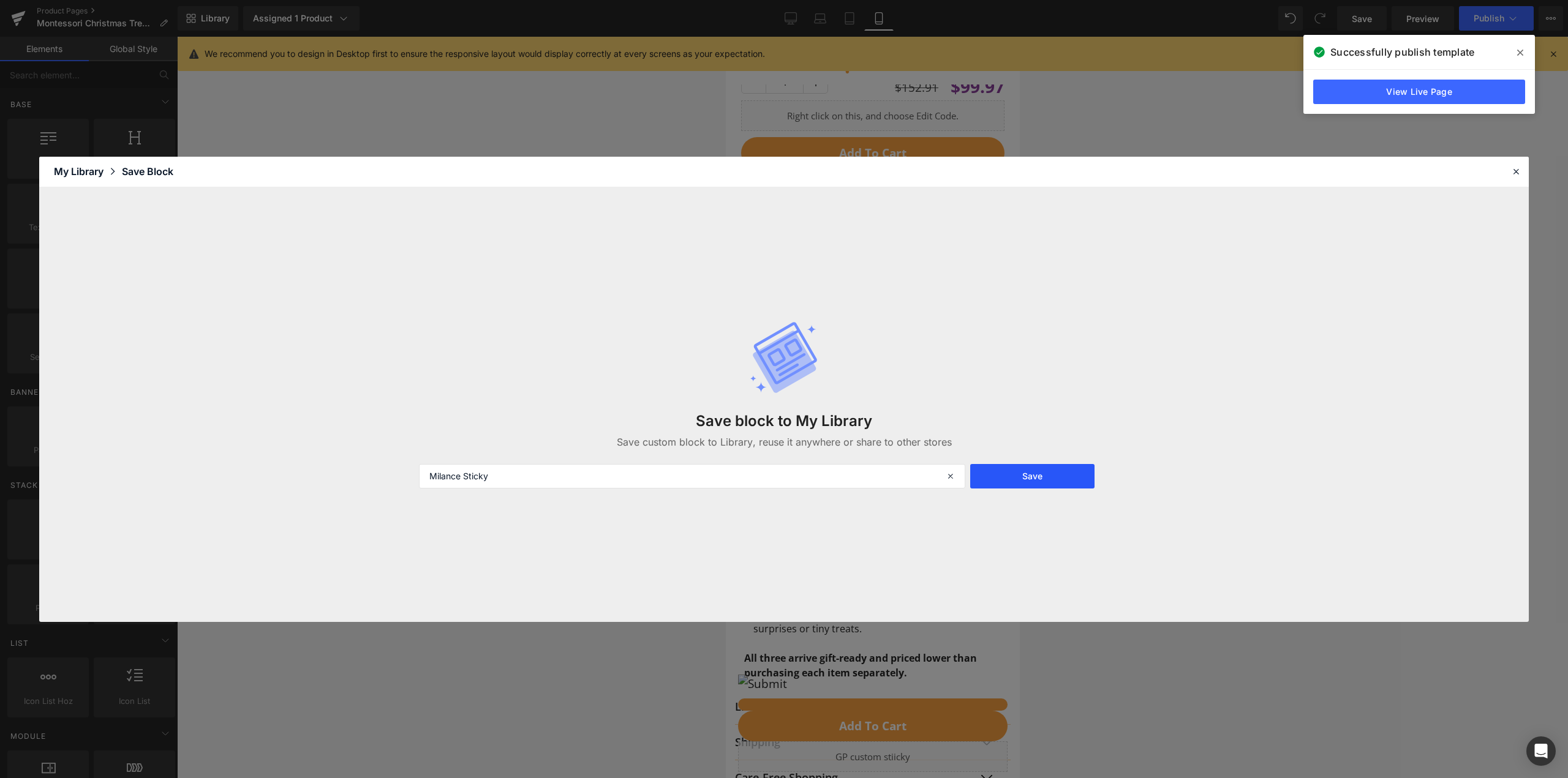
click at [1055, 472] on button "Save" at bounding box center [1033, 476] width 124 height 24
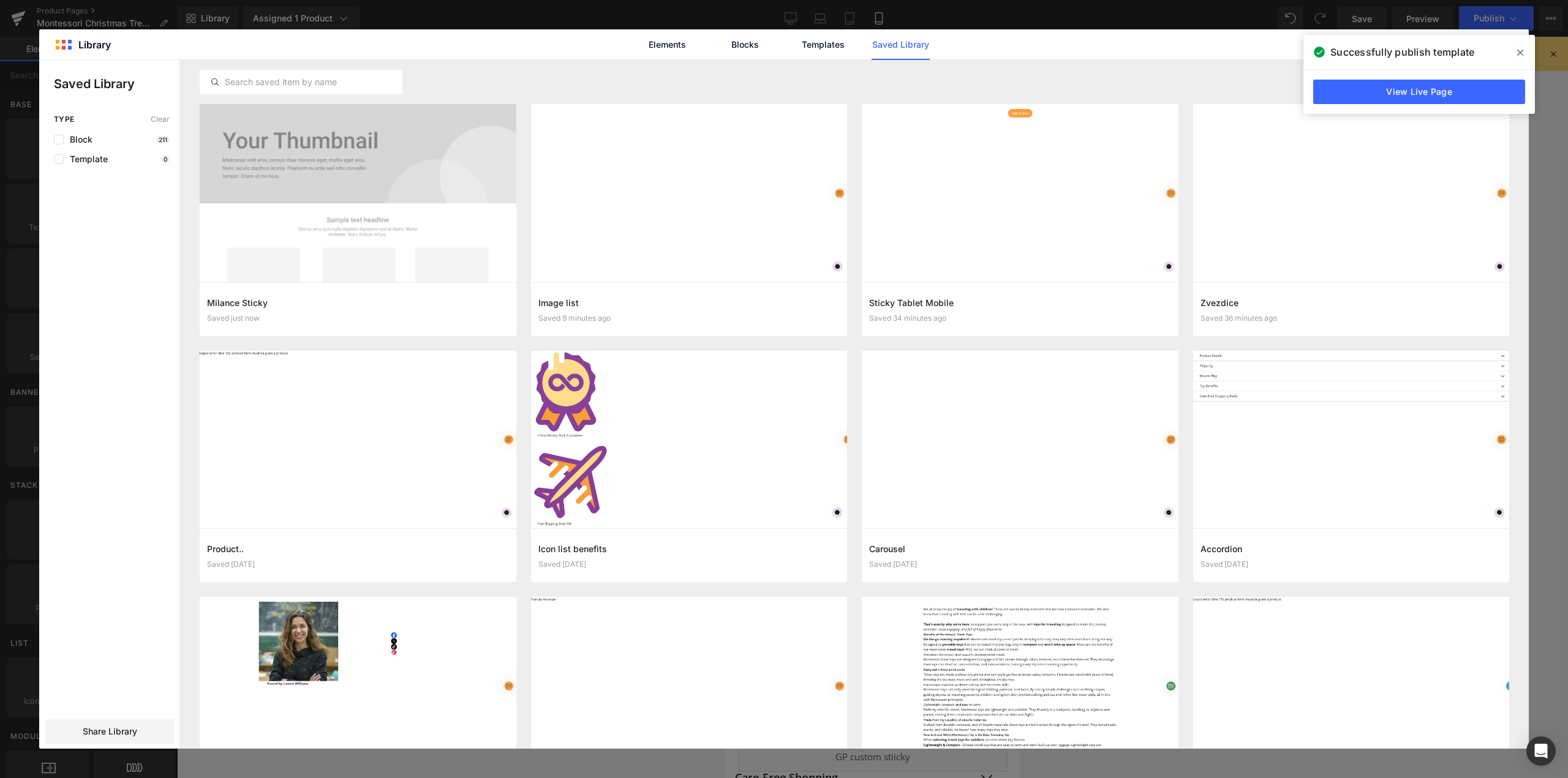
click at [1518, 49] on icon at bounding box center [1520, 52] width 6 height 10
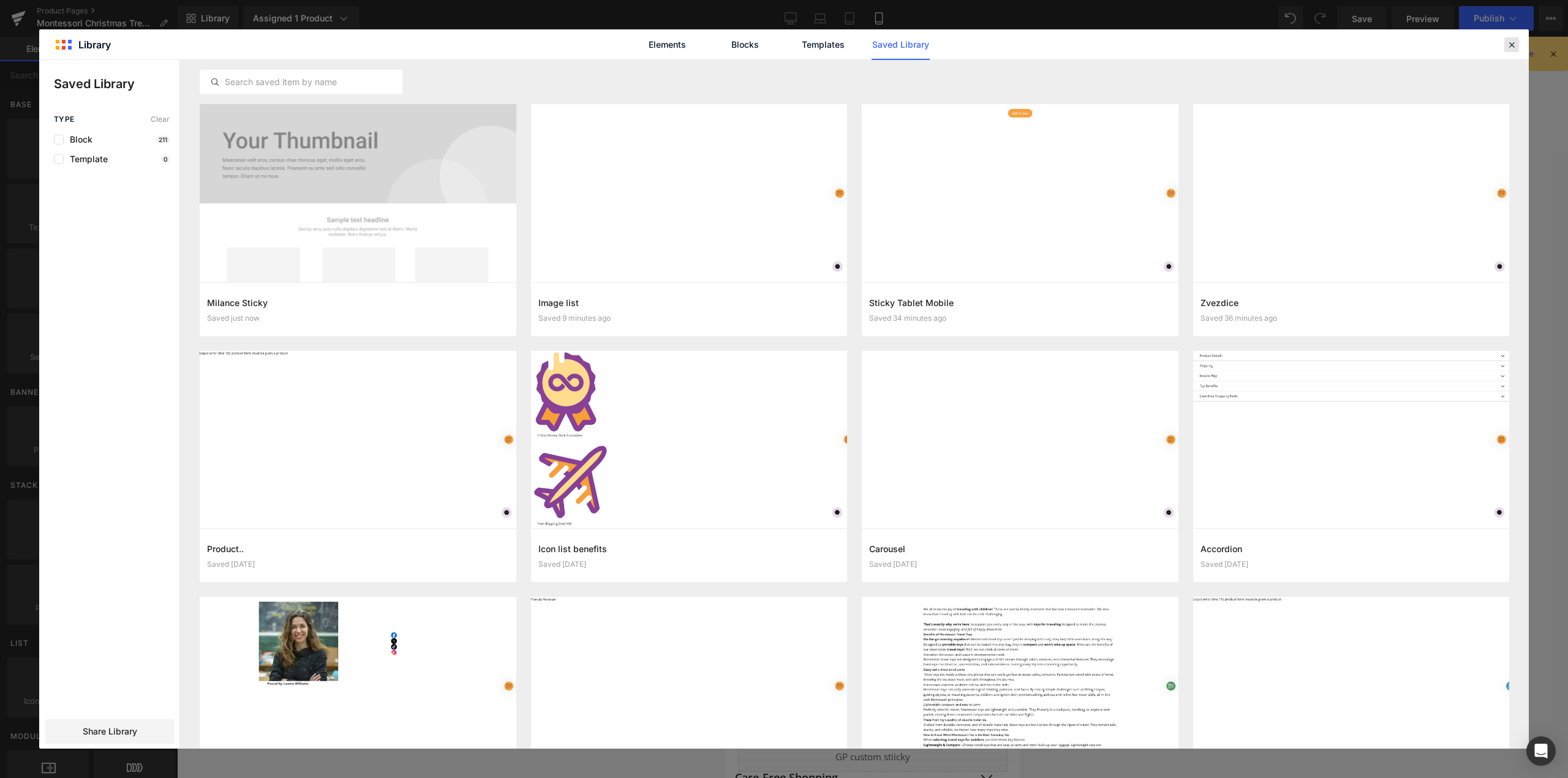
click at [1509, 45] on icon at bounding box center [1511, 45] width 11 height 11
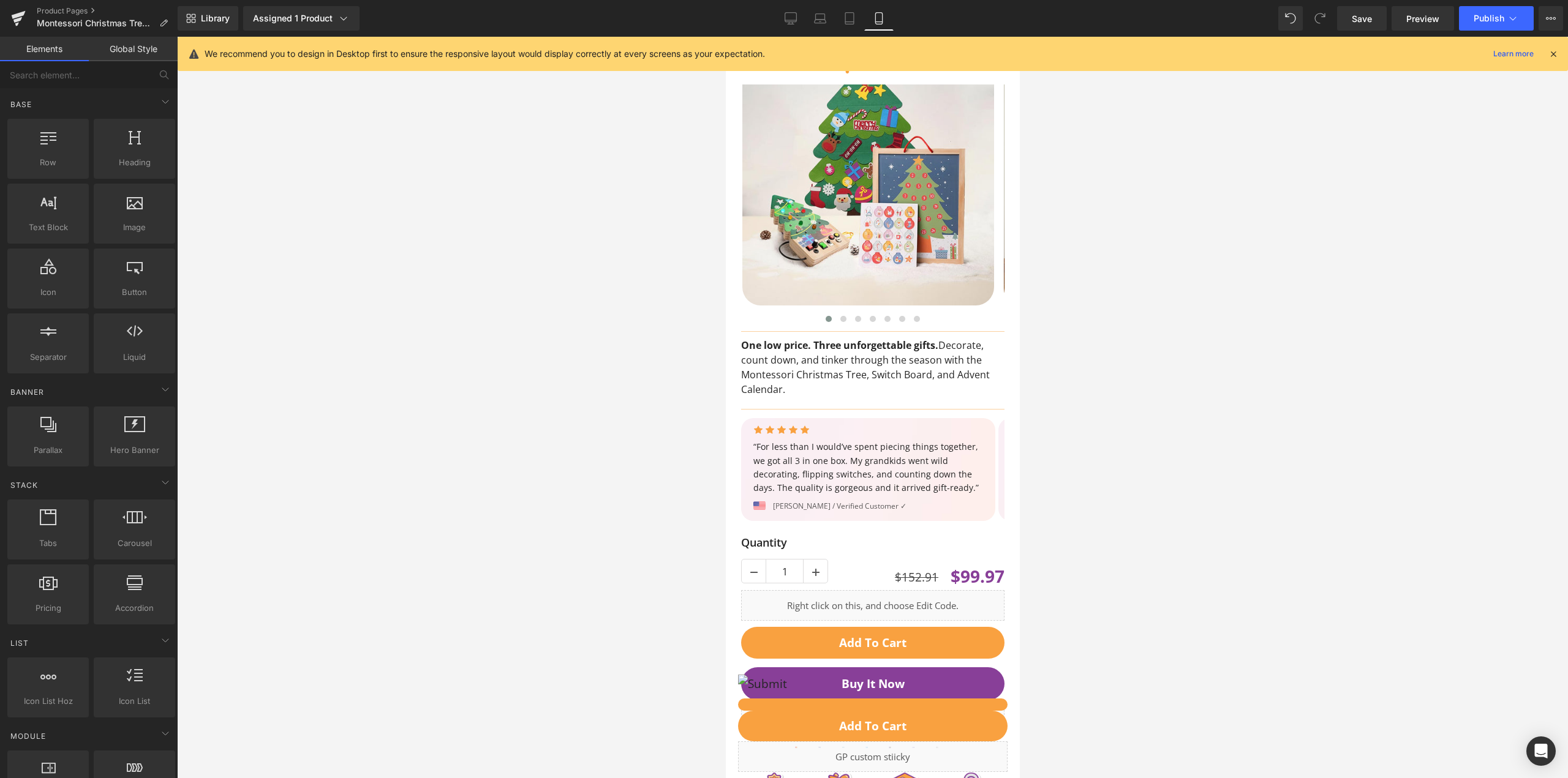
scroll to position [0, 0]
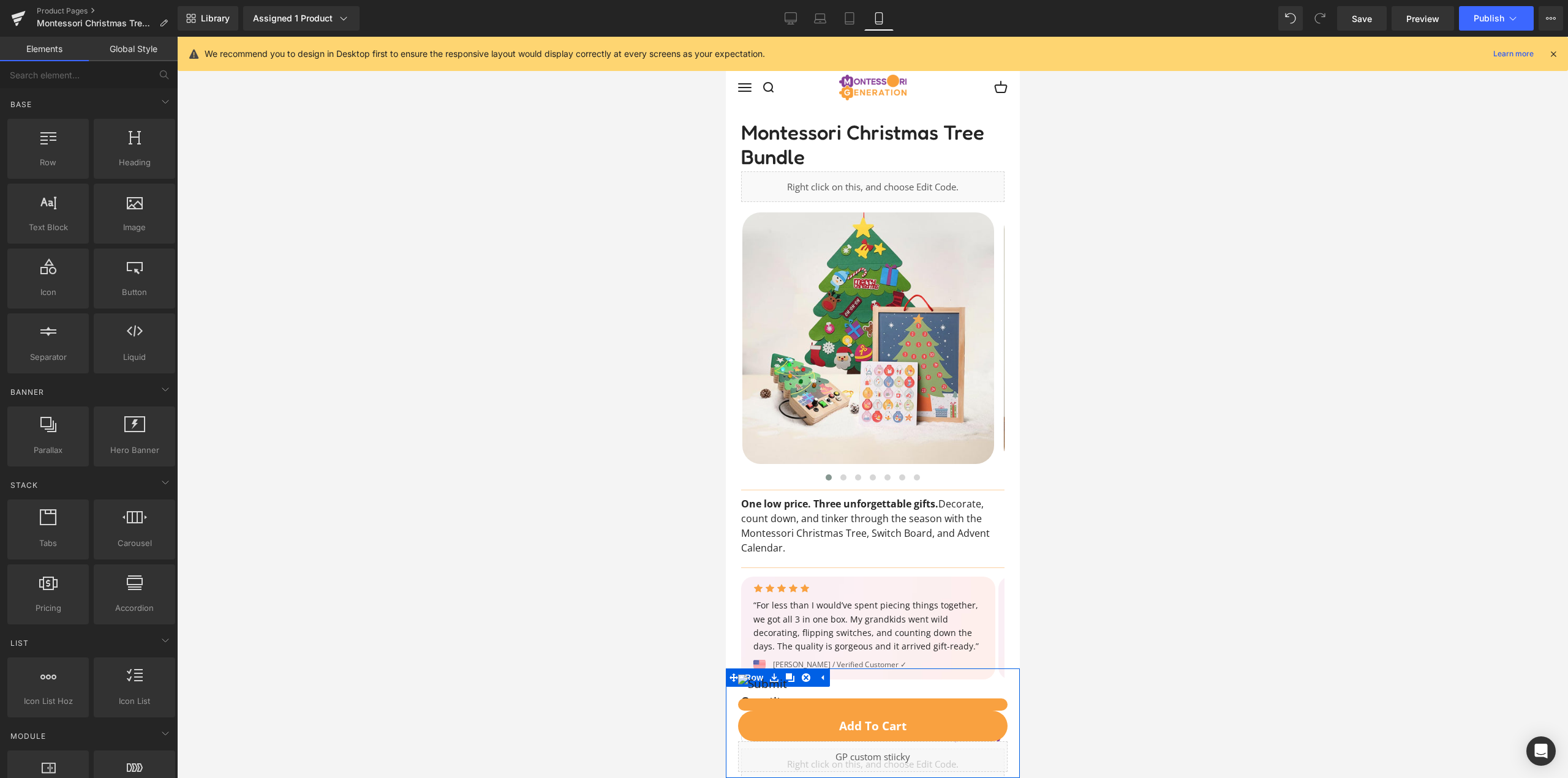
click at [877, 755] on div "Liquid" at bounding box center [872, 757] width 269 height 31
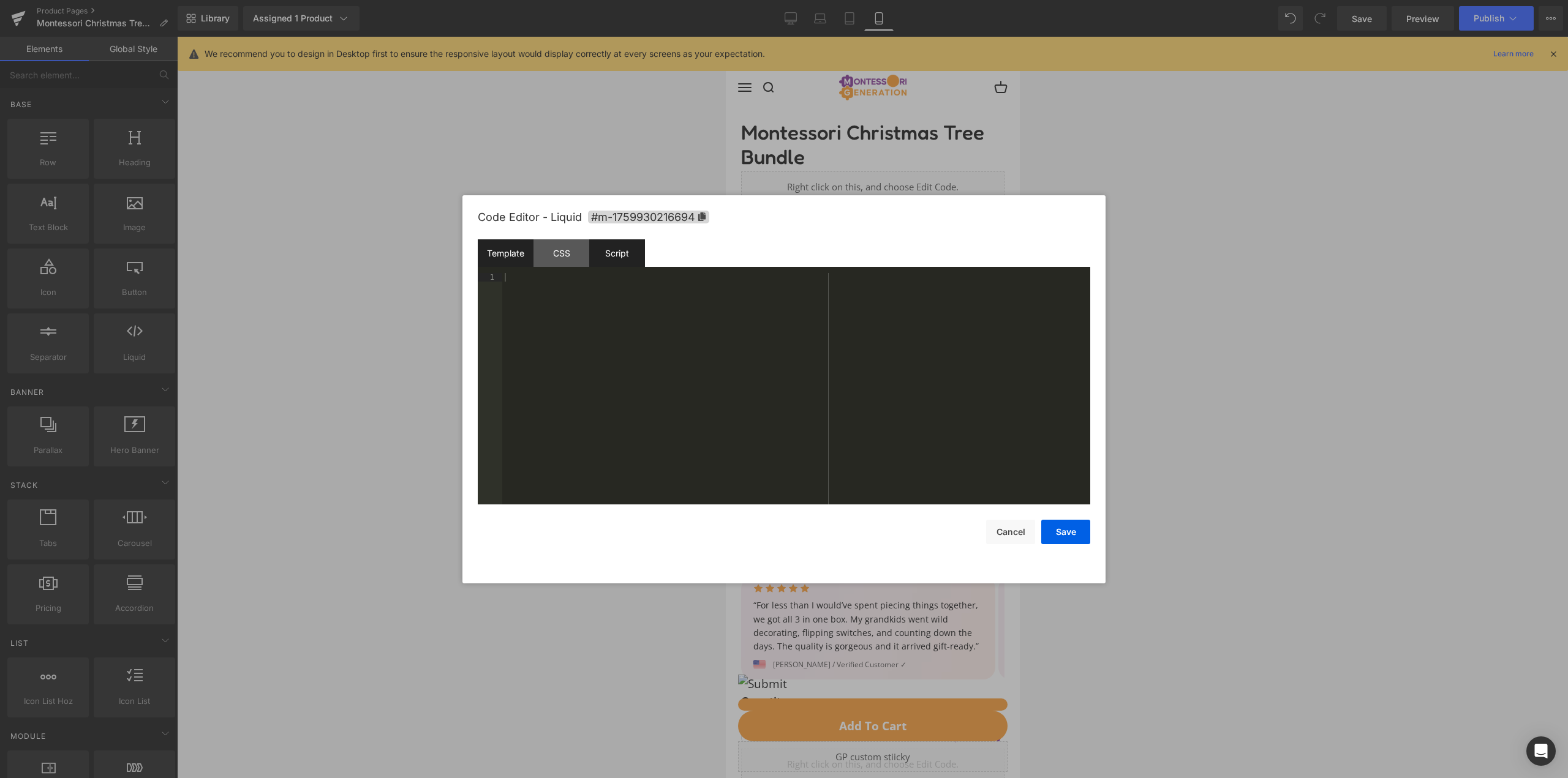
click at [627, 260] on div "Script" at bounding box center [617, 253] width 56 height 28
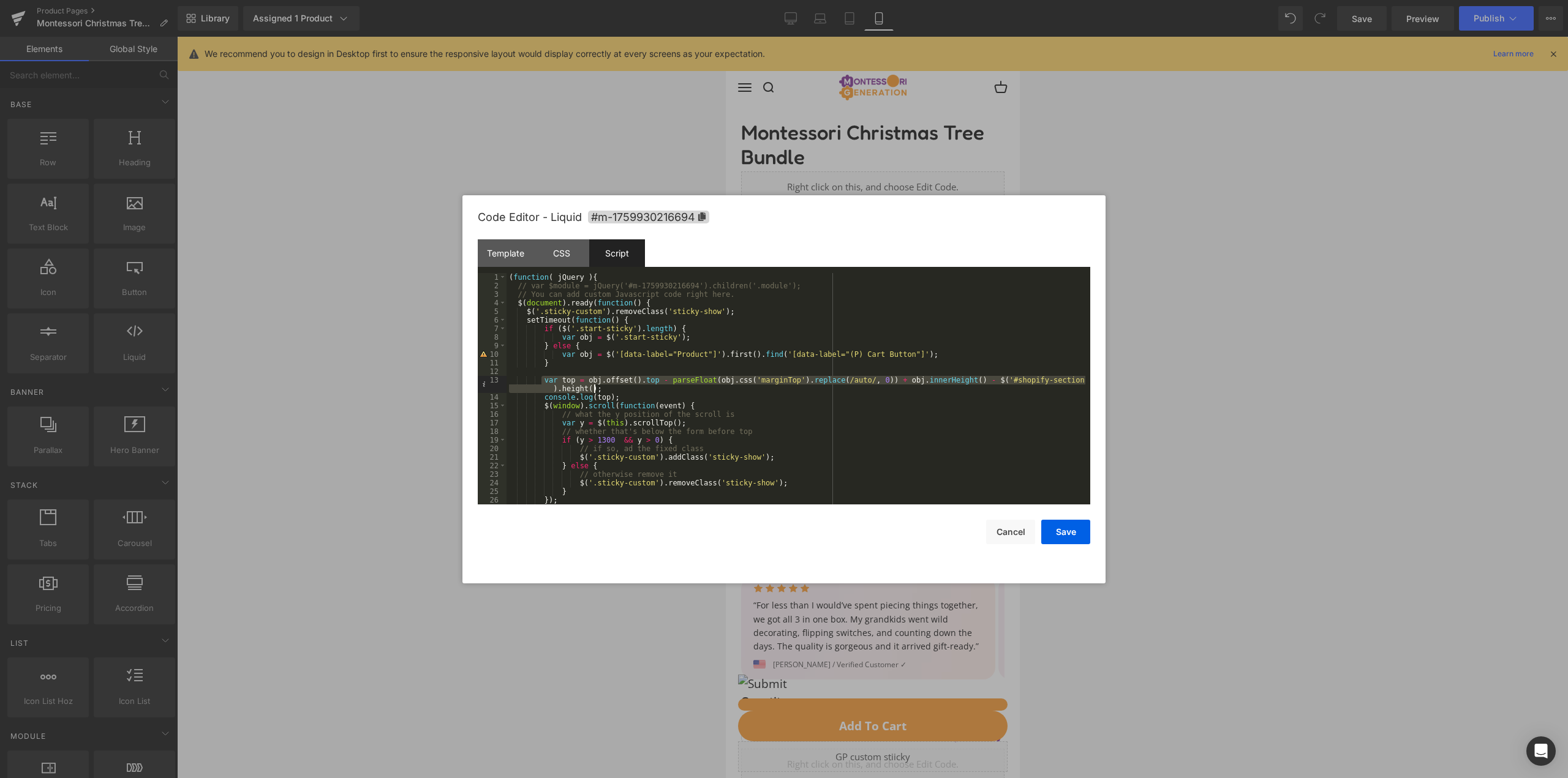
drag, startPoint x: 547, startPoint y: 381, endPoint x: 619, endPoint y: 385, distance: 72.1
click at [619, 385] on div "( function ( jQuery ) { // var $module = jQuery('#m-1759930216694').children('.…" at bounding box center [796, 398] width 578 height 249
click at [336, 224] on div at bounding box center [784, 389] width 1568 height 778
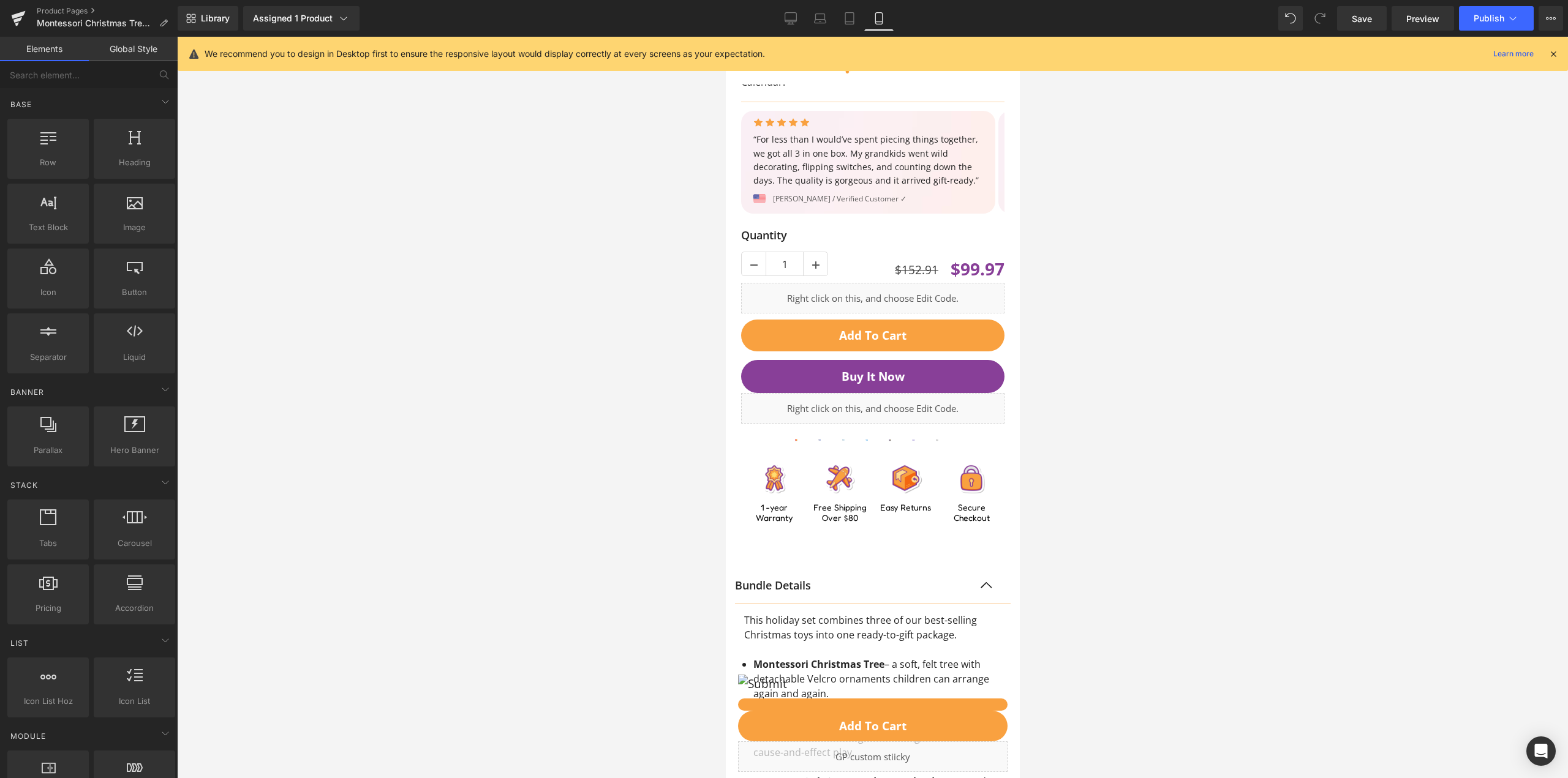
scroll to position [612, 0]
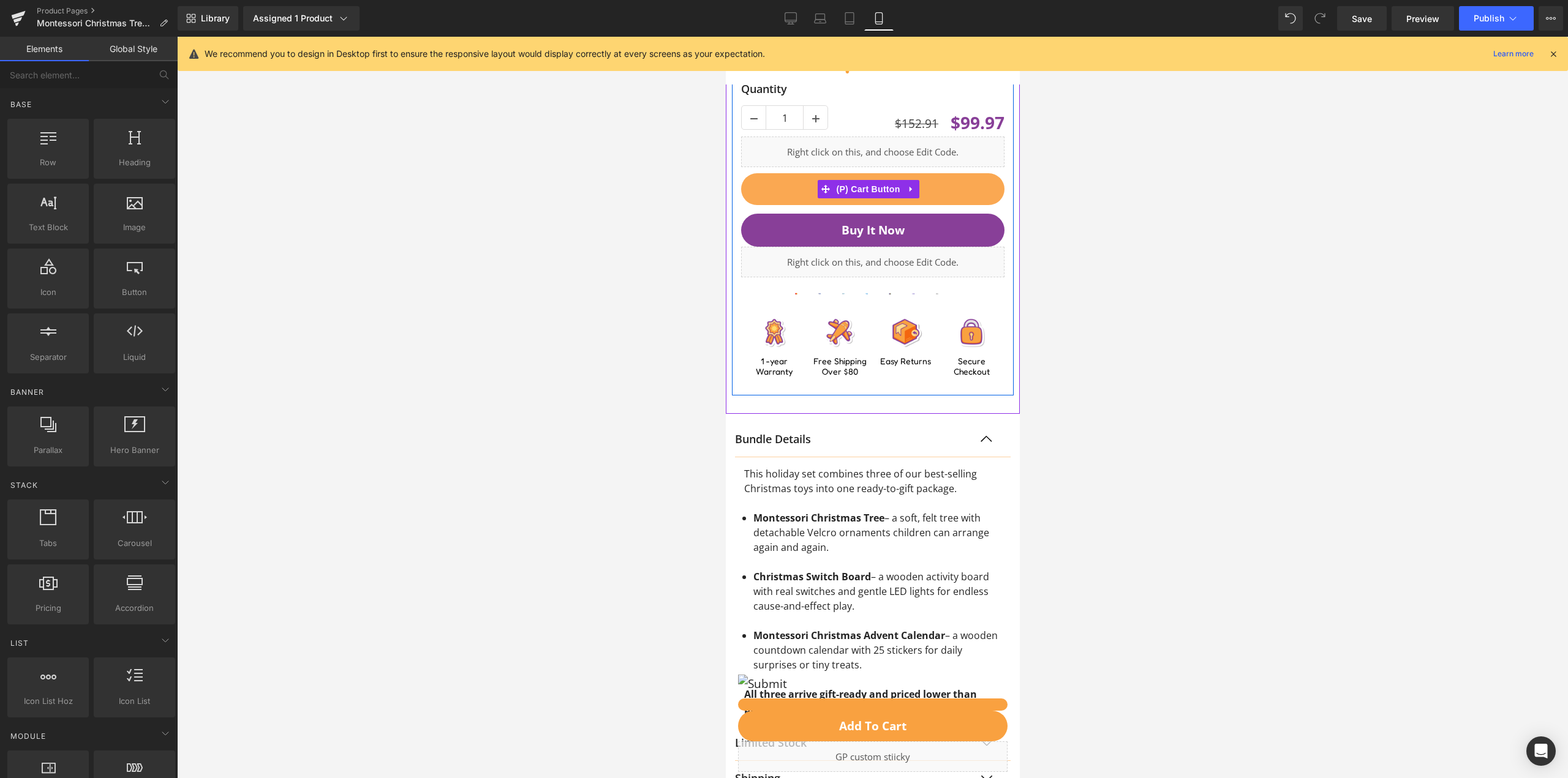
click at [955, 185] on button "Add To Cart" at bounding box center [872, 189] width 263 height 32
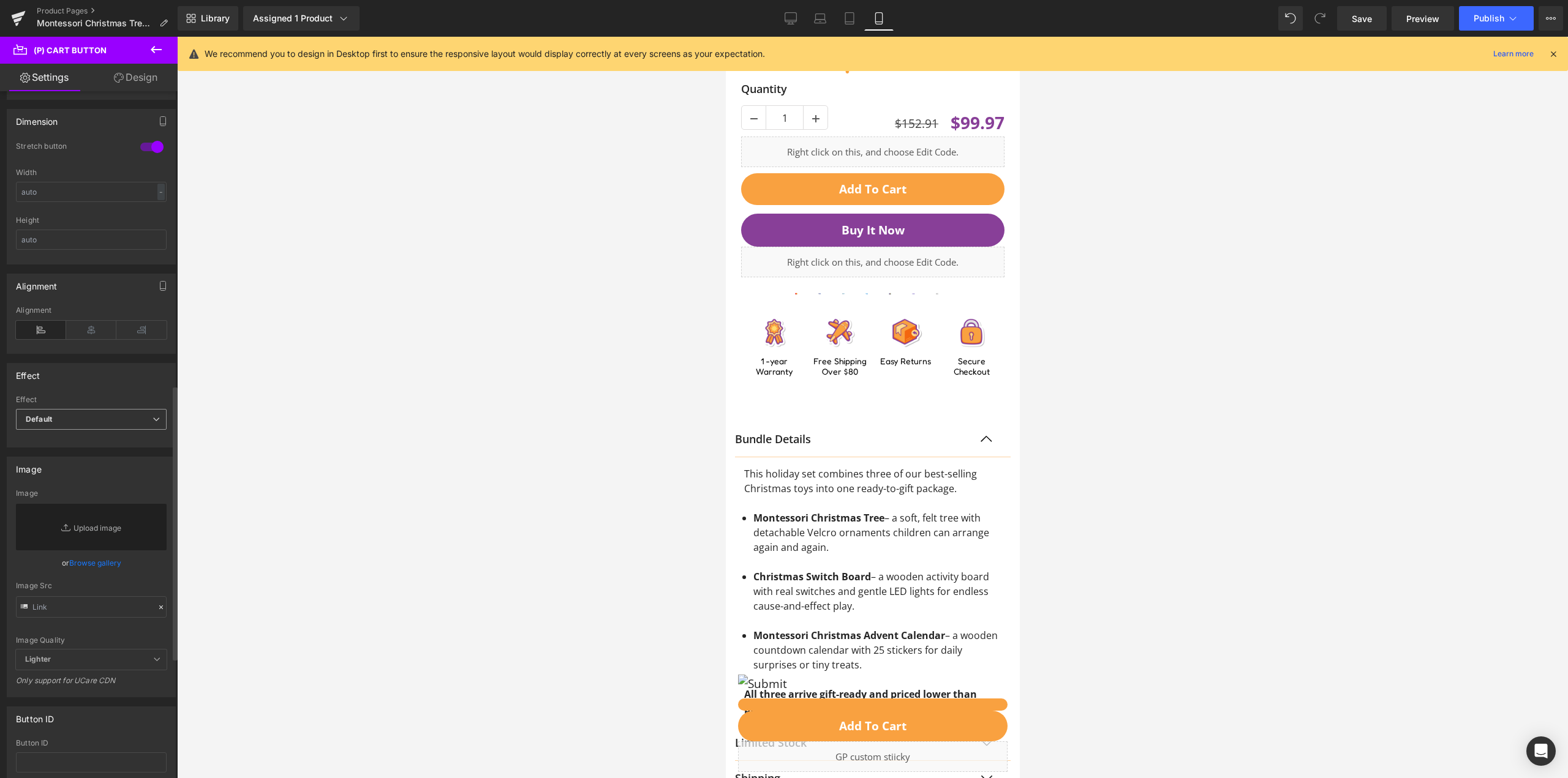
scroll to position [857, 0]
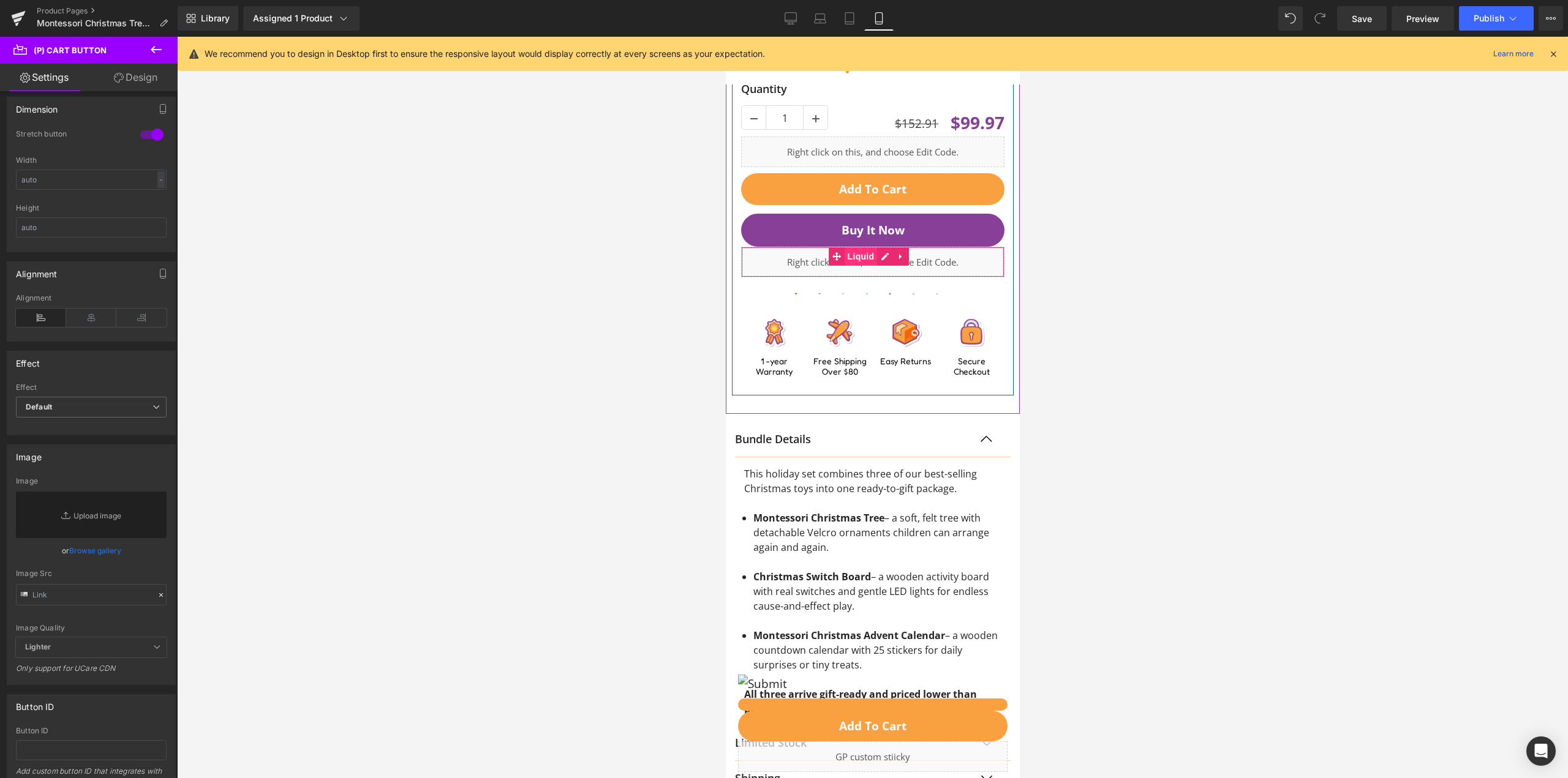
click at [859, 257] on span "Liquid" at bounding box center [860, 256] width 33 height 18
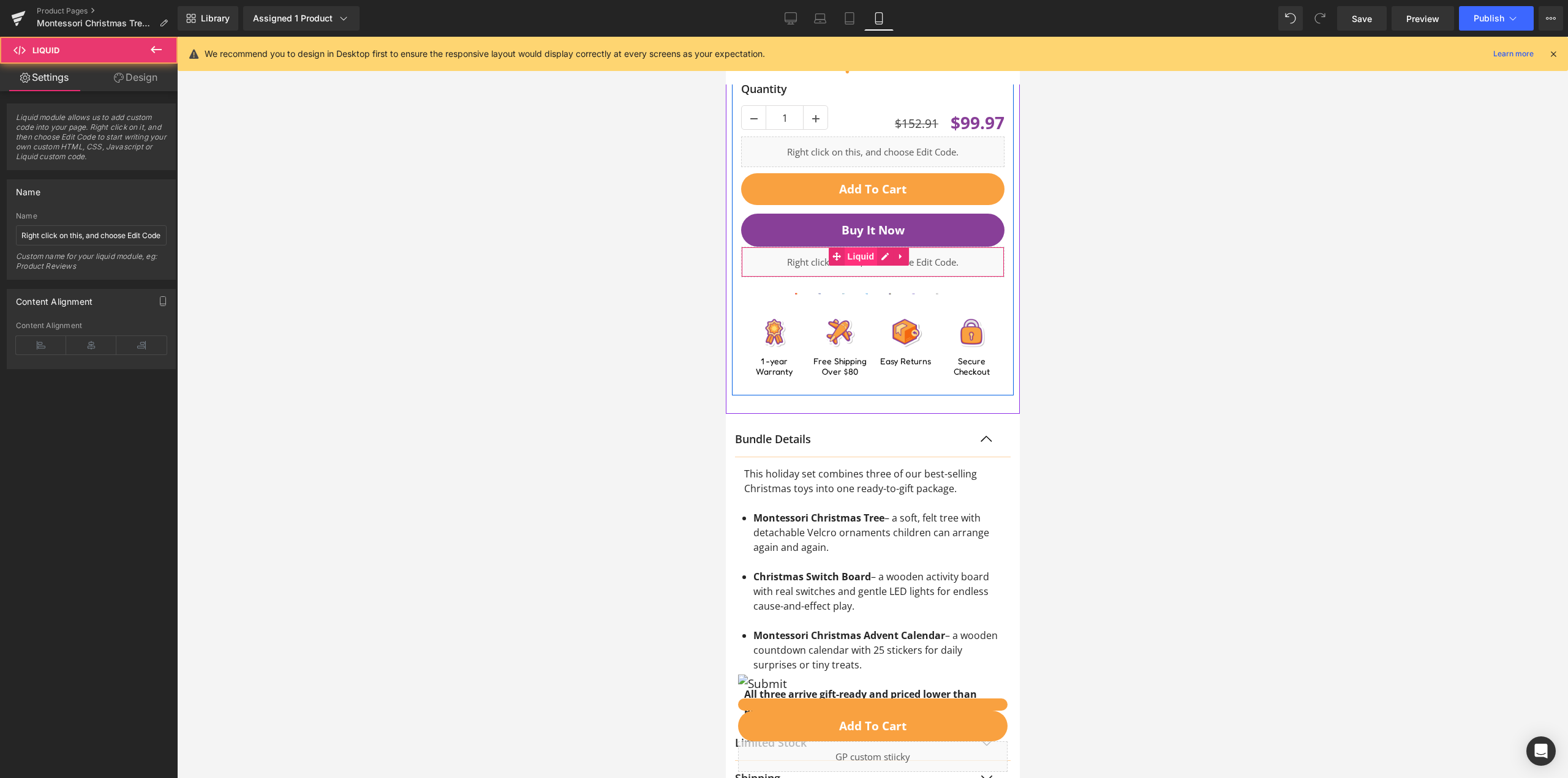
click at [859, 257] on span "Liquid" at bounding box center [860, 256] width 33 height 18
click at [883, 256] on div "Liquid" at bounding box center [872, 262] width 263 height 31
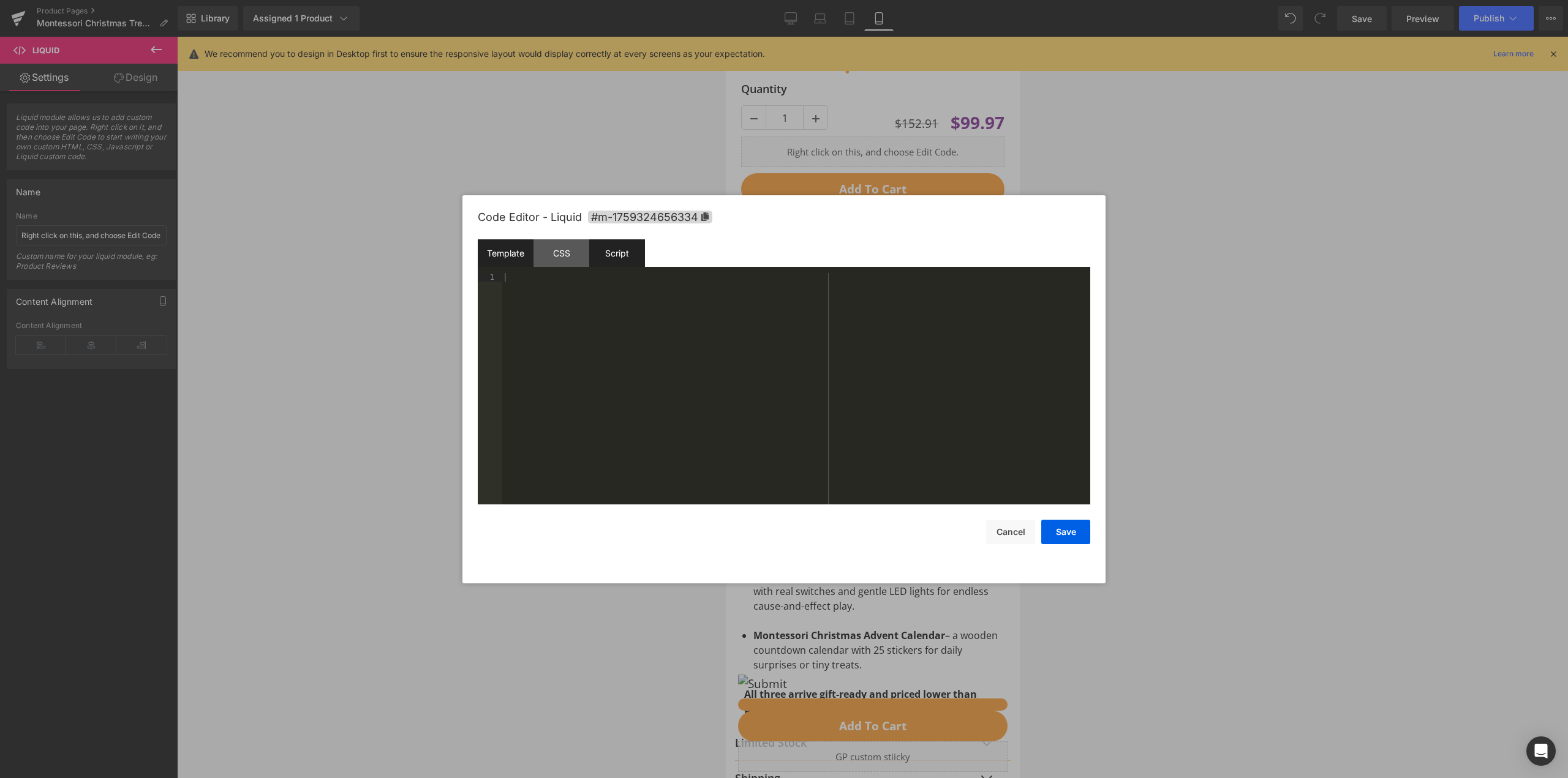
click at [604, 254] on div "Script" at bounding box center [617, 253] width 56 height 28
click at [546, 249] on div "CSS" at bounding box center [561, 253] width 56 height 28
click at [514, 246] on div "Template" at bounding box center [505, 253] width 56 height 28
click at [542, 251] on div "CSS" at bounding box center [561, 253] width 56 height 28
click at [594, 253] on div "Script" at bounding box center [617, 253] width 56 height 28
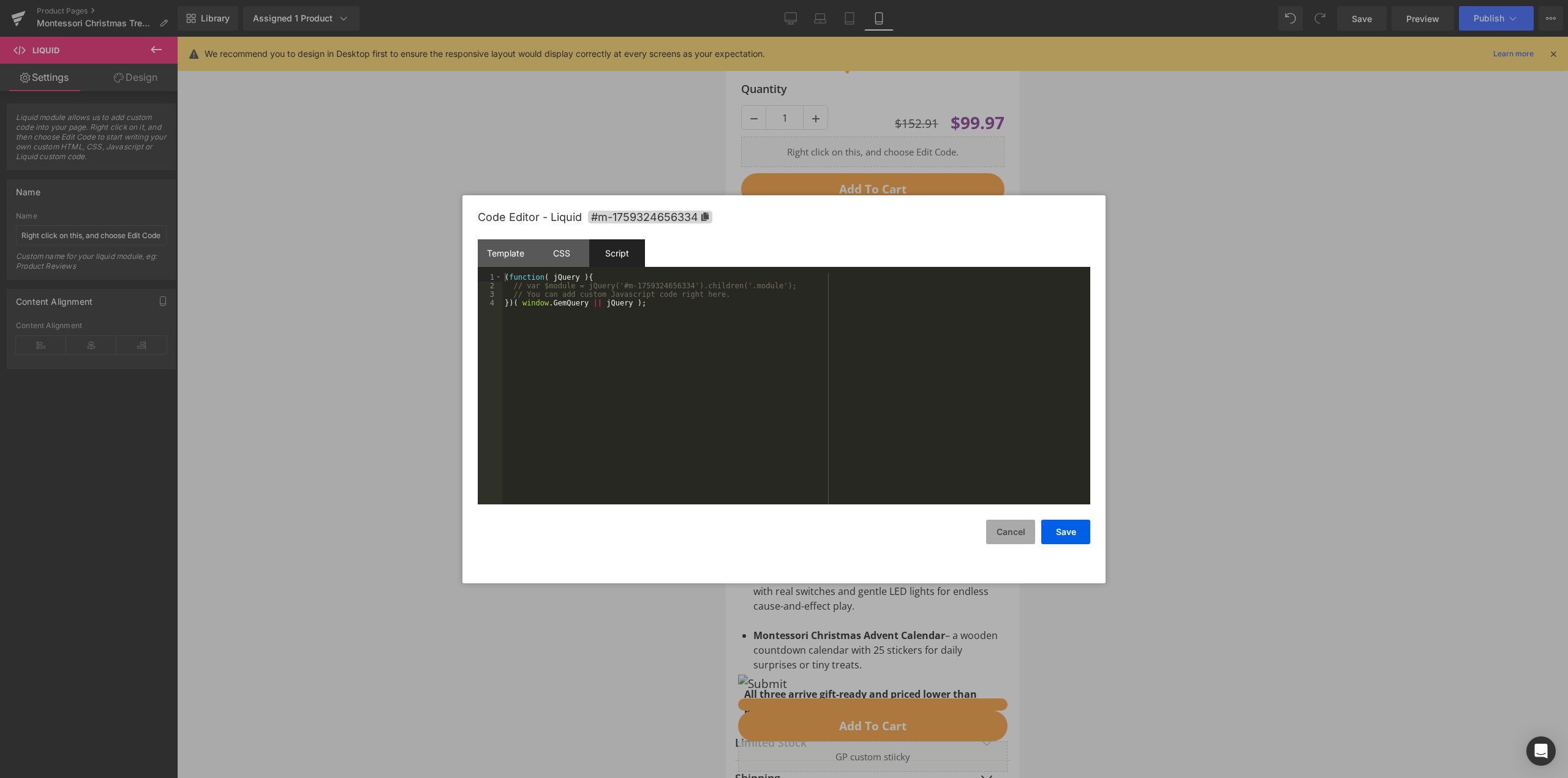
click at [1009, 536] on button "Cancel" at bounding box center [1010, 532] width 49 height 24
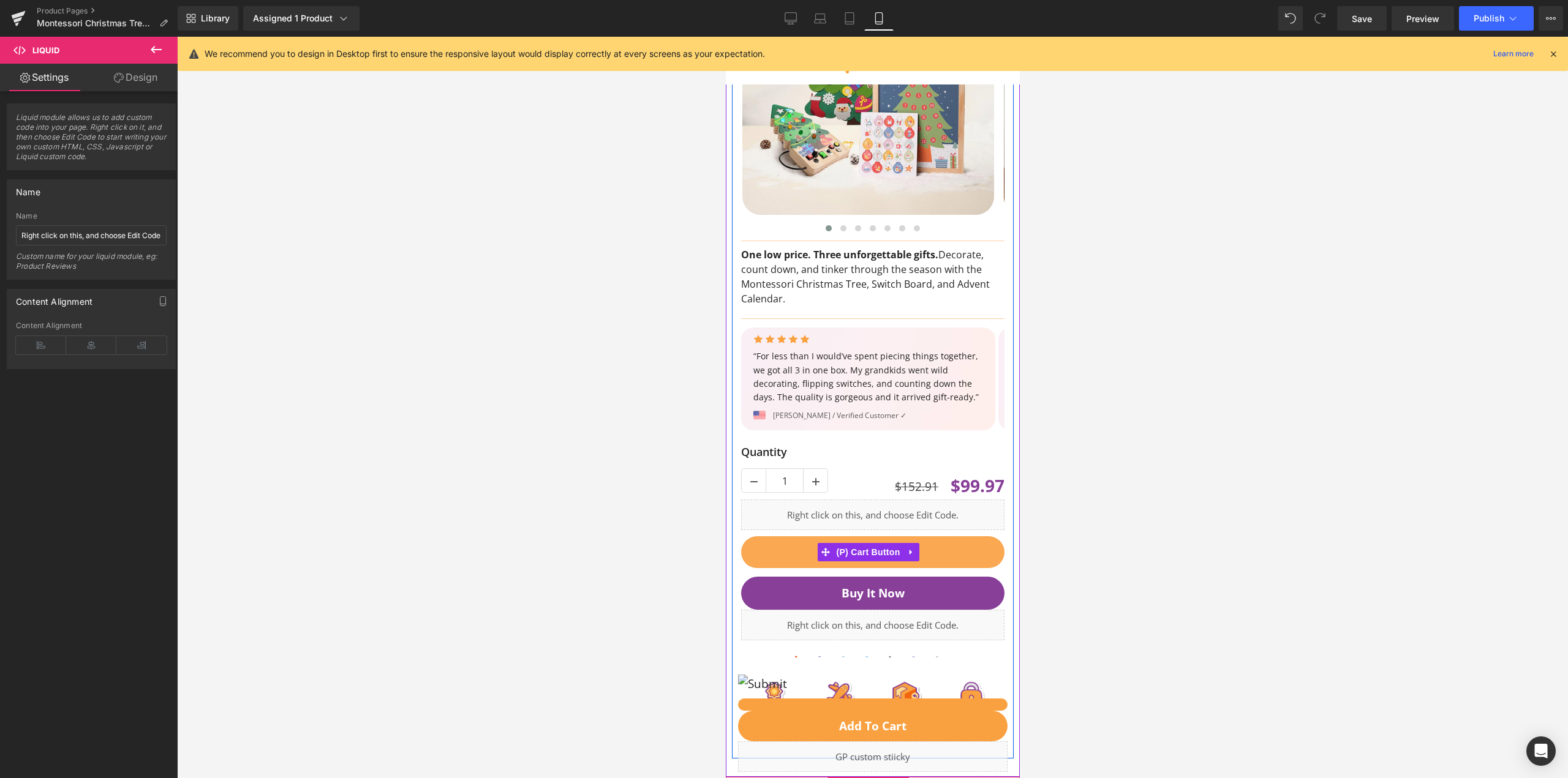
scroll to position [245, 0]
